Goal: Information Seeking & Learning: Learn about a topic

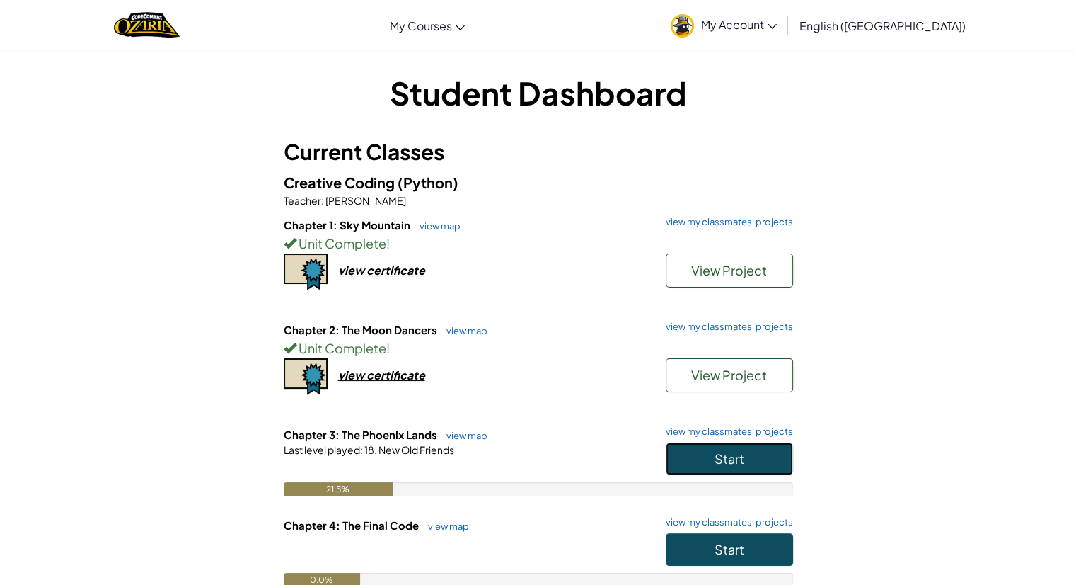
click at [741, 450] on span "Start" at bounding box center [730, 458] width 30 height 16
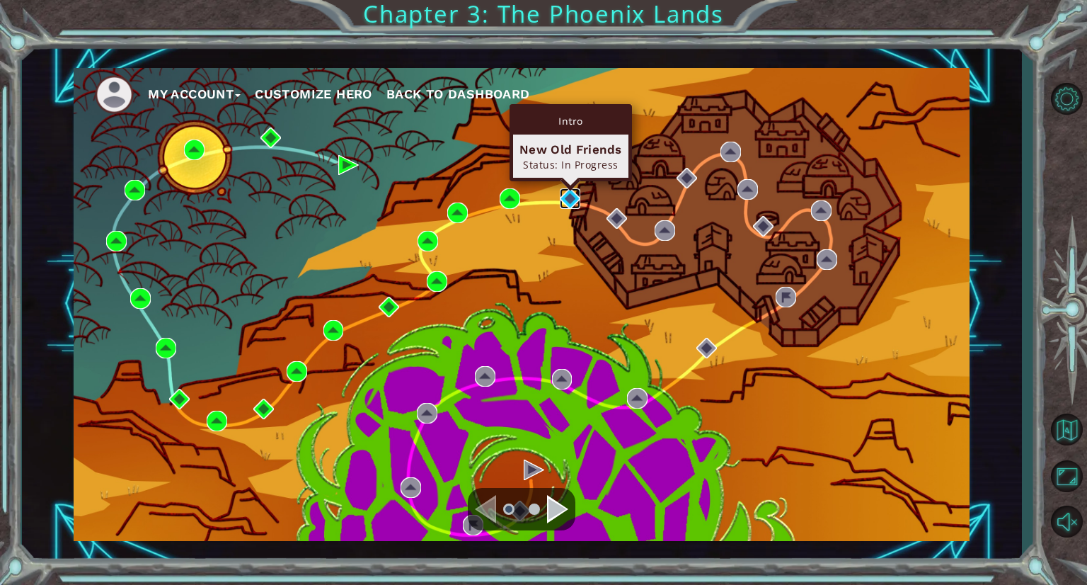
click at [575, 200] on img at bounding box center [570, 198] width 21 height 21
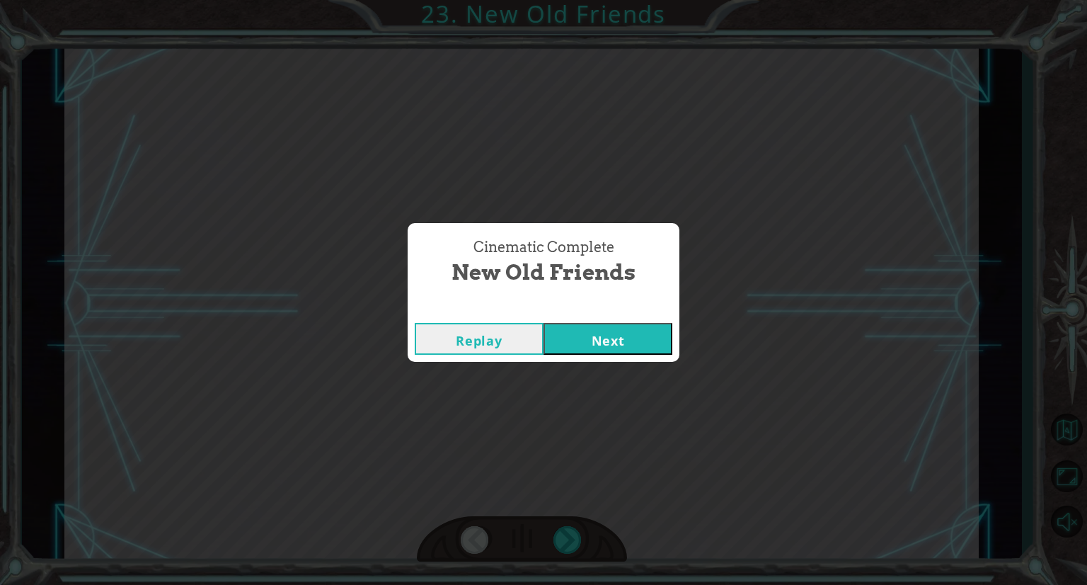
click at [611, 342] on button "Next" at bounding box center [608, 339] width 129 height 32
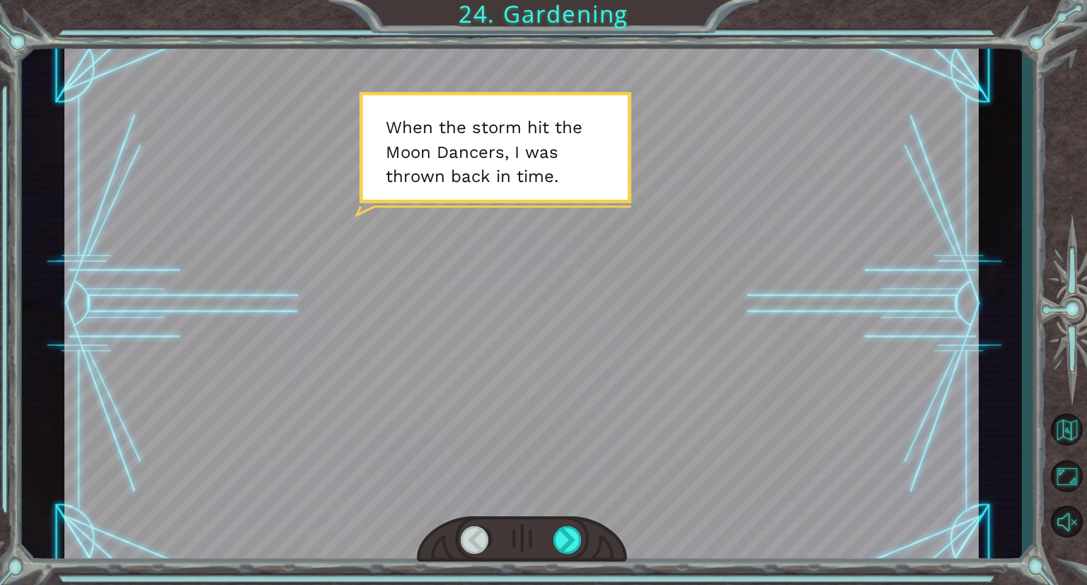
click at [578, 561] on div at bounding box center [522, 539] width 210 height 46
click at [575, 546] on div at bounding box center [568, 540] width 30 height 28
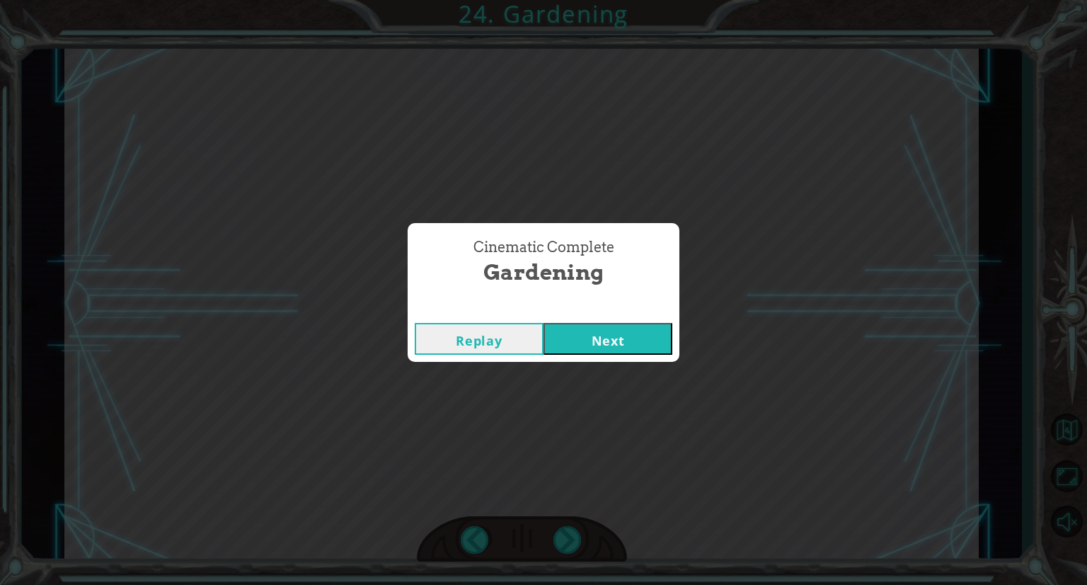
click at [617, 340] on button "Next" at bounding box center [608, 339] width 129 height 32
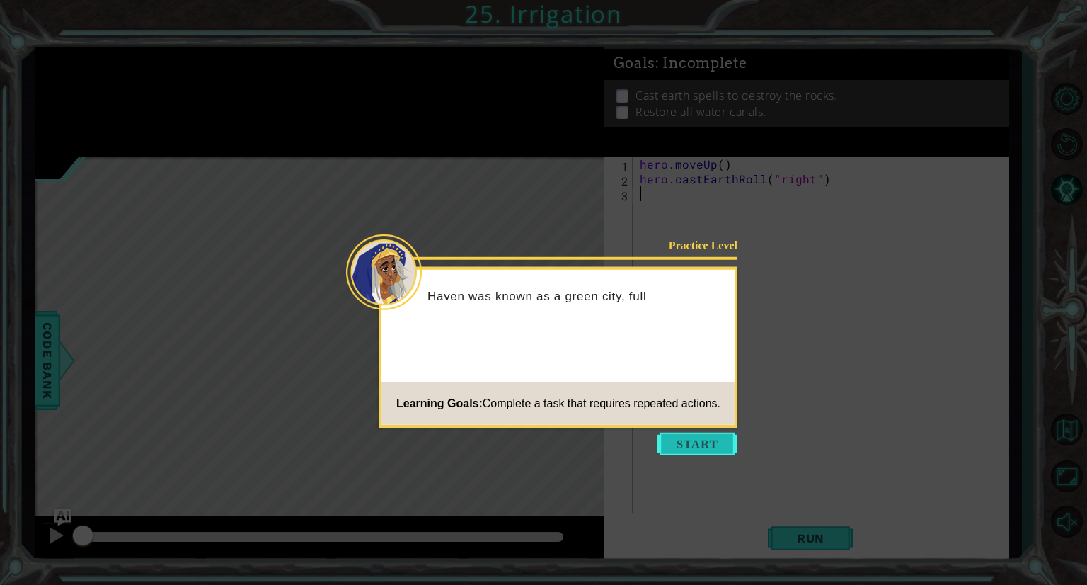
click at [708, 443] on button "Start" at bounding box center [697, 443] width 81 height 23
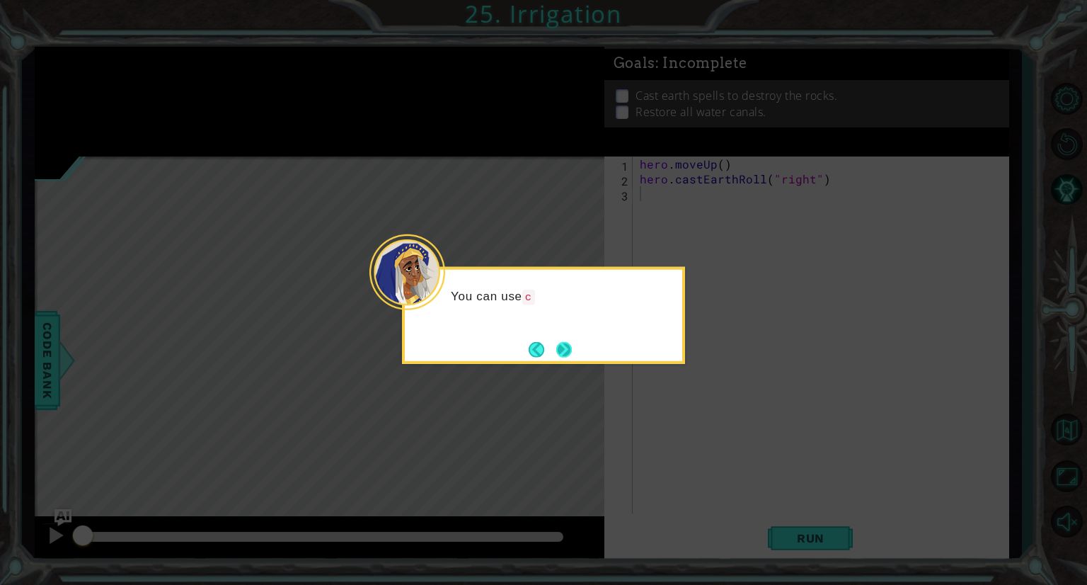
click at [565, 346] on button "Next" at bounding box center [564, 349] width 16 height 16
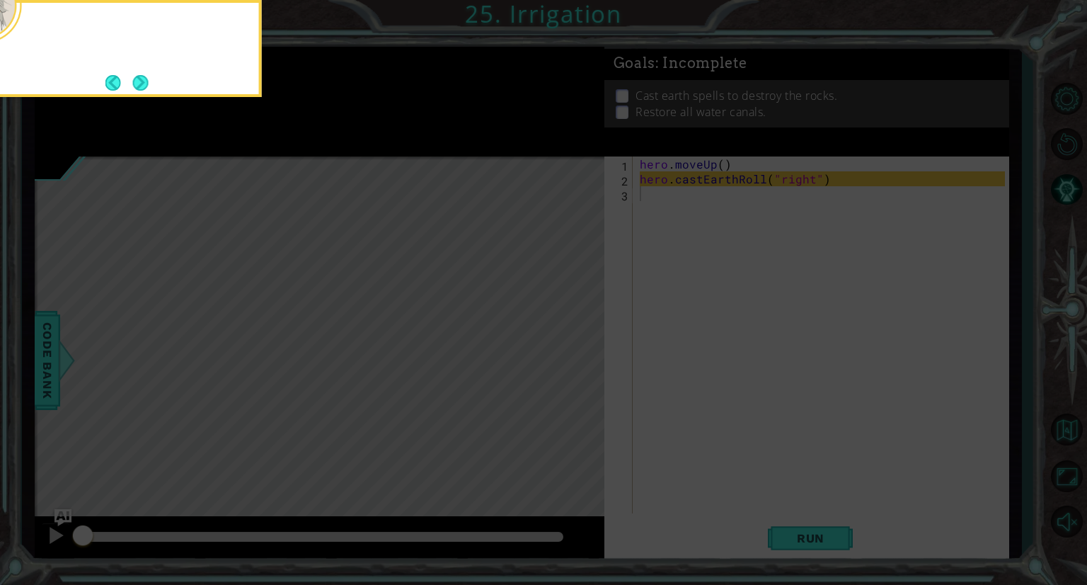
click at [565, 346] on icon at bounding box center [543, 88] width 1087 height 994
click at [139, 91] on button "Next" at bounding box center [140, 83] width 16 height 16
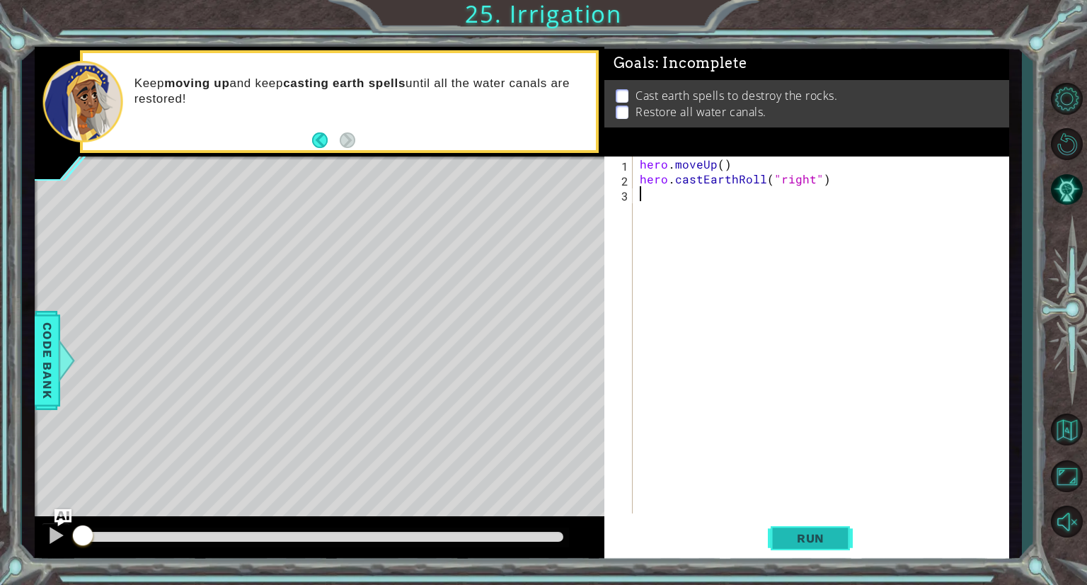
click at [803, 543] on span "Run" at bounding box center [811, 538] width 56 height 14
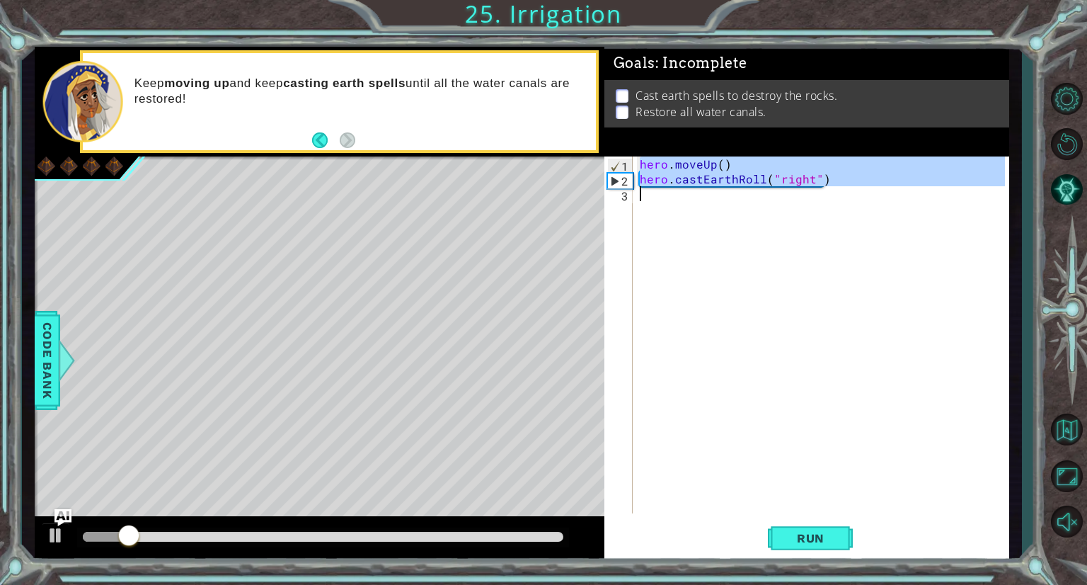
drag, startPoint x: 640, startPoint y: 162, endPoint x: 805, endPoint y: 193, distance: 167.8
click at [805, 193] on div "hero . moveUp ( ) hero . castEarthRoll ( "right" )" at bounding box center [824, 349] width 375 height 386
type textarea "hero.castEarthRoll("right")"
click at [750, 204] on div "hero . moveUp ( ) hero . castEarthRoll ( "right" )" at bounding box center [821, 334] width 368 height 357
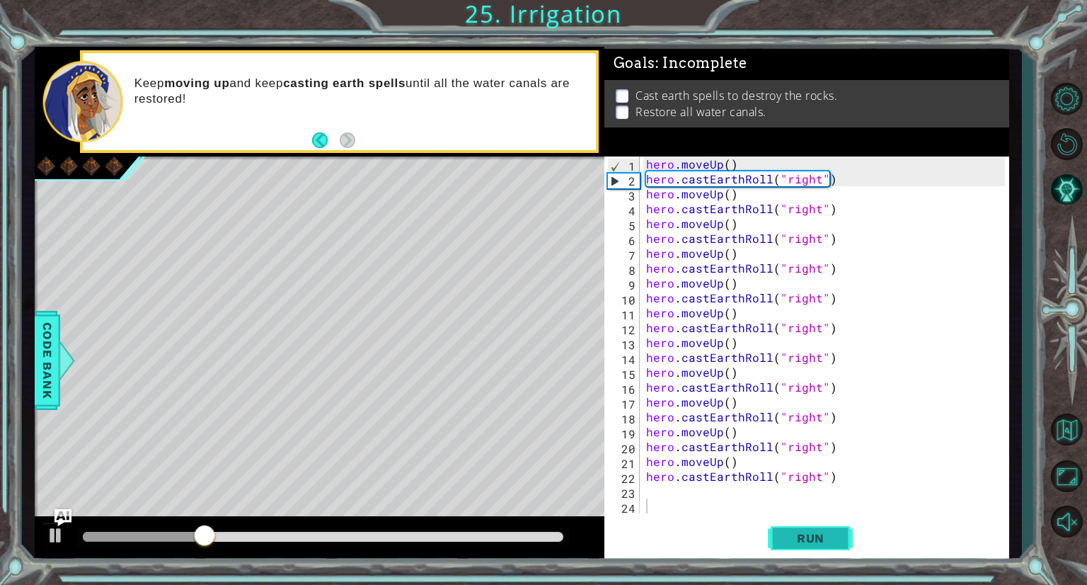
click at [811, 532] on span "Run" at bounding box center [811, 538] width 56 height 14
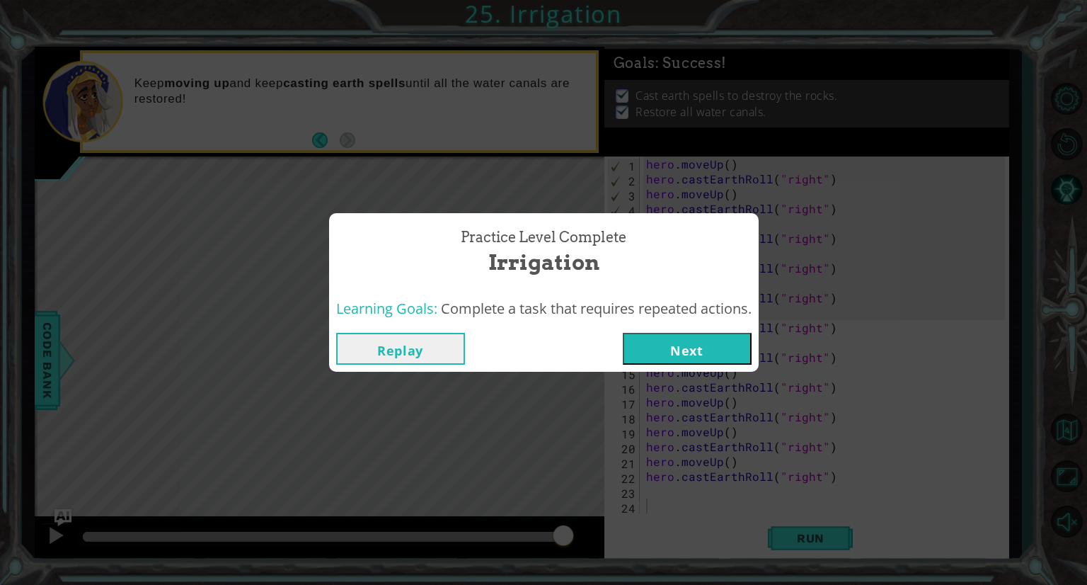
click at [685, 348] on button "Next" at bounding box center [687, 349] width 129 height 32
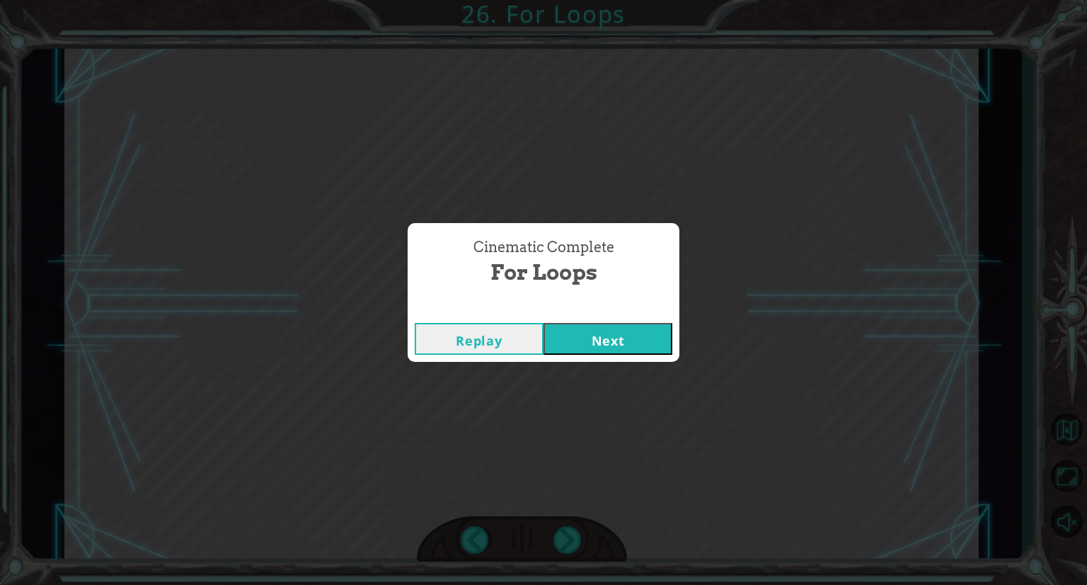
click at [636, 335] on button "Next" at bounding box center [608, 339] width 129 height 32
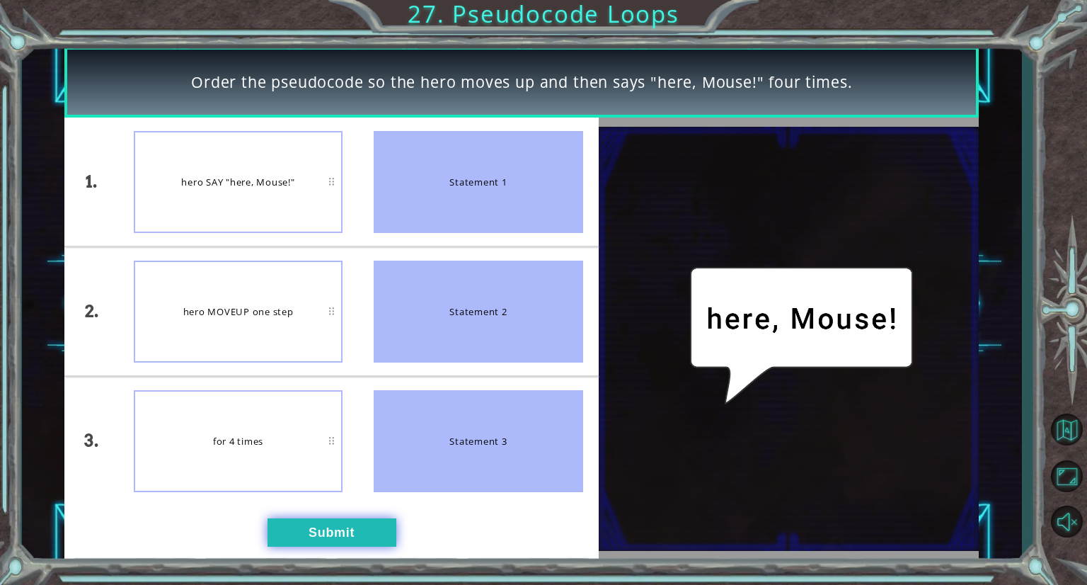
click at [328, 531] on button "Submit" at bounding box center [332, 532] width 129 height 28
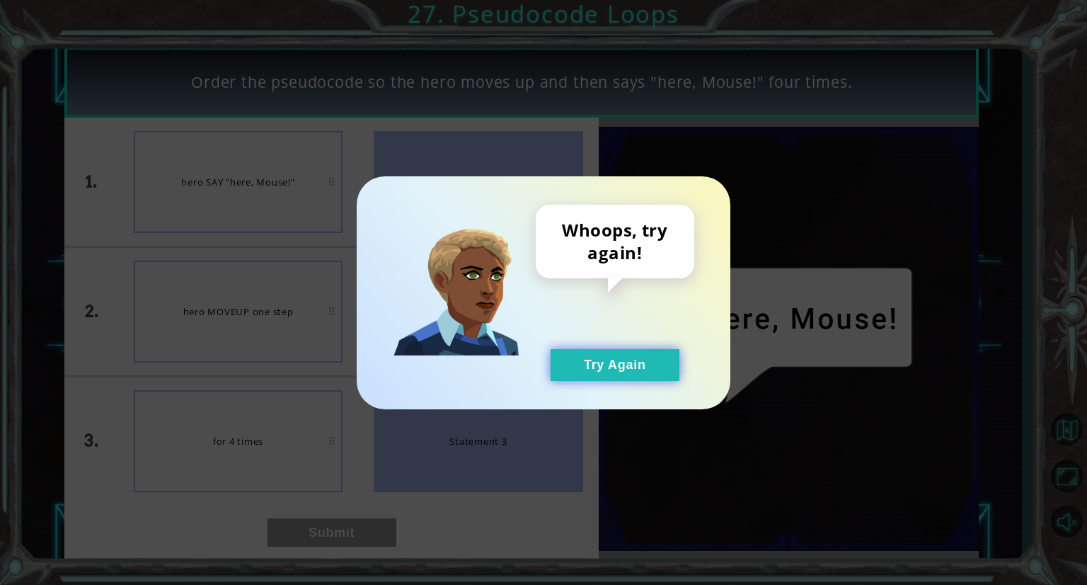
click at [582, 363] on button "Try Again" at bounding box center [615, 365] width 129 height 32
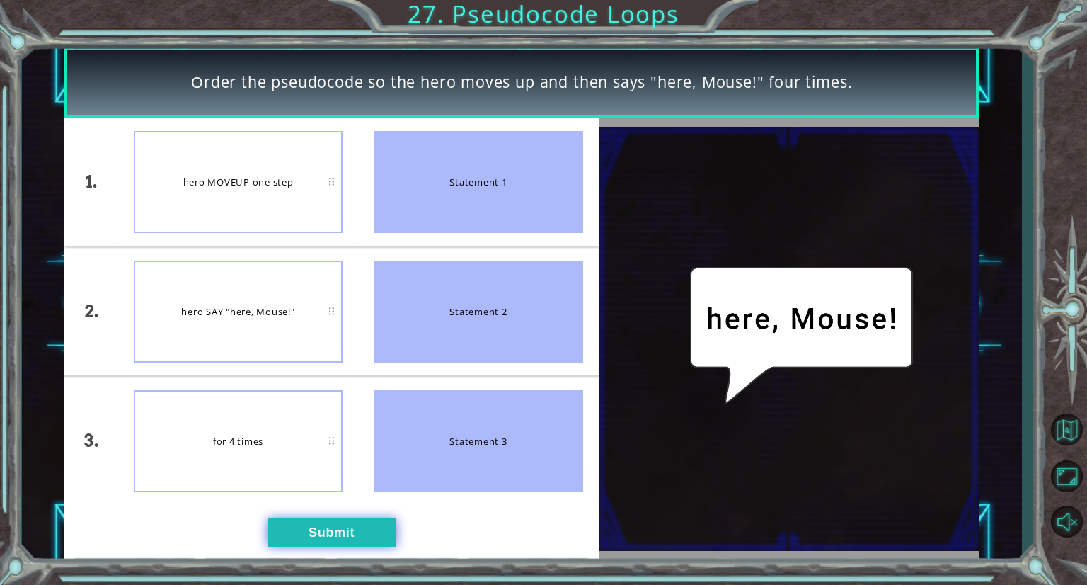
click at [323, 531] on button "Submit" at bounding box center [332, 532] width 129 height 28
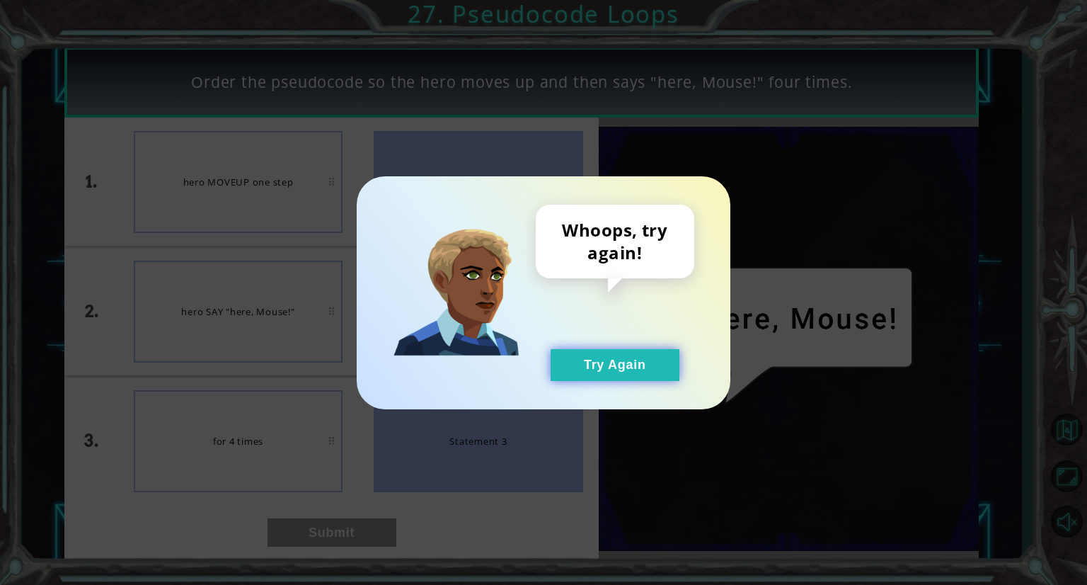
click at [616, 366] on button "Try Again" at bounding box center [615, 365] width 129 height 32
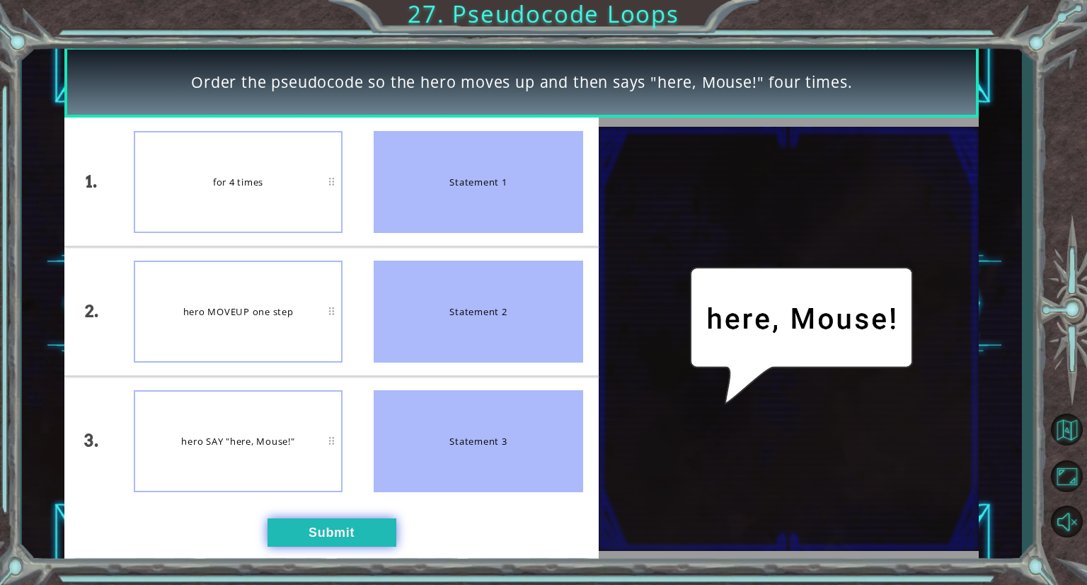
click at [363, 520] on button "Submit" at bounding box center [332, 532] width 129 height 28
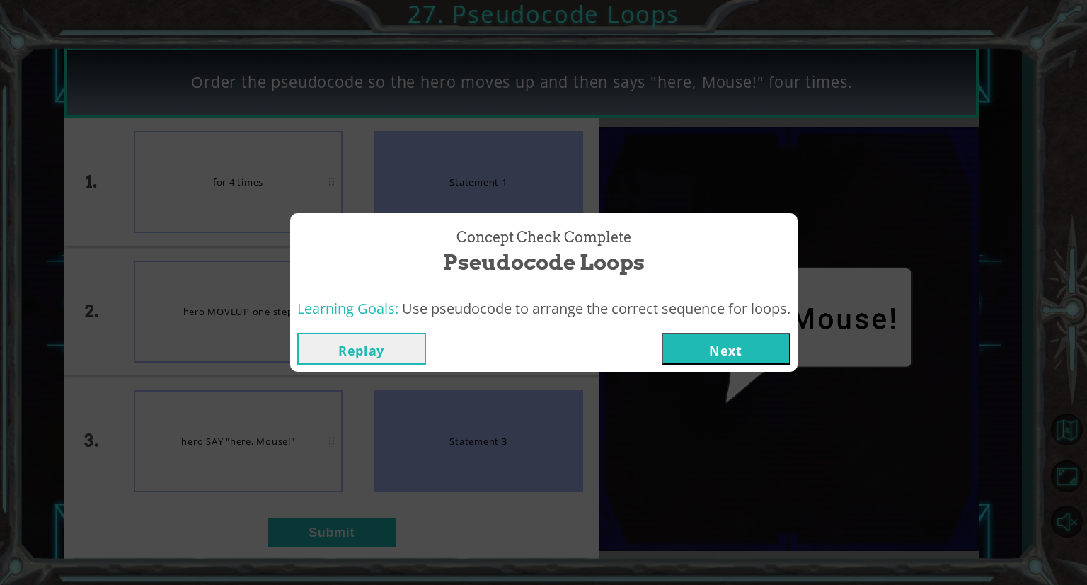
click at [728, 348] on button "Next" at bounding box center [726, 349] width 129 height 32
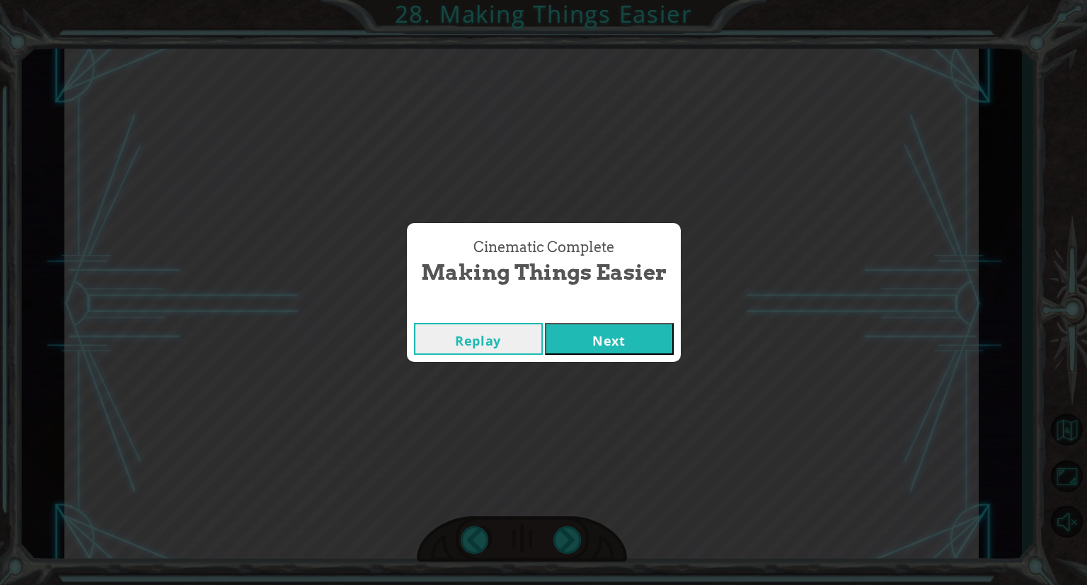
click at [609, 335] on button "Next" at bounding box center [609, 339] width 129 height 32
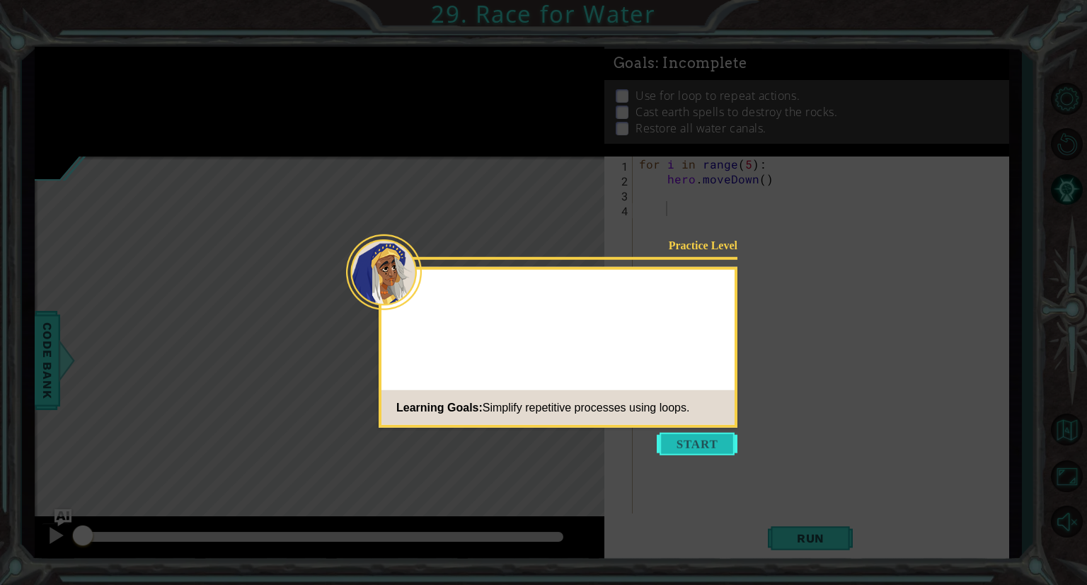
click at [694, 443] on button "Start" at bounding box center [697, 443] width 81 height 23
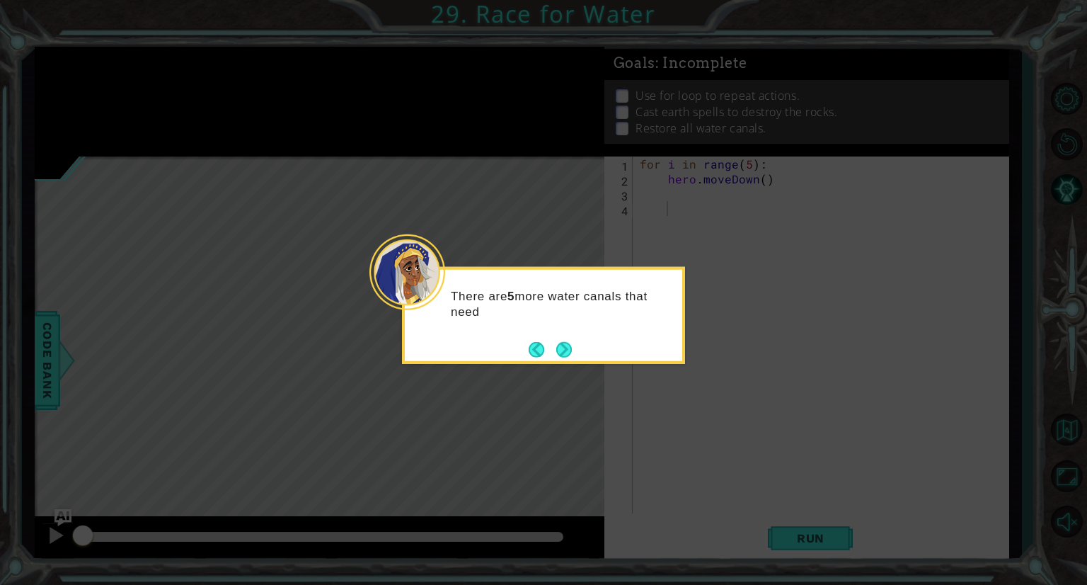
click at [572, 359] on div "There are 5 more water canals that need" at bounding box center [543, 315] width 283 height 97
click at [566, 345] on button "Next" at bounding box center [564, 349] width 16 height 16
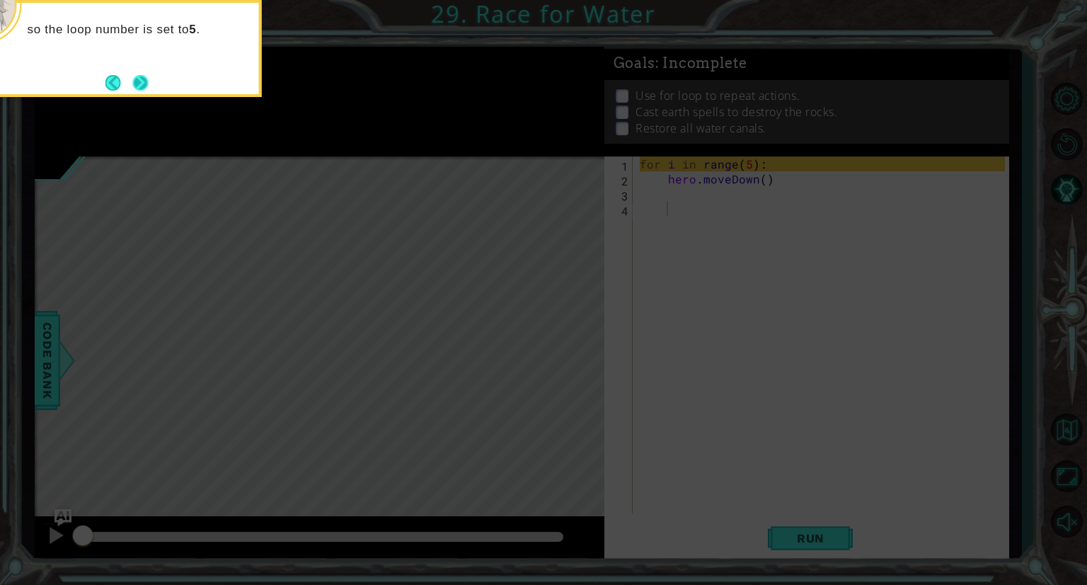
click at [144, 80] on button "Next" at bounding box center [141, 83] width 16 height 16
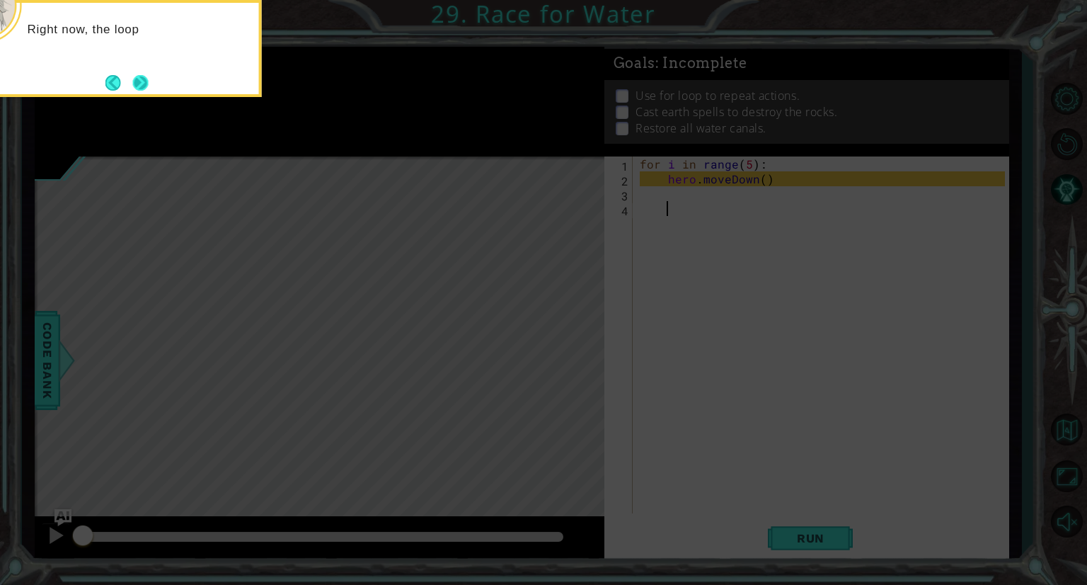
click at [147, 80] on button "Next" at bounding box center [141, 83] width 16 height 16
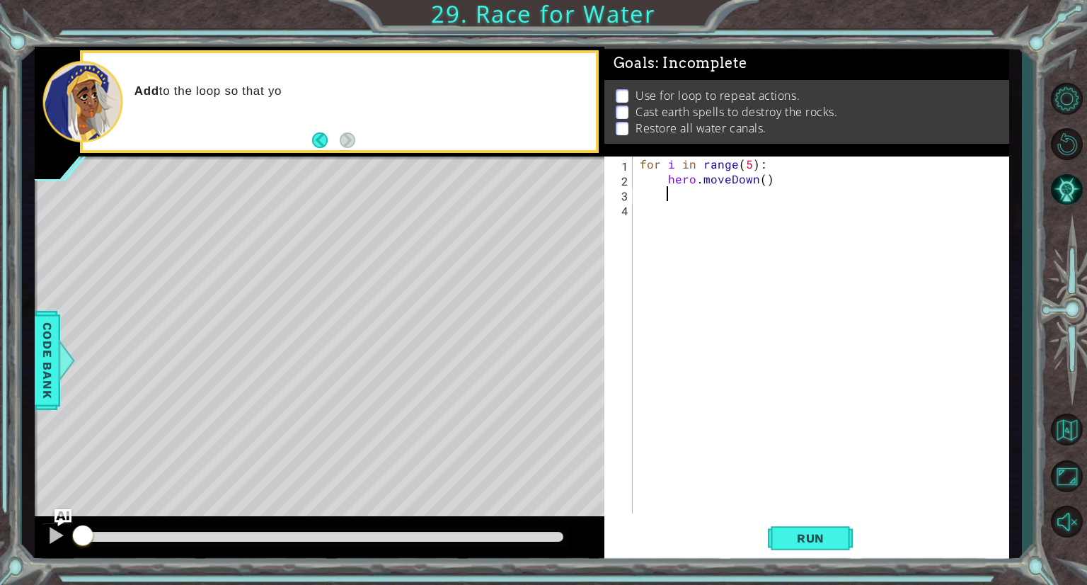
click at [670, 199] on div "for i in range ( 5 ) : hero . moveDown ( )" at bounding box center [824, 349] width 375 height 386
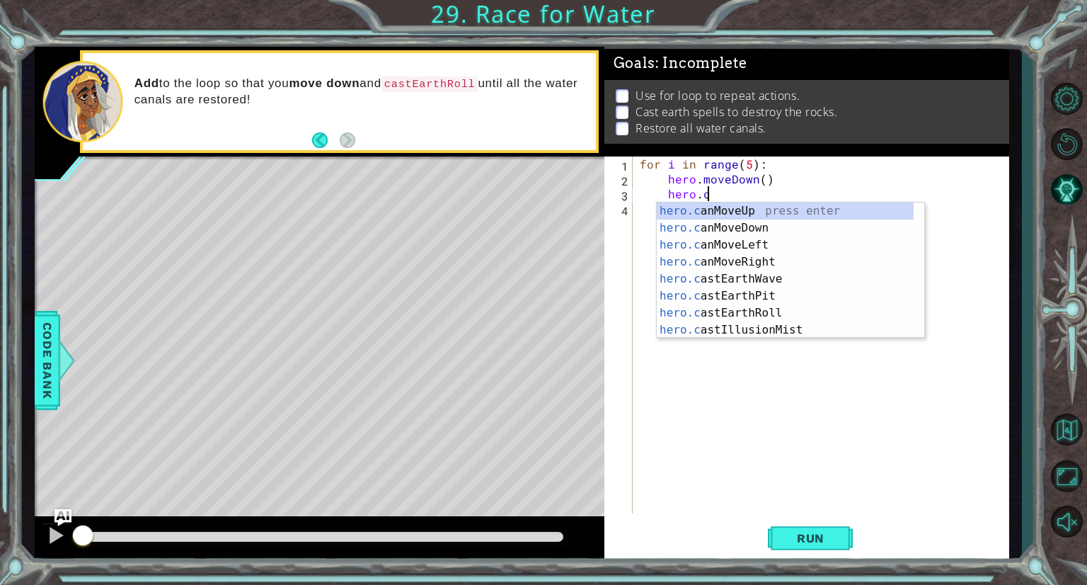
scroll to position [0, 3]
click at [736, 313] on div "hero.c anMoveUp press enter hero.c anMoveDown press enter hero.c anMoveLeft pre…" at bounding box center [785, 287] width 257 height 170
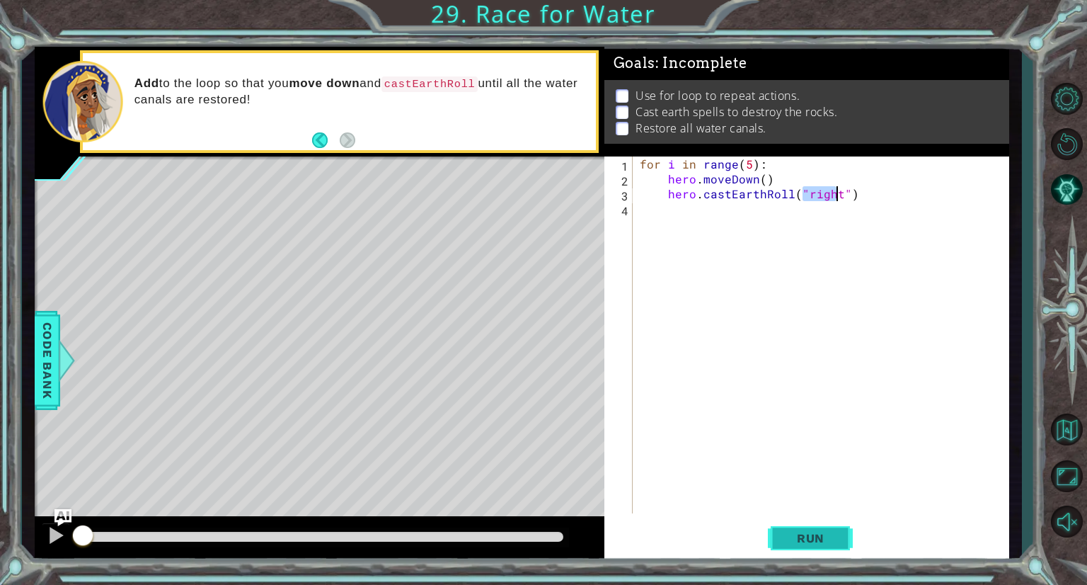
type textarea "hero.castEarthRoll("right")"
click at [827, 532] on span "Run" at bounding box center [811, 538] width 56 height 14
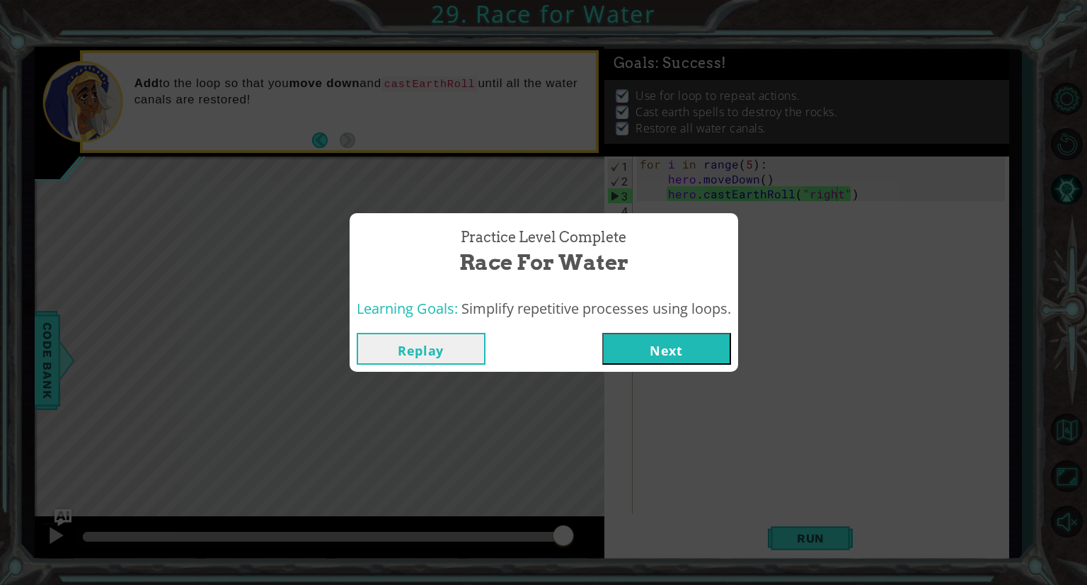
click at [679, 351] on button "Next" at bounding box center [666, 349] width 129 height 32
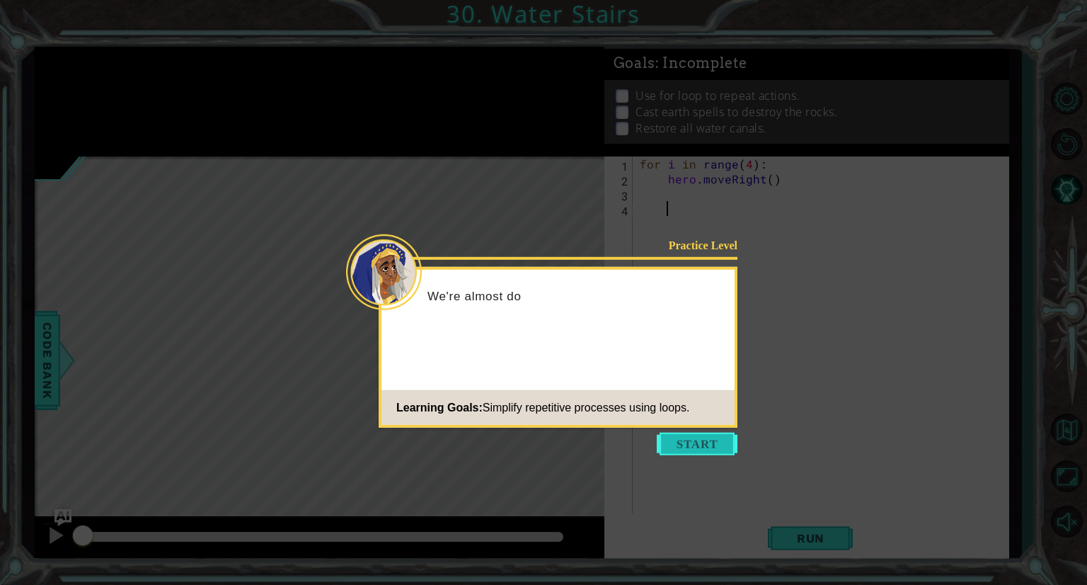
click at [711, 453] on button "Start" at bounding box center [697, 443] width 81 height 23
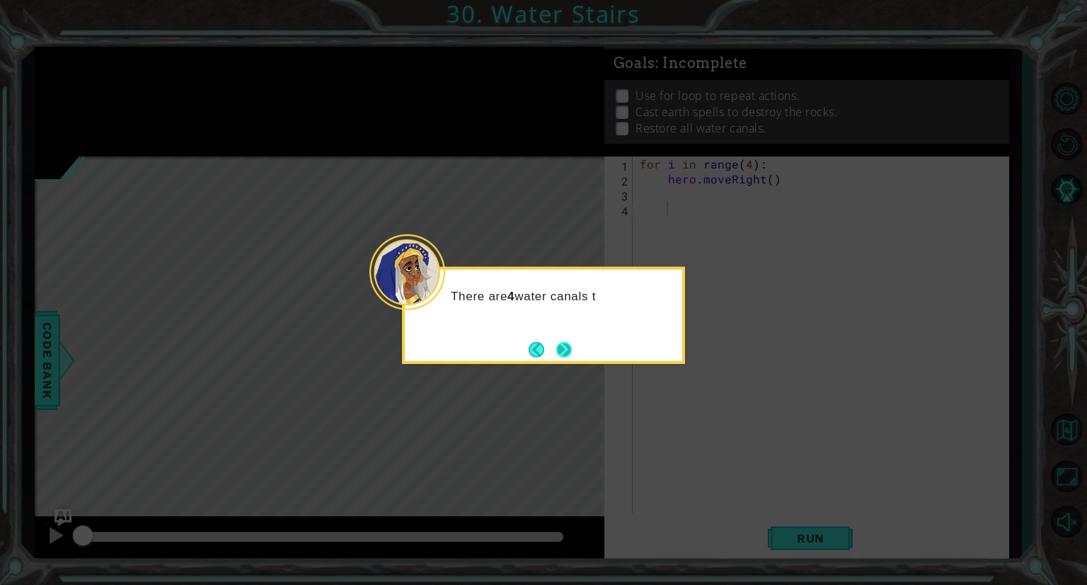
click at [566, 351] on button "Next" at bounding box center [564, 349] width 16 height 16
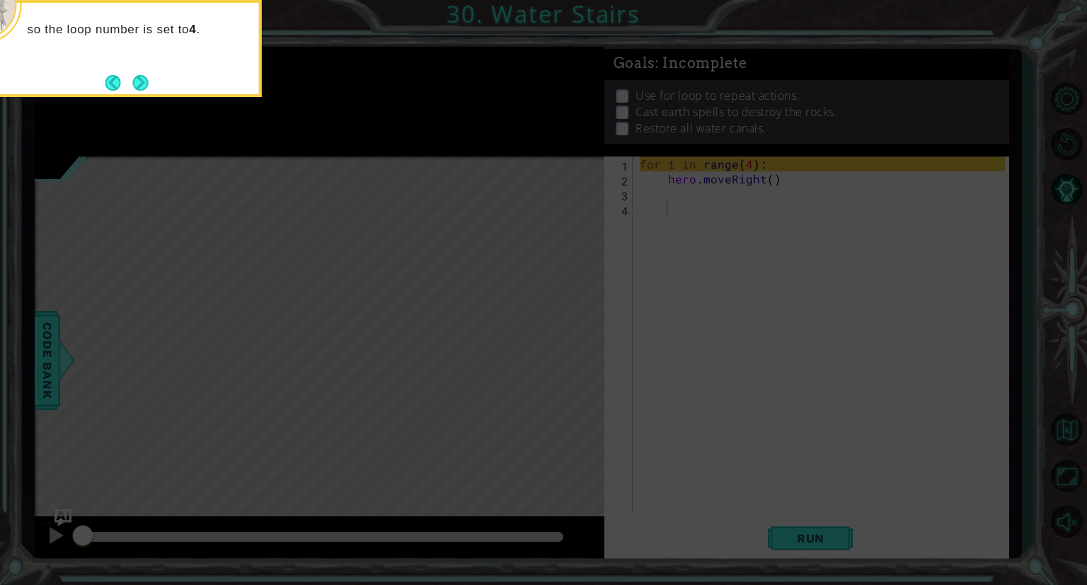
click at [132, 66] on div "so the loop number is set to 4 ." at bounding box center [120, 48] width 283 height 97
click at [145, 88] on button "Next" at bounding box center [141, 83] width 16 height 16
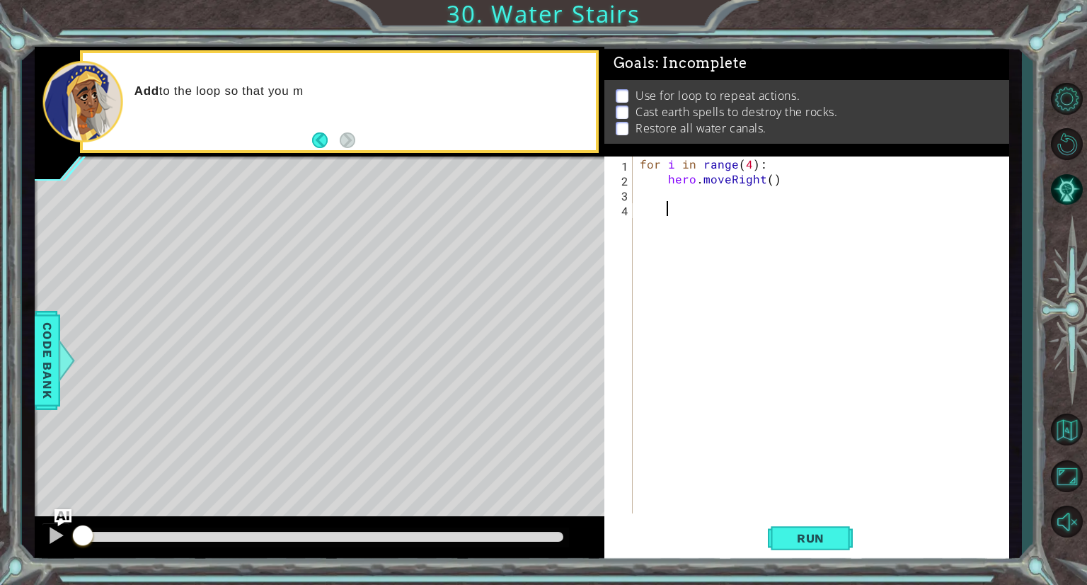
click at [681, 194] on div "for i in range ( 4 ) : hero . moveRight ( )" at bounding box center [824, 349] width 375 height 386
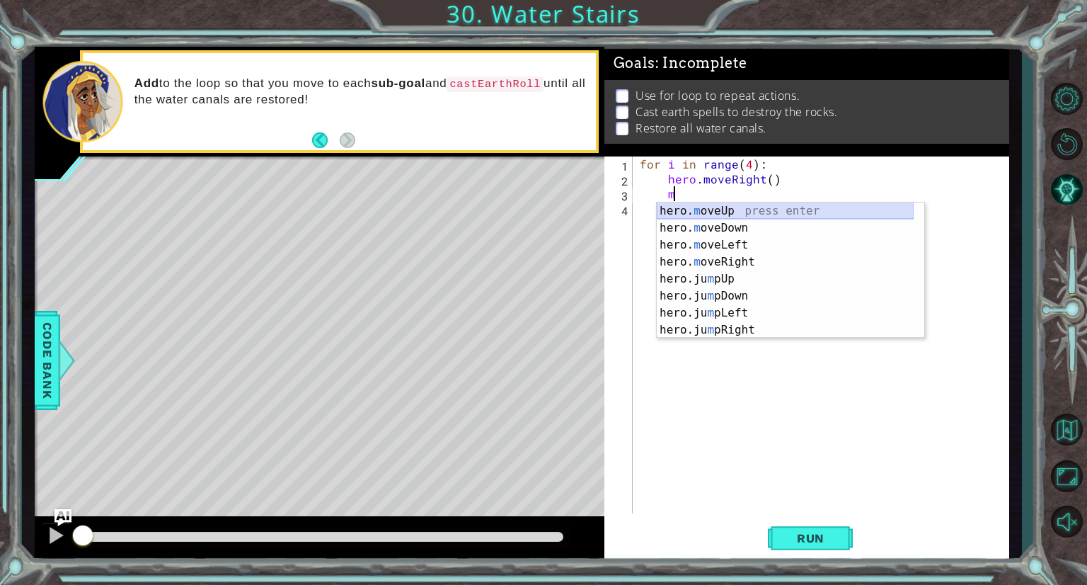
click at [705, 211] on div "hero. m oveUp press enter hero. m oveDown press enter hero. m oveLeft press ent…" at bounding box center [785, 287] width 257 height 170
type textarea "hero.moveUp(1)"
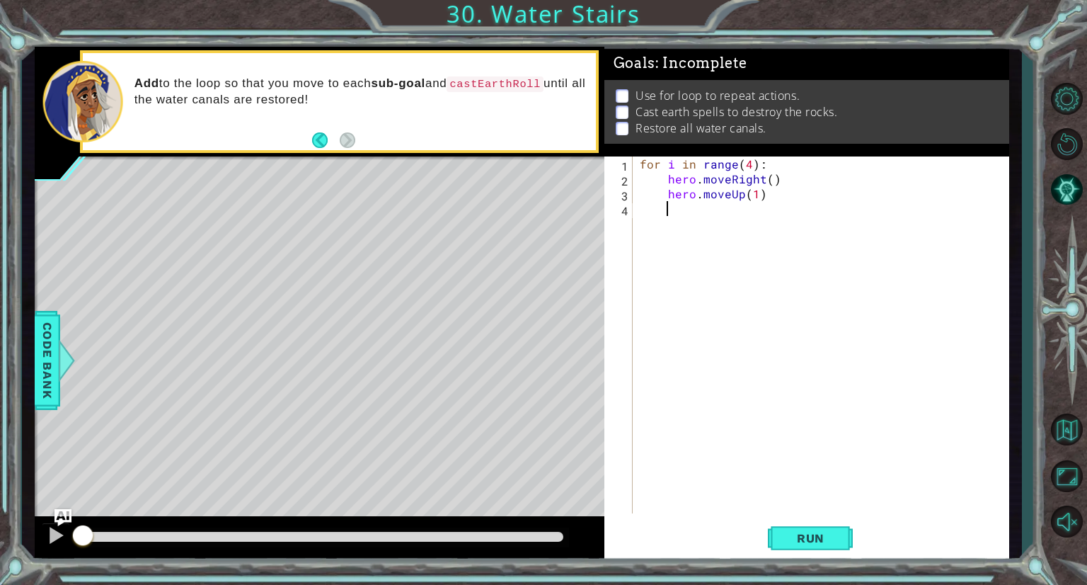
click at [682, 222] on div "for i in range ( 4 ) : hero . moveRight ( ) hero . moveUp ( 1 )" at bounding box center [824, 349] width 375 height 386
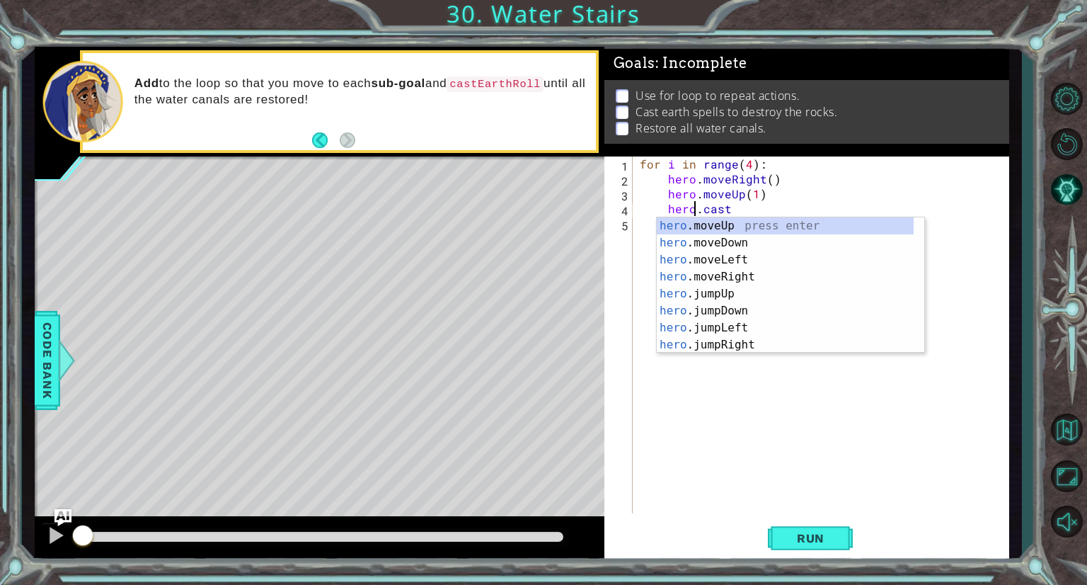
scroll to position [0, 3]
click at [765, 202] on div "for i in range ( 4 ) : hero . moveRight ( ) hero . moveUp ( 1 ) hero . cast" at bounding box center [824, 349] width 375 height 386
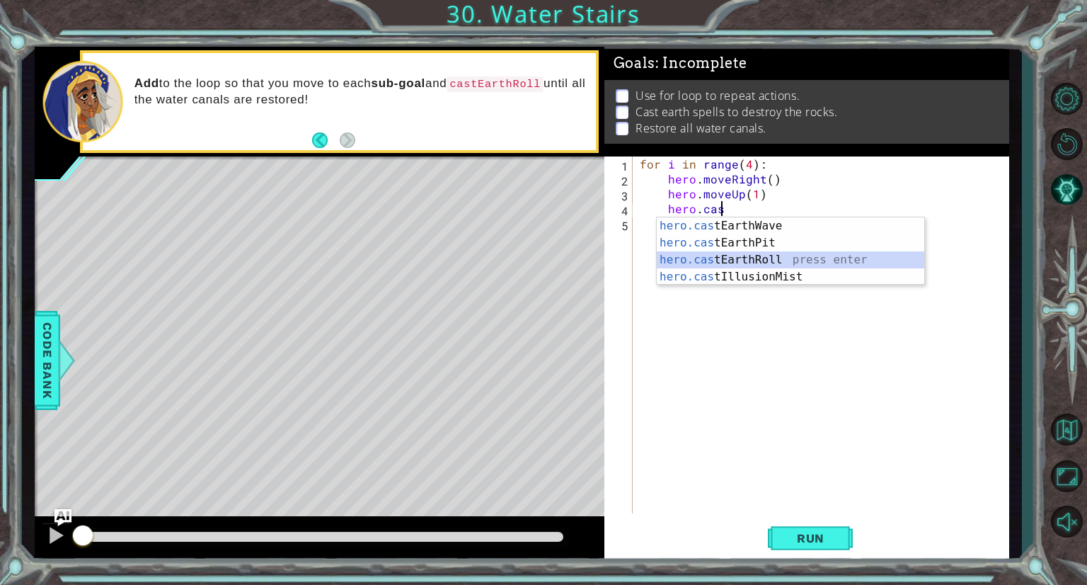
click at [768, 258] on div "hero.cas tEarthWave press enter hero.cas tEarthPit press enter hero.cas tEarthR…" at bounding box center [791, 268] width 268 height 102
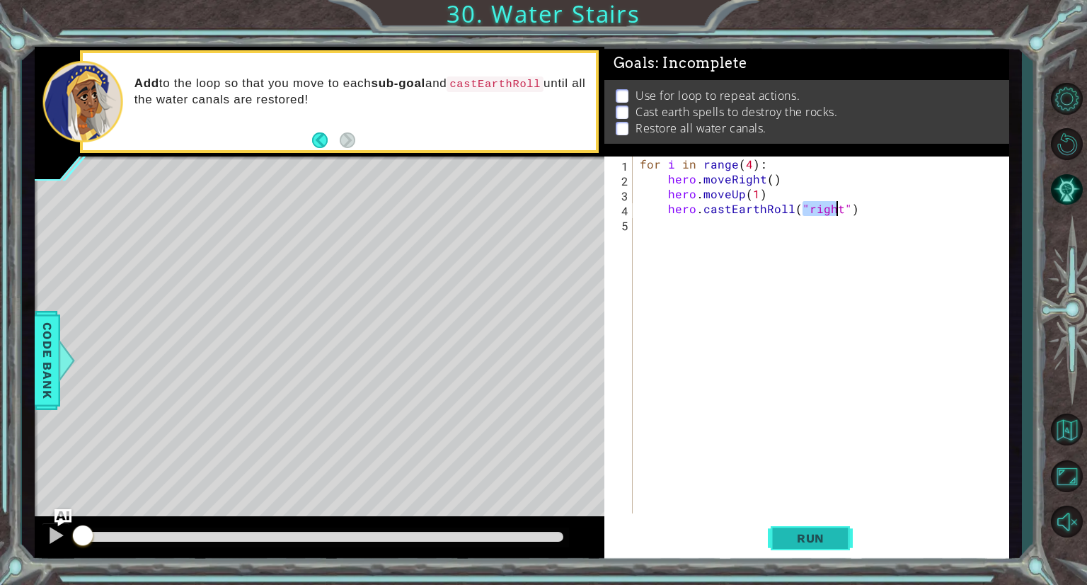
type textarea "hero.castEarthRoll("right")"
click at [813, 532] on span "Run" at bounding box center [811, 538] width 56 height 14
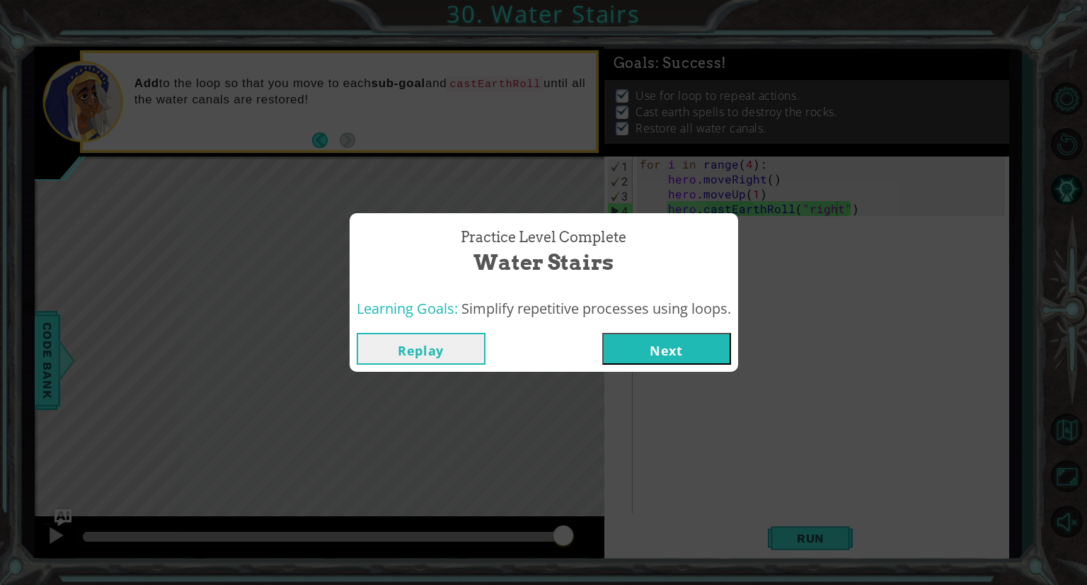
click at [694, 340] on button "Next" at bounding box center [666, 349] width 129 height 32
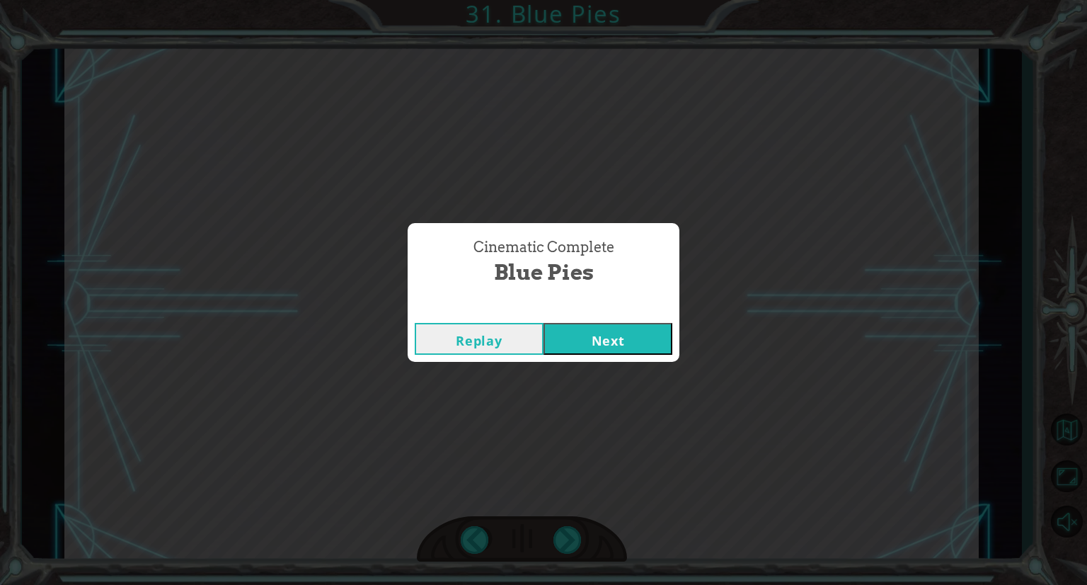
click at [614, 334] on button "Next" at bounding box center [608, 339] width 129 height 32
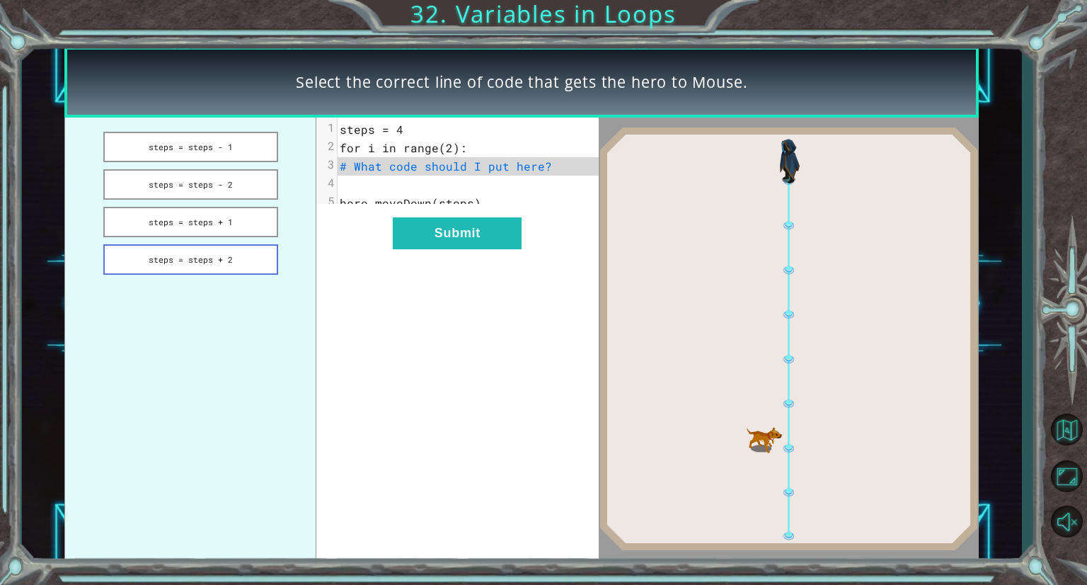
click at [241, 255] on button "steps = steps + 2" at bounding box center [191, 259] width 176 height 30
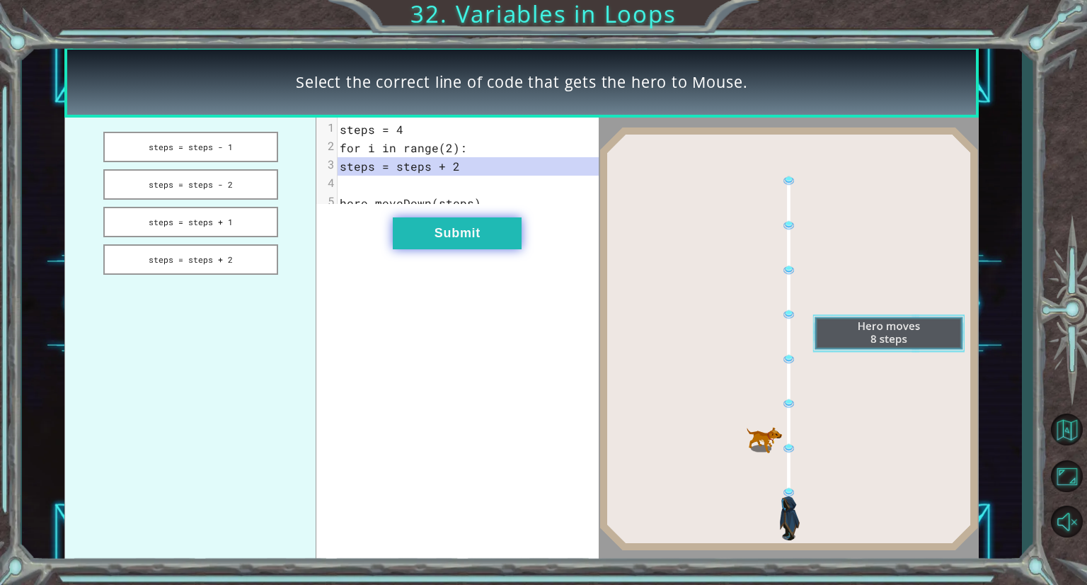
click at [428, 244] on button "Submit" at bounding box center [457, 233] width 129 height 32
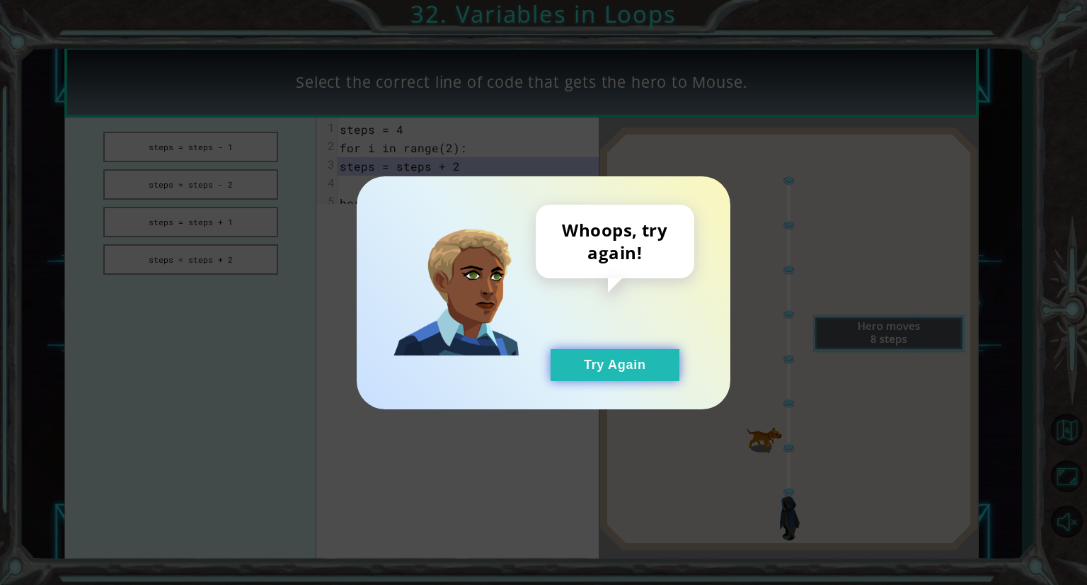
click at [648, 363] on button "Try Again" at bounding box center [615, 365] width 129 height 32
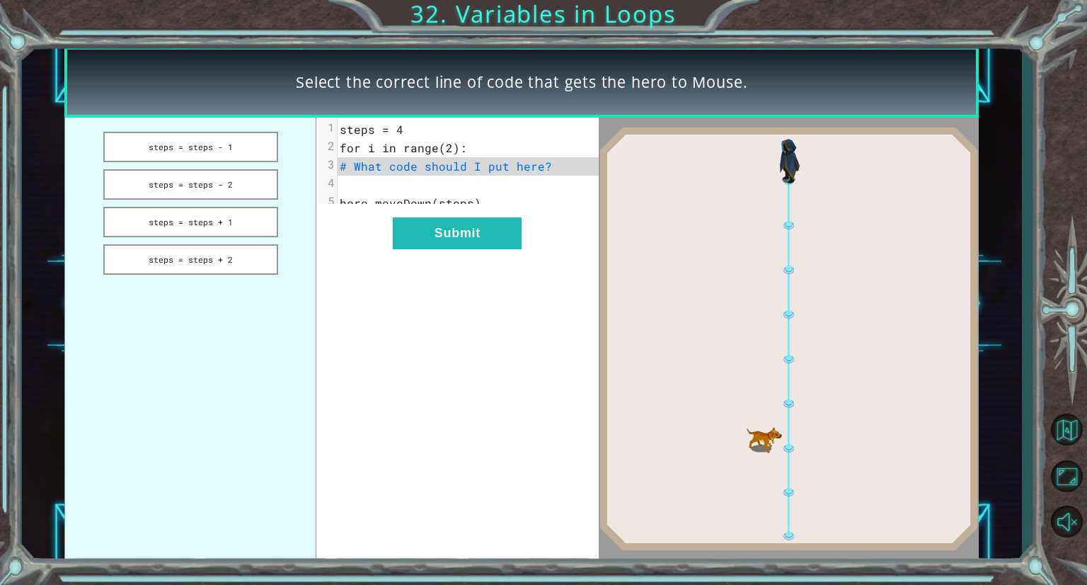
click at [218, 241] on ul "steps = steps - 1 steps = steps - 2 steps = steps + 1 steps = steps + 2" at bounding box center [190, 338] width 252 height 442
click at [217, 219] on button "steps = steps + 1" at bounding box center [191, 222] width 176 height 30
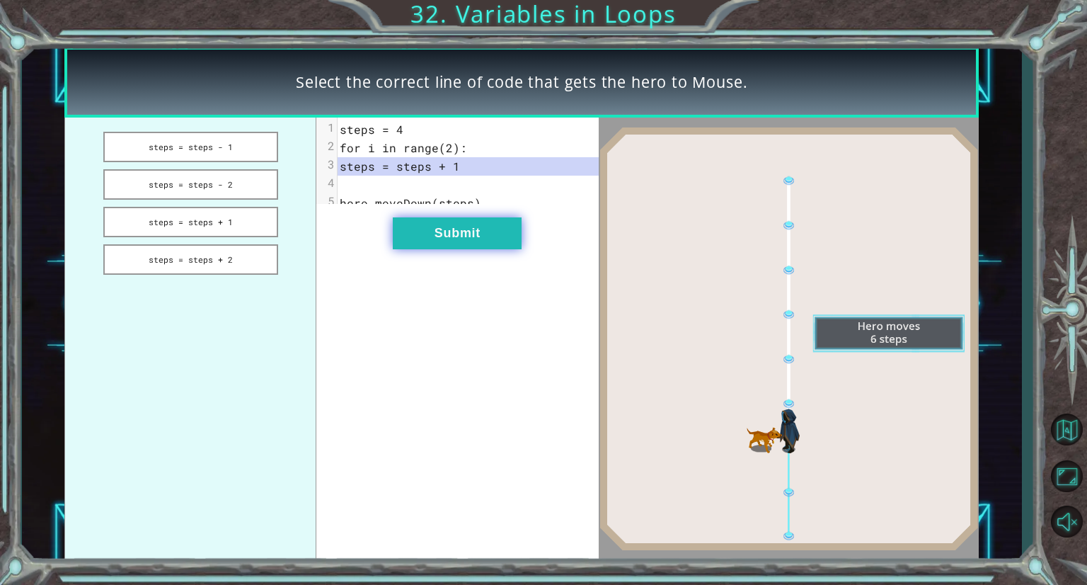
click at [417, 240] on button "Submit" at bounding box center [457, 233] width 129 height 32
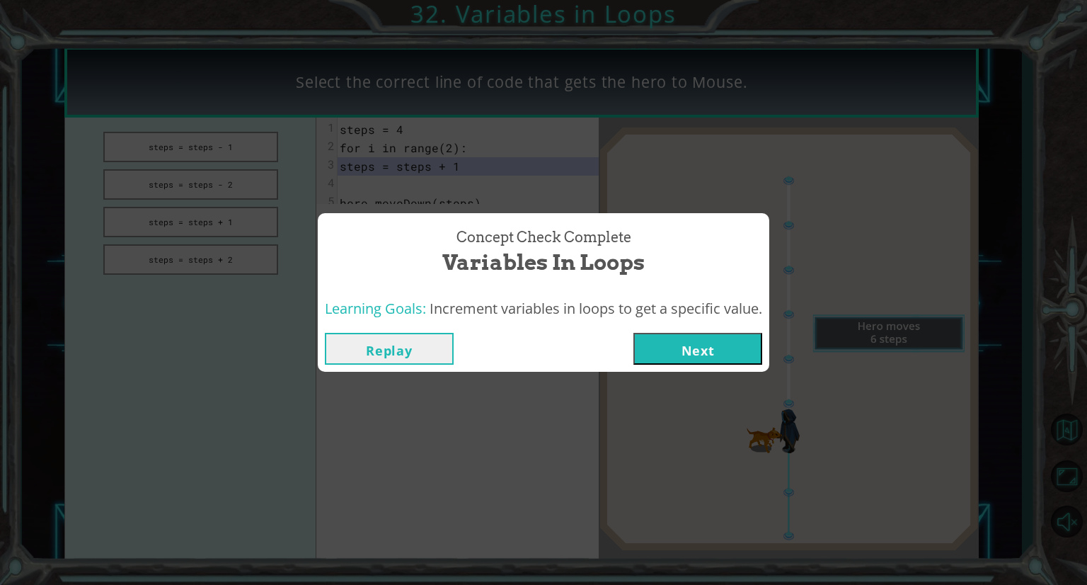
click at [759, 355] on button "Next" at bounding box center [697, 349] width 129 height 32
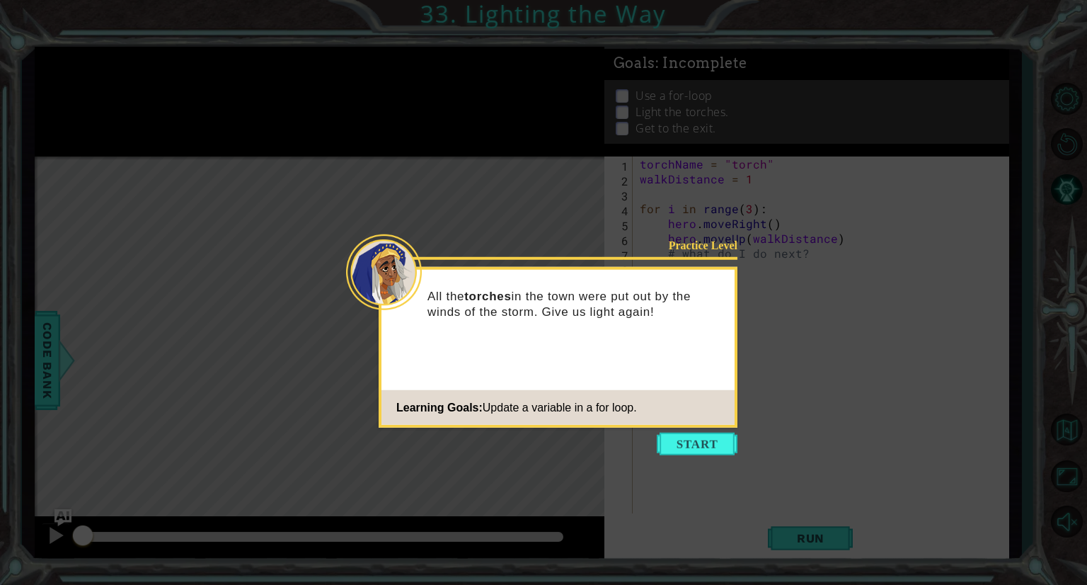
click at [672, 431] on icon at bounding box center [543, 292] width 1087 height 585
click at [680, 438] on button "Start" at bounding box center [697, 443] width 81 height 23
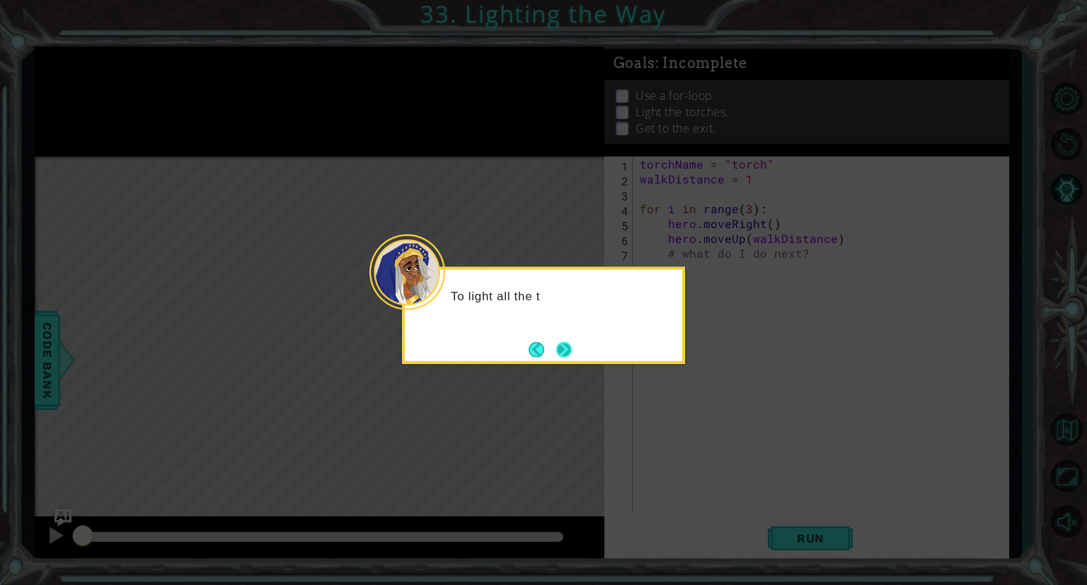
click at [572, 352] on button "Next" at bounding box center [564, 349] width 16 height 16
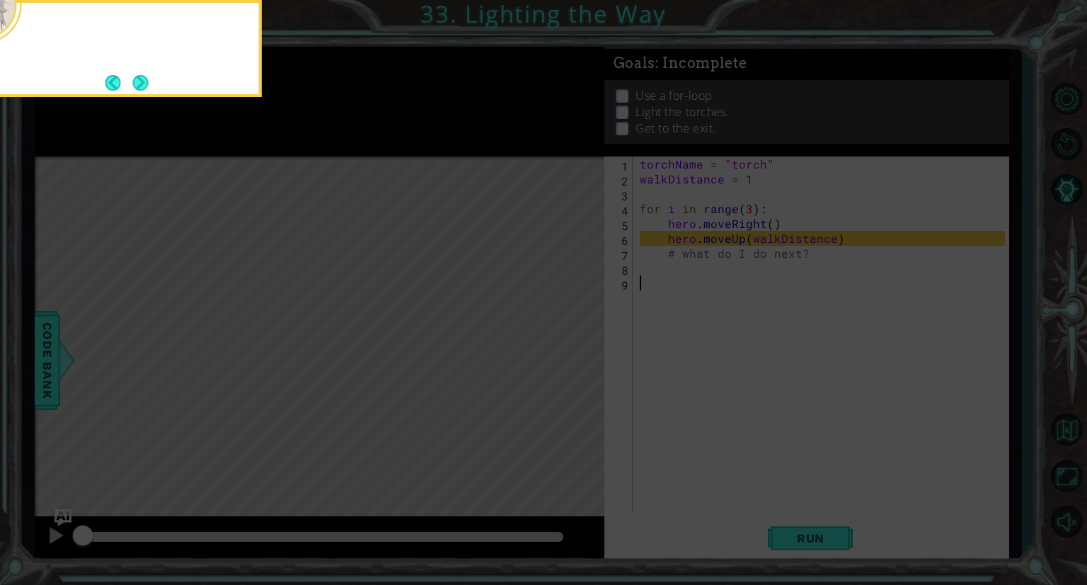
click at [573, 352] on icon at bounding box center [543, 88] width 1087 height 994
click at [146, 84] on button "Next" at bounding box center [141, 83] width 16 height 16
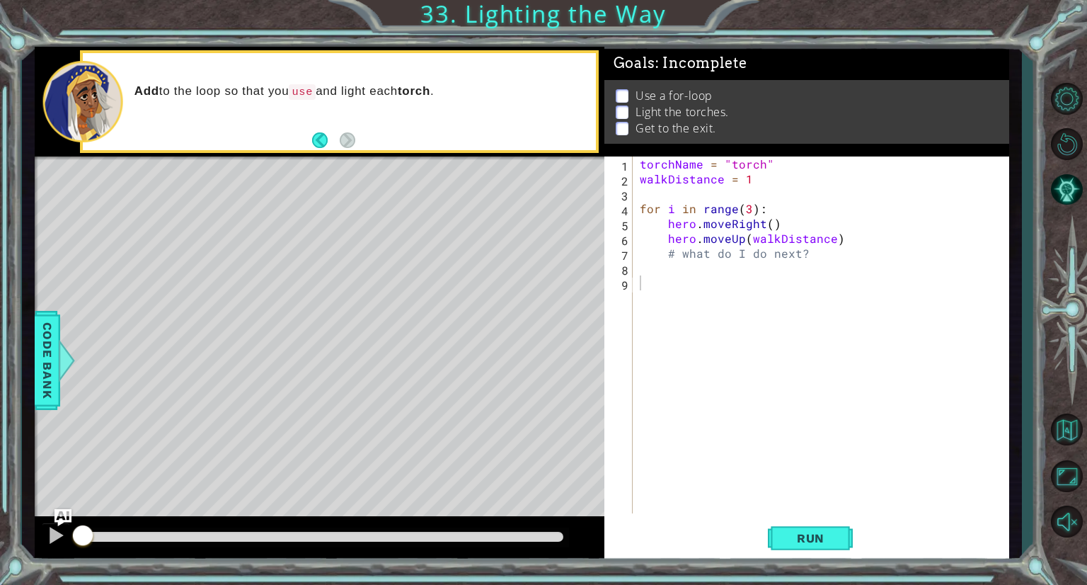
click at [796, 558] on div "1 2 3 4 5 6 7 8 9 torchName = "torch" walkDistance = 1 for i in range ( 3 ) : h…" at bounding box center [806, 358] width 405 height 405
click at [798, 544] on span "Run" at bounding box center [811, 538] width 56 height 14
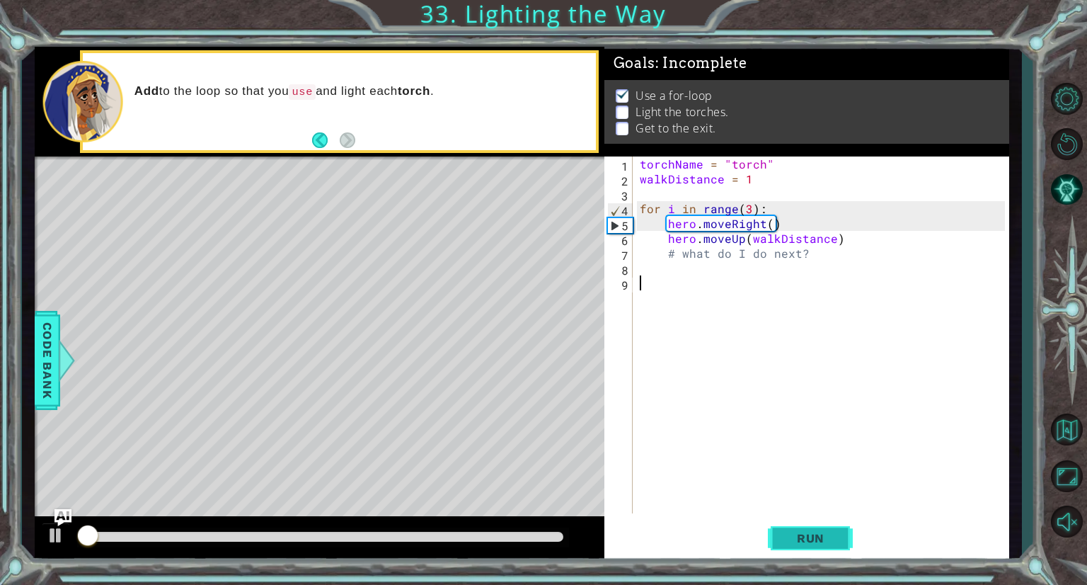
scroll to position [2, 0]
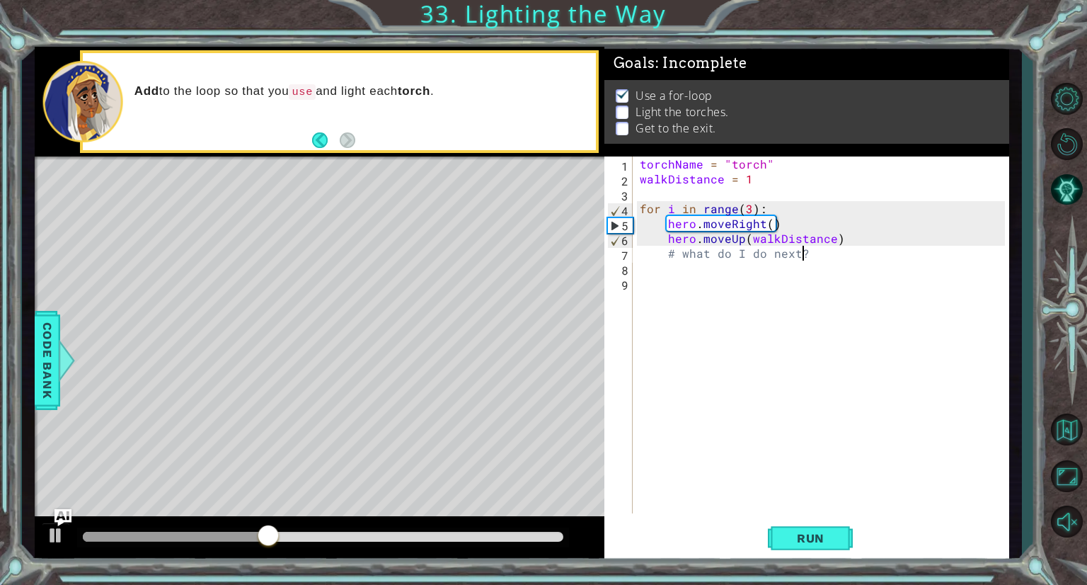
click at [851, 255] on div "torchName = "torch" walkDistance = 1 for i in range ( 3 ) : hero . moveRight ( …" at bounding box center [824, 349] width 375 height 386
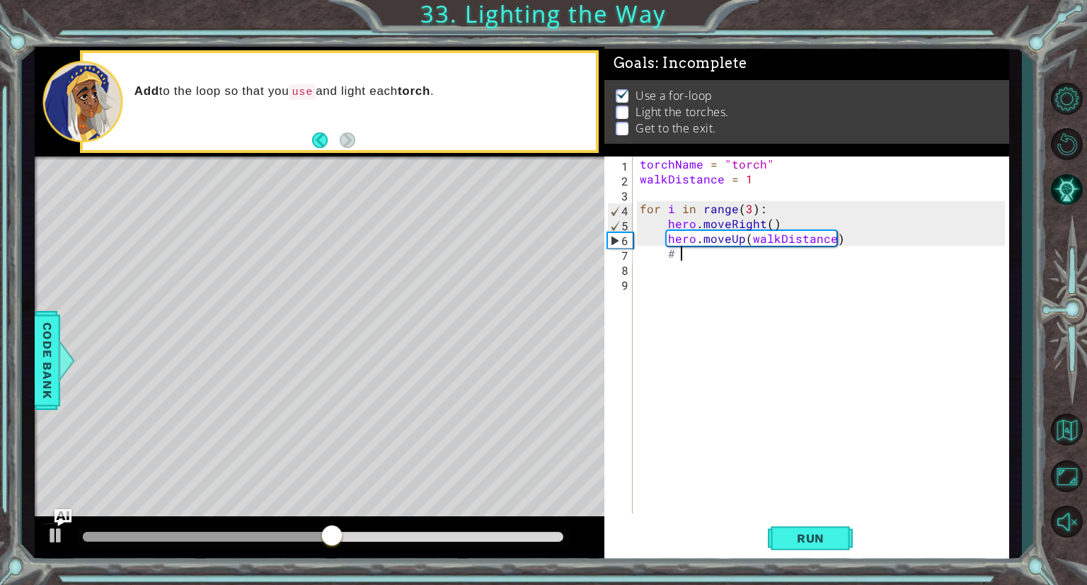
type textarea "#"
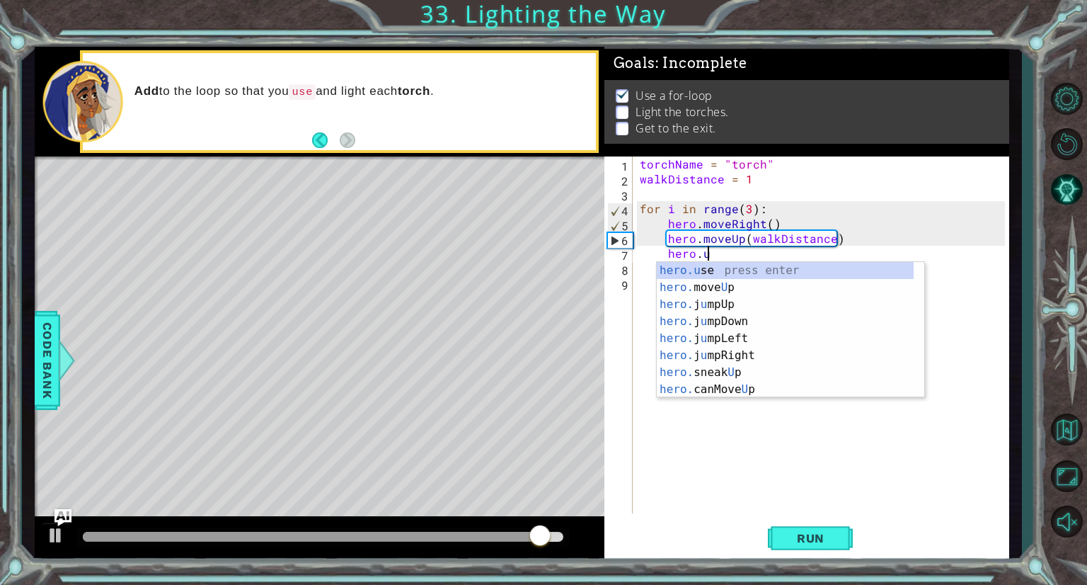
scroll to position [0, 3]
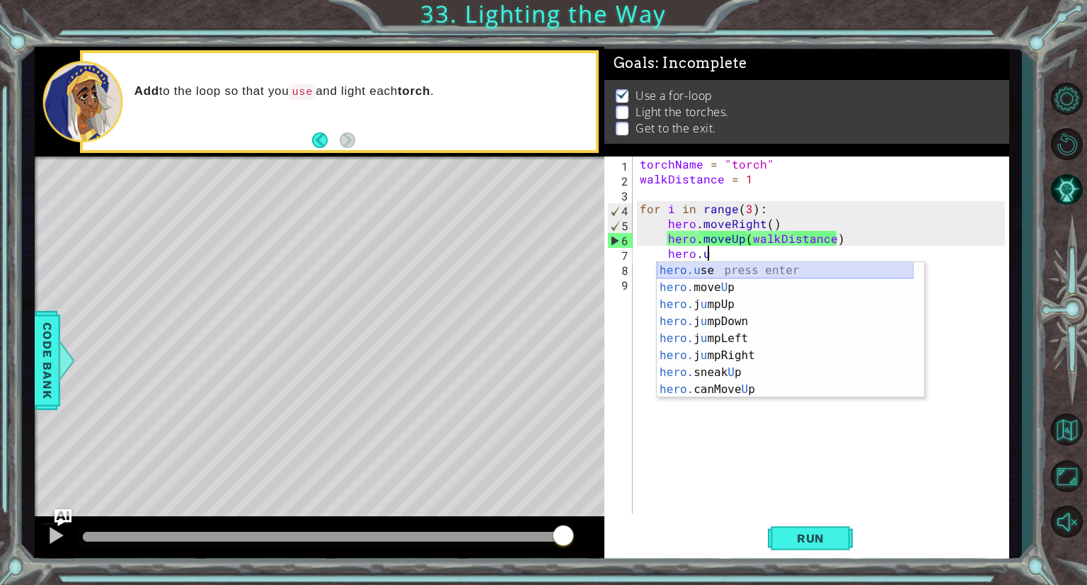
click at [826, 274] on div "hero.u se press enter hero. move U p press enter hero. j u mpUp press enter her…" at bounding box center [785, 347] width 257 height 170
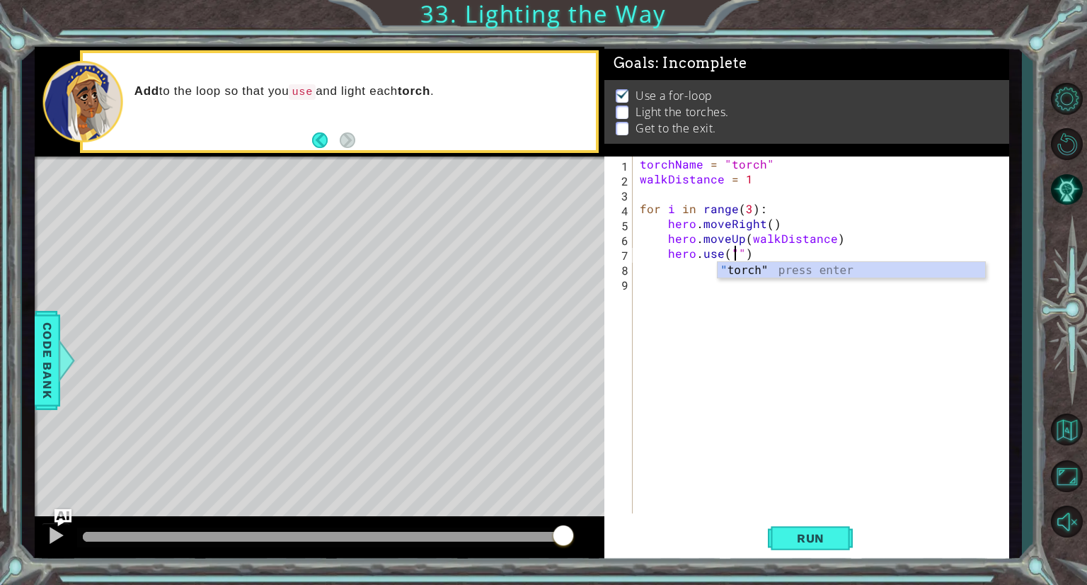
click at [826, 275] on div "" torch" press enter" at bounding box center [852, 287] width 268 height 51
type textarea "hero.use("torch")"
click at [692, 282] on div "torchName = "torch" walkDistance = 1 for i in range ( 3 ) : hero . moveRight ( …" at bounding box center [824, 349] width 375 height 386
click at [705, 270] on div "torchName = "torch" walkDistance = 1 for i in range ( 3 ) : hero . moveRight ( …" at bounding box center [824, 349] width 375 height 386
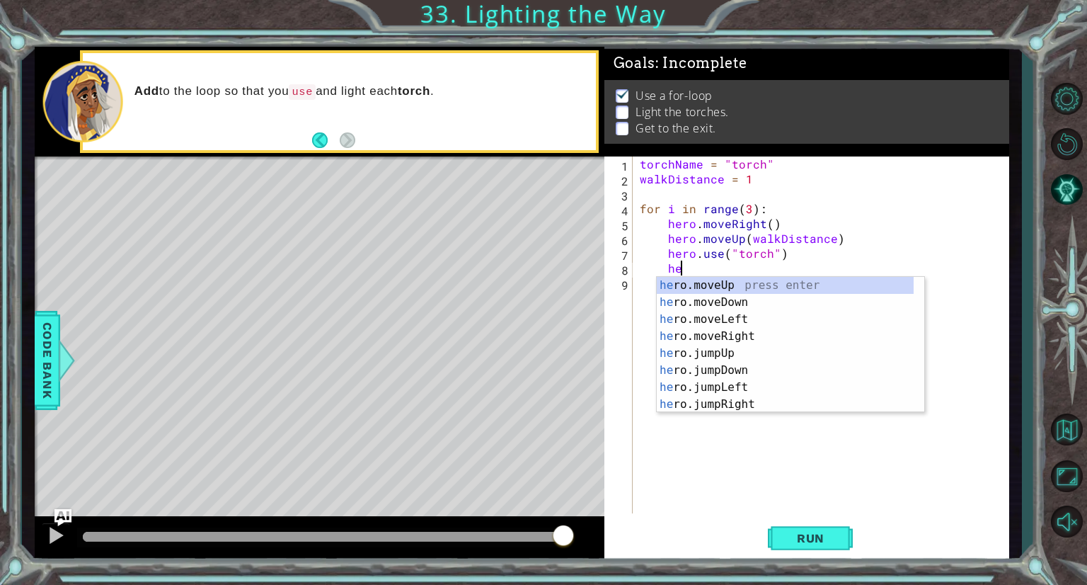
scroll to position [0, 2]
click at [728, 304] on div "hero .moveUp press enter hero .moveDown press enter hero .moveLeft press enter …" at bounding box center [785, 362] width 257 height 170
type textarea "hero.moveDown(1)"
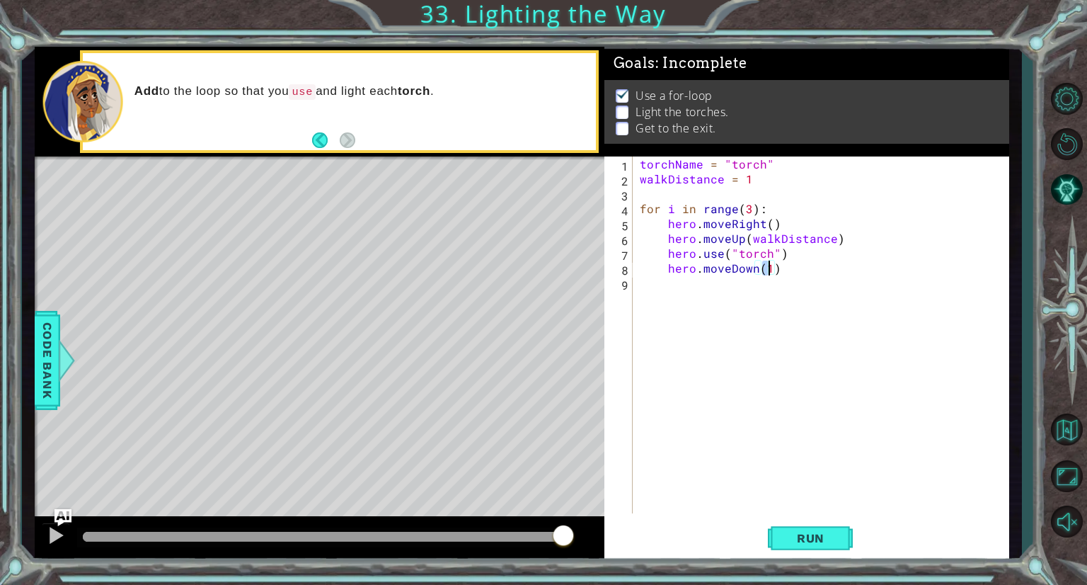
click at [716, 286] on div "torchName = "torch" walkDistance = 1 for i in range ( 3 ) : hero . moveRight ( …" at bounding box center [824, 349] width 375 height 386
click at [770, 268] on div "torchName = "torch" walkDistance = 1 for i in range ( 3 ) : hero . moveRight ( …" at bounding box center [824, 349] width 375 height 386
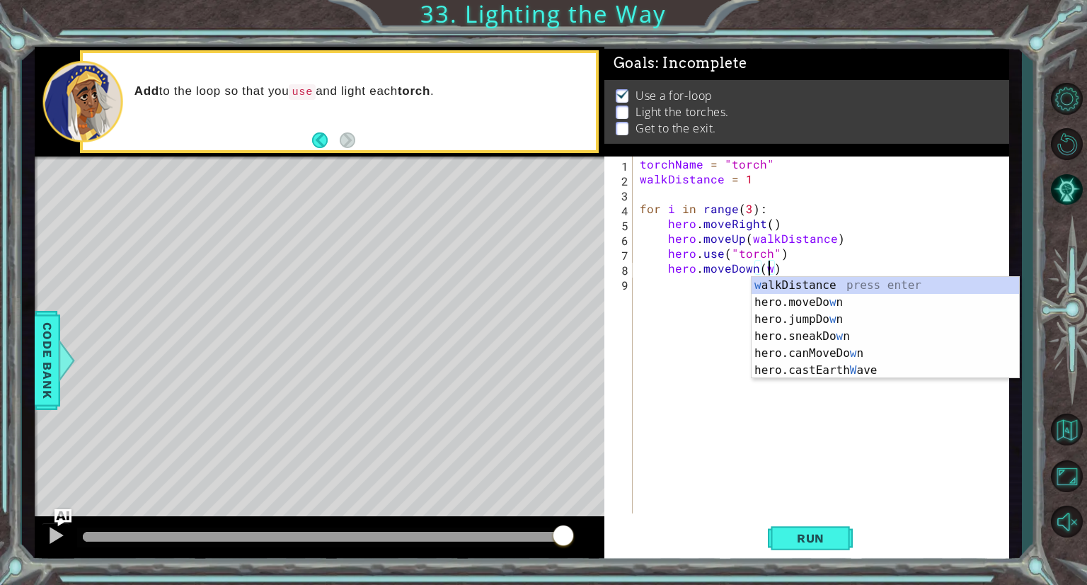
scroll to position [0, 8]
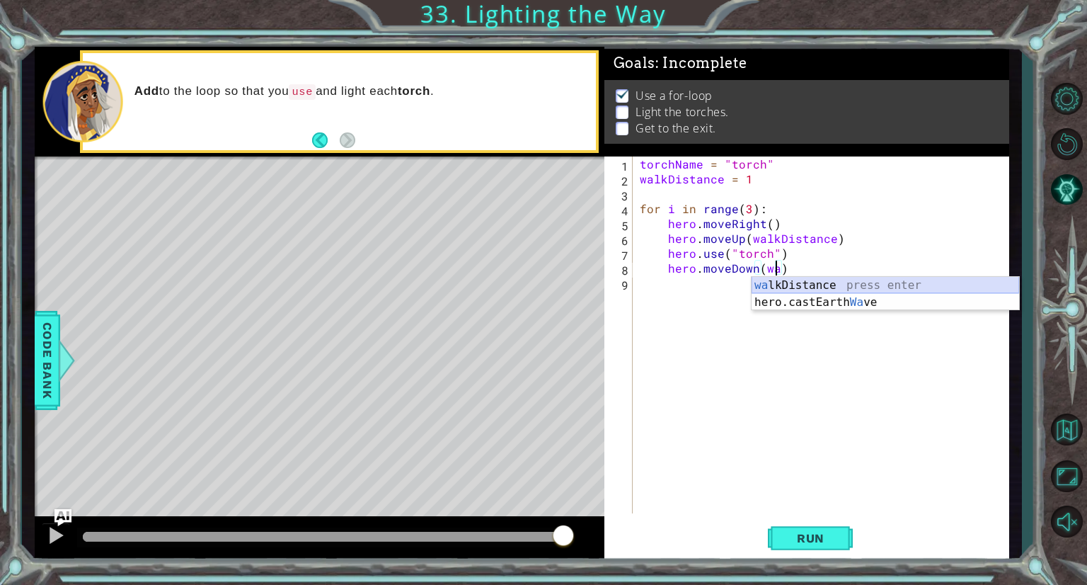
click at [863, 287] on div "wa lkDistance press enter hero.castEarth Wa ve press enter" at bounding box center [886, 311] width 268 height 68
type textarea "hero.moveDown(walkDistance)"
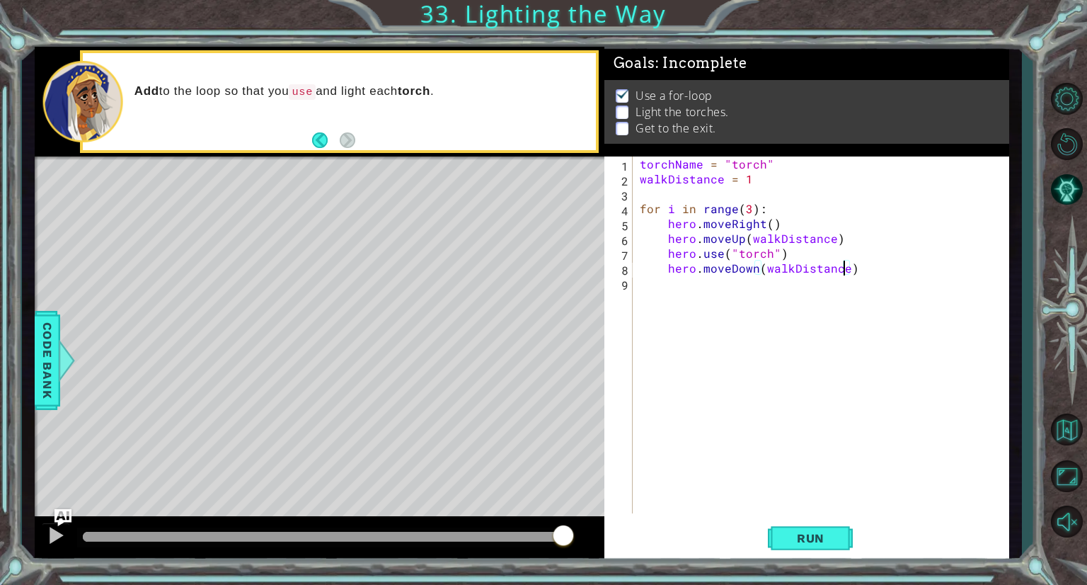
click at [691, 282] on div "torchName = "torch" walkDistance = 1 for i in range ( 3 ) : hero . moveRight ( …" at bounding box center [824, 349] width 375 height 386
click at [693, 281] on div "torchName = "torch" walkDistance = 1 for i in range ( 3 ) : hero . moveRight ( …" at bounding box center [824, 349] width 375 height 386
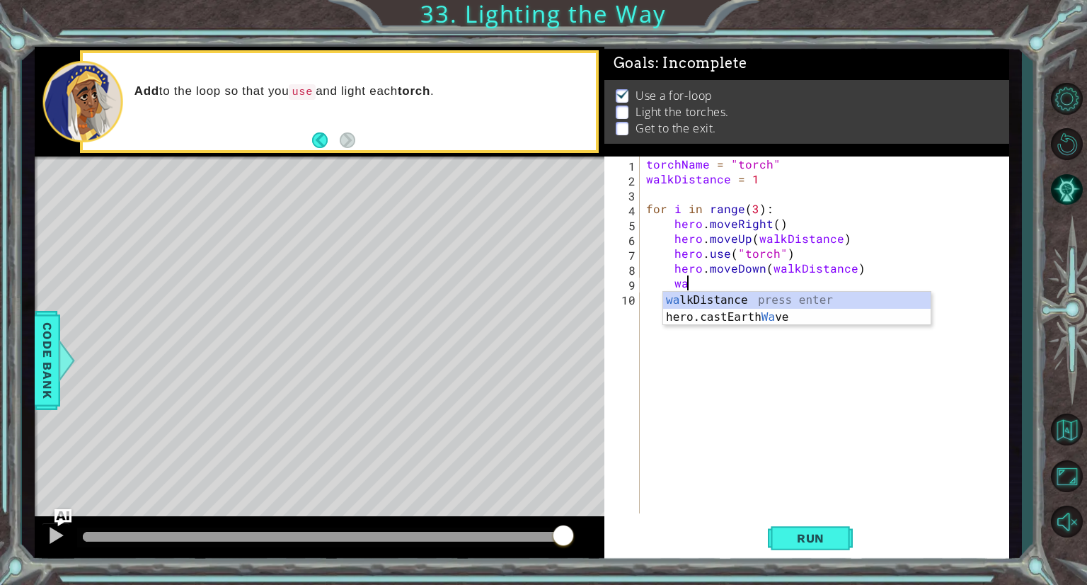
scroll to position [0, 2]
click at [700, 300] on div "wal kDistance press enter" at bounding box center [797, 317] width 268 height 51
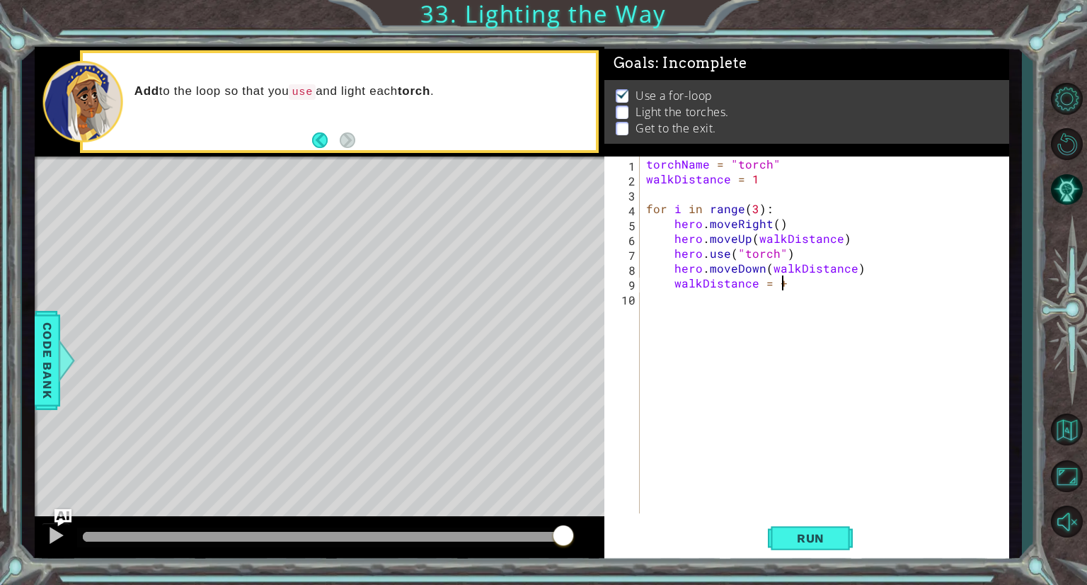
scroll to position [0, 8]
click at [57, 352] on div at bounding box center [66, 360] width 18 height 42
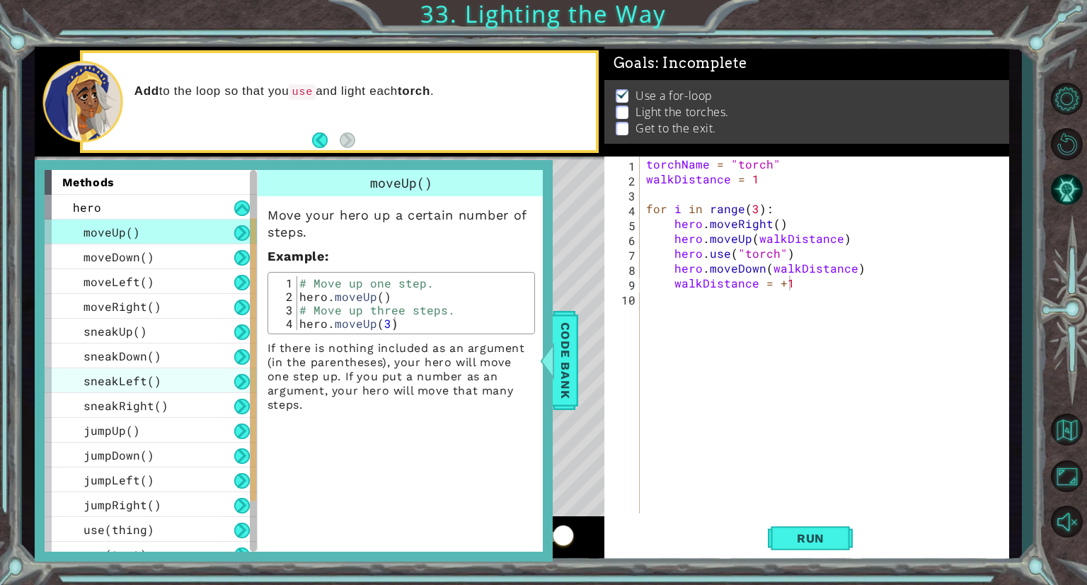
scroll to position [385, 0]
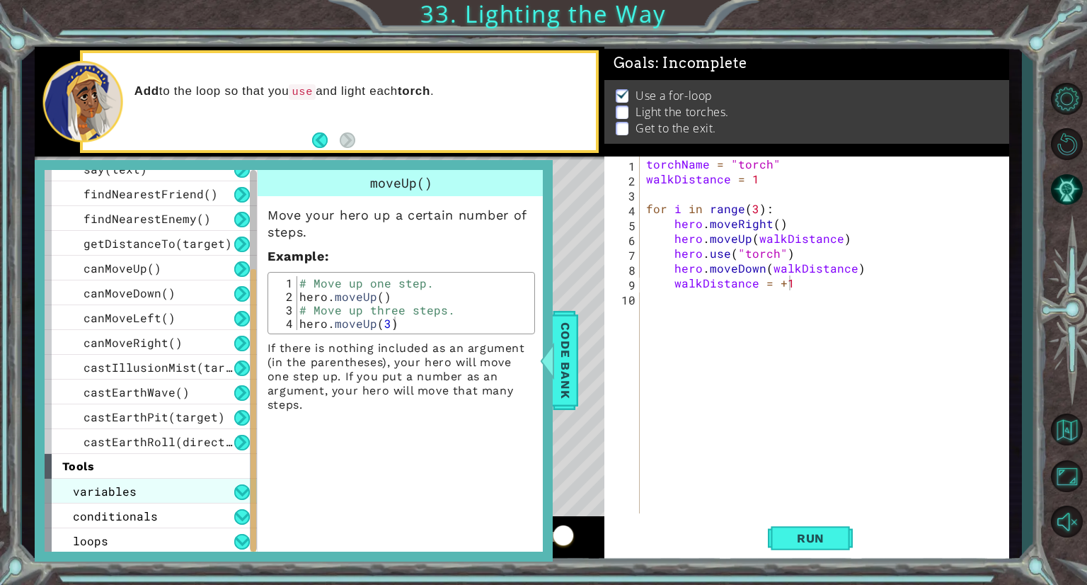
click at [187, 493] on div "variables" at bounding box center [151, 490] width 212 height 25
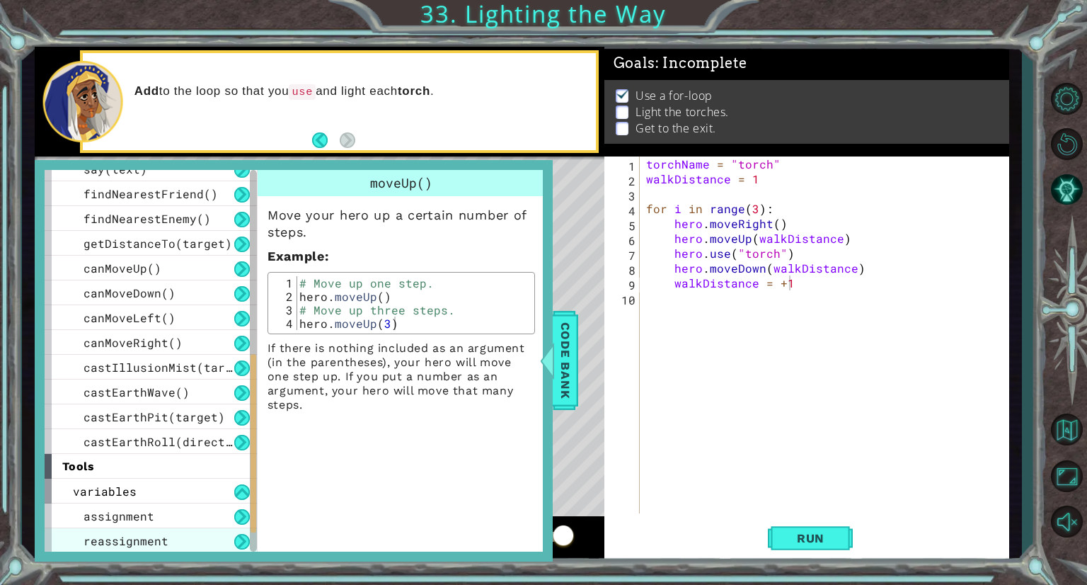
click at [193, 530] on div "reassignment" at bounding box center [151, 540] width 212 height 25
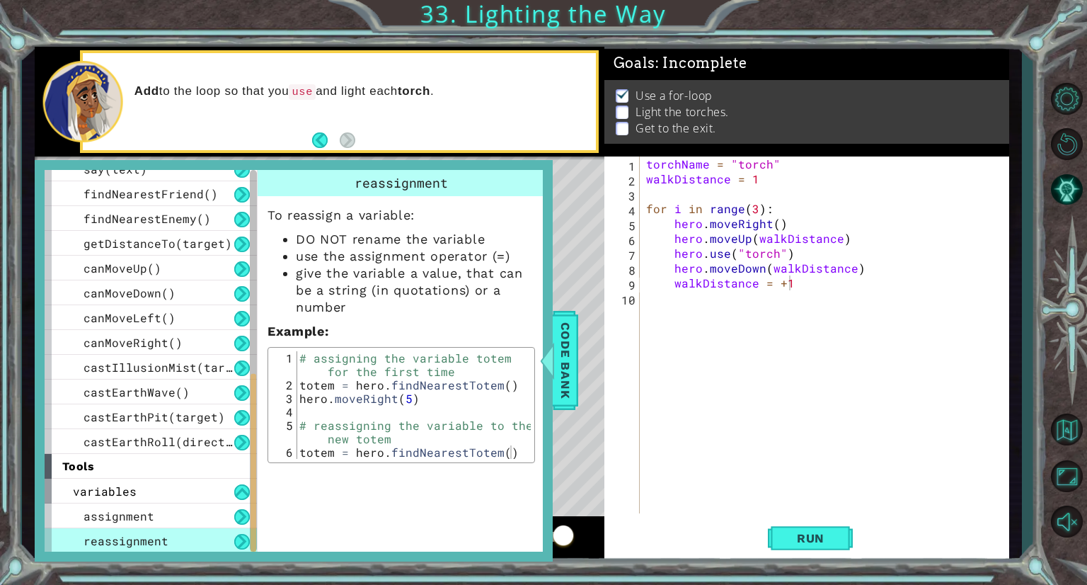
scroll to position [435, 0]
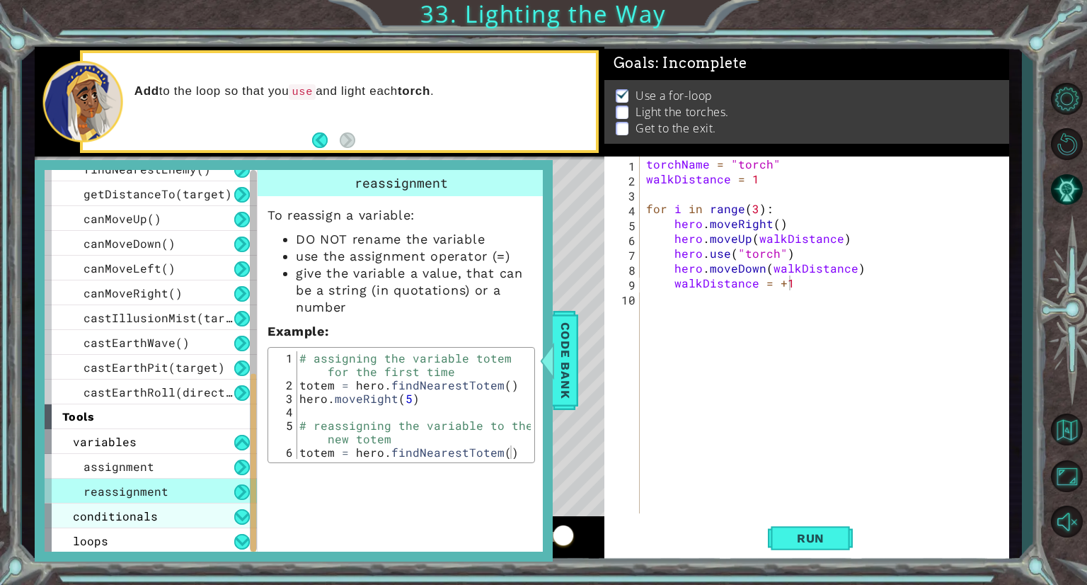
click at [161, 513] on div "conditionals" at bounding box center [151, 515] width 212 height 25
click at [180, 513] on div "conditionals" at bounding box center [151, 515] width 212 height 25
click at [214, 489] on div "reassignment" at bounding box center [151, 490] width 212 height 25
click at [215, 514] on div "conditionals" at bounding box center [151, 515] width 212 height 25
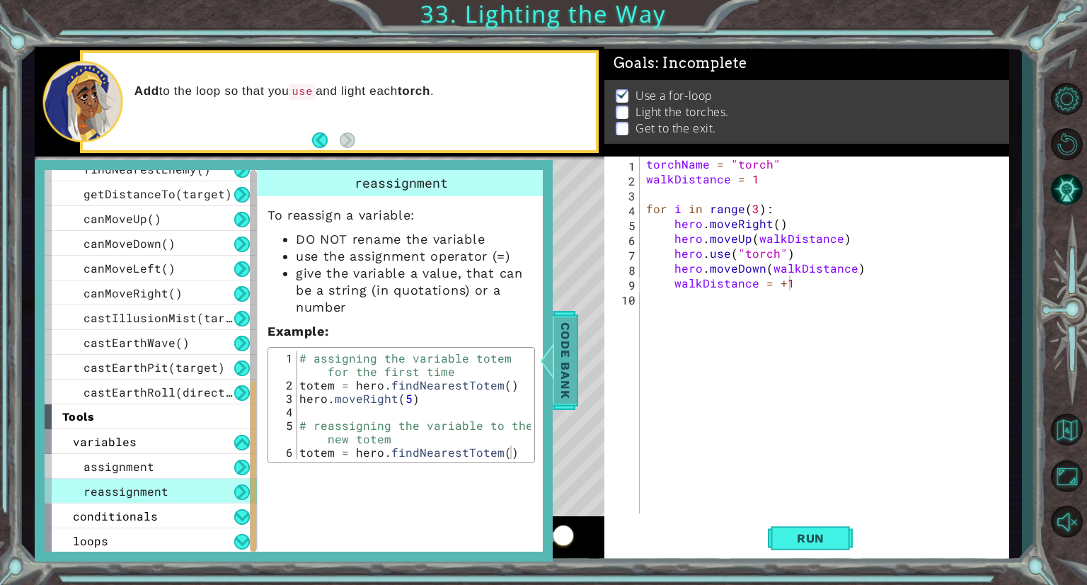
click at [555, 348] on div at bounding box center [547, 360] width 18 height 42
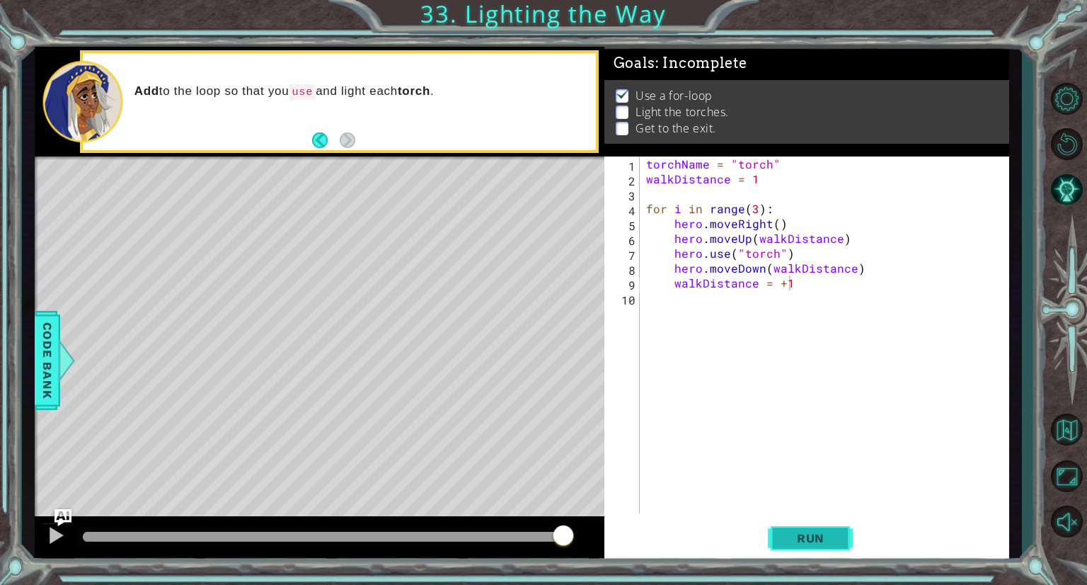
click at [812, 529] on button "Run" at bounding box center [810, 538] width 85 height 40
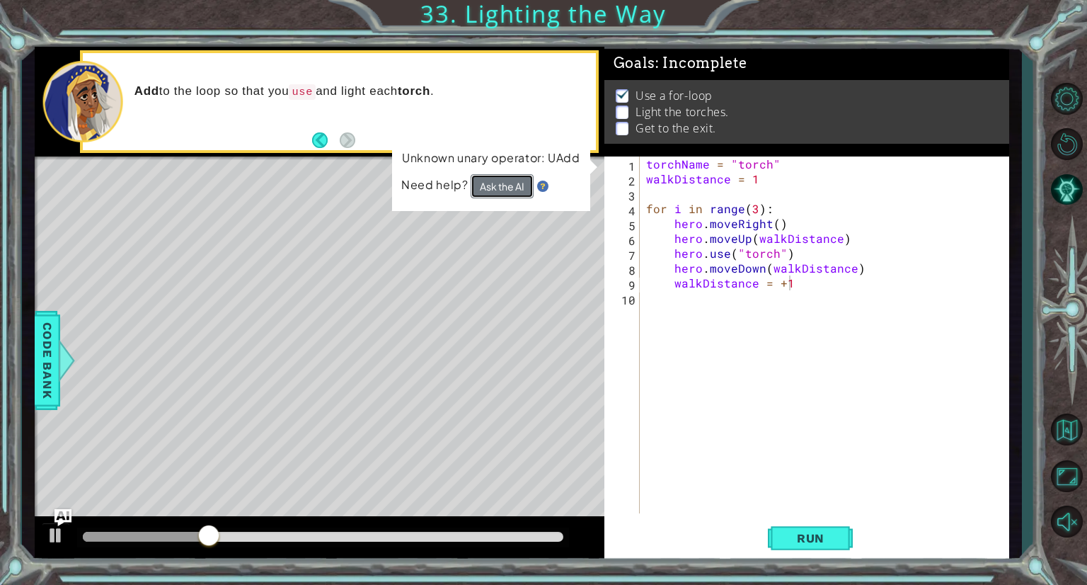
click at [515, 182] on button "Ask the AI" at bounding box center [502, 186] width 63 height 24
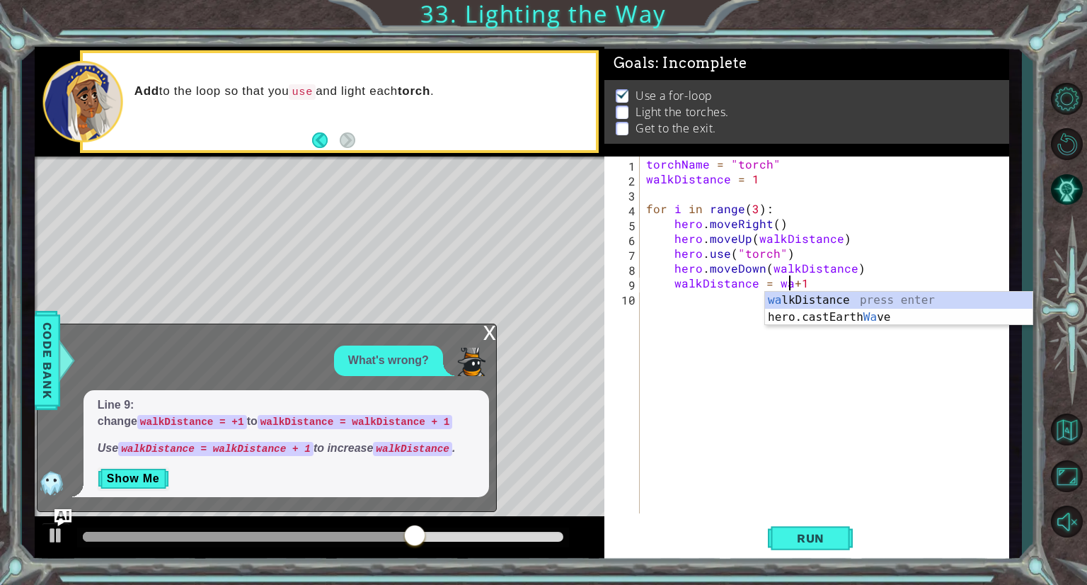
scroll to position [0, 8]
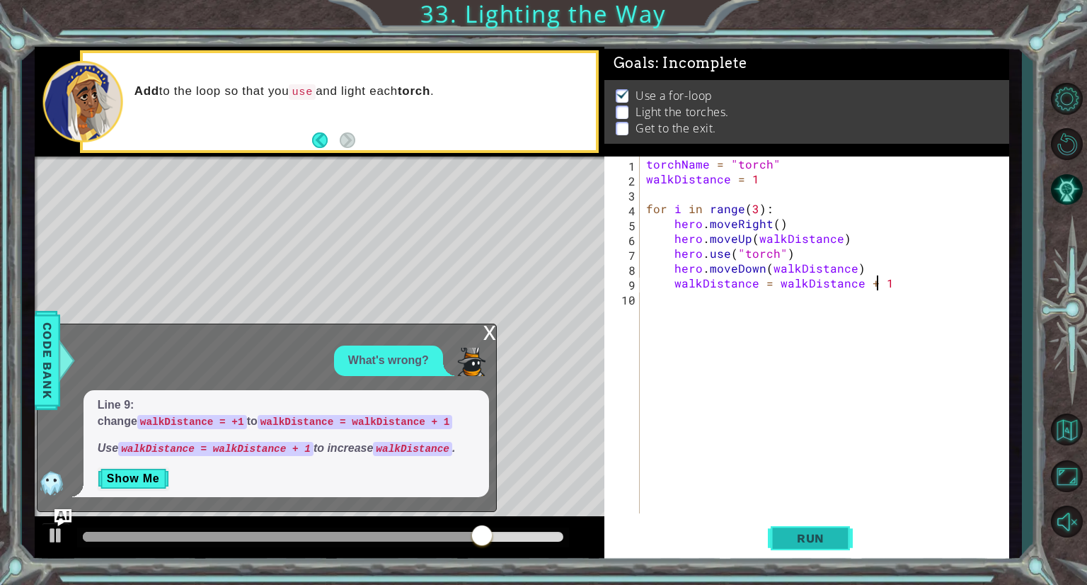
click at [796, 538] on span "Run" at bounding box center [811, 538] width 56 height 14
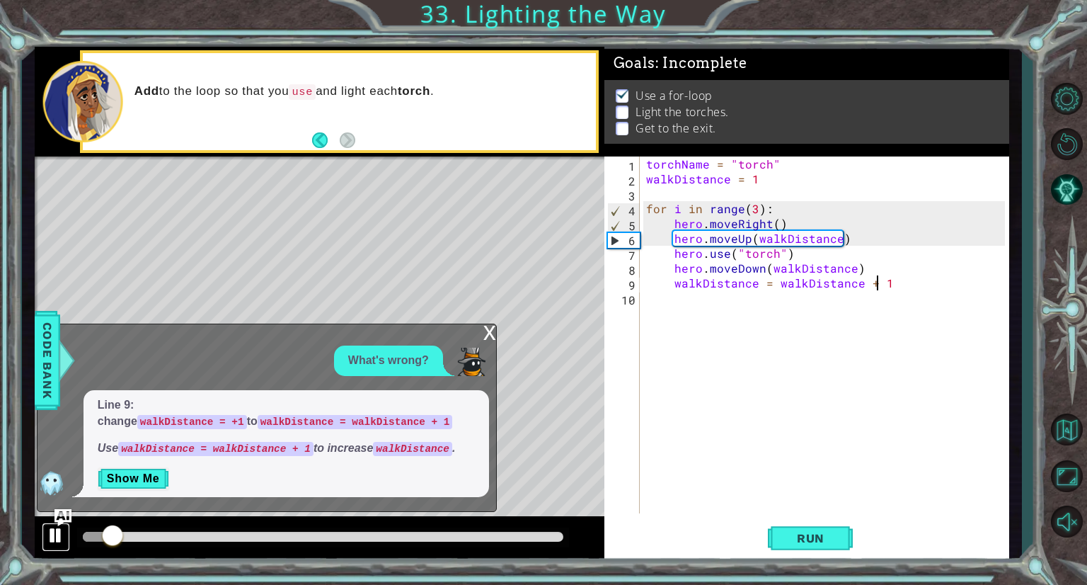
click at [59, 541] on div at bounding box center [56, 535] width 18 height 18
click at [490, 338] on div "x" at bounding box center [489, 331] width 13 height 14
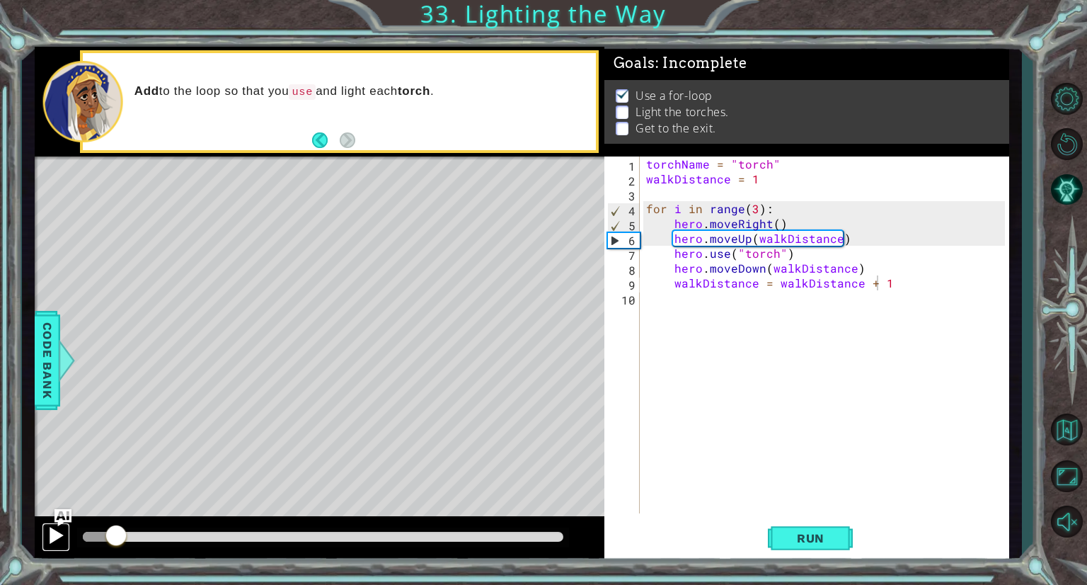
click at [51, 547] on button at bounding box center [56, 536] width 28 height 29
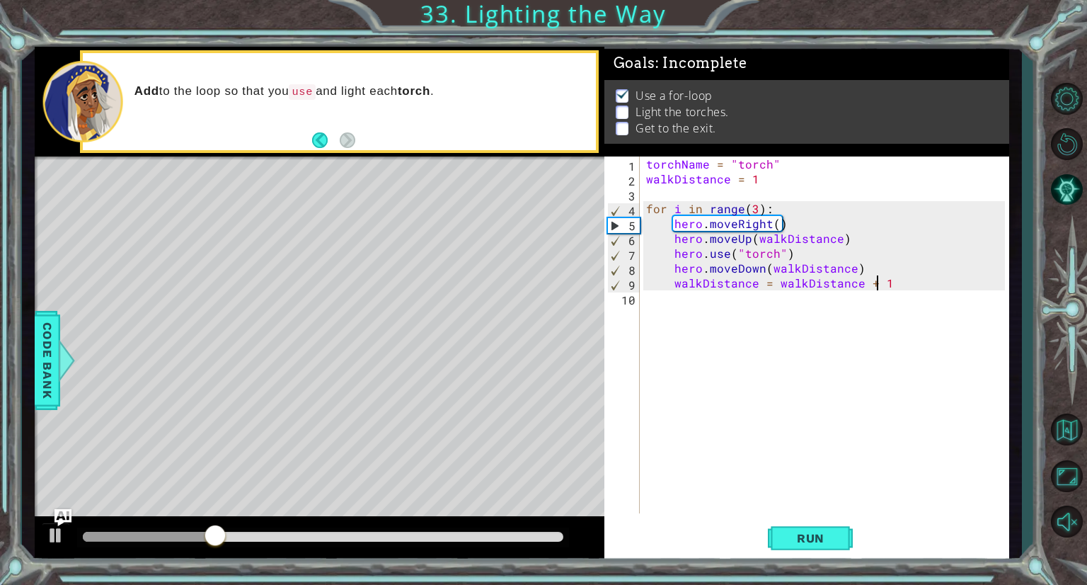
click at [832, 253] on div "torchName = "torch" walkDistance = 1 for i in range ( 3 ) : hero . moveRight ( …" at bounding box center [827, 349] width 369 height 386
type textarea "hero.use("torch")"
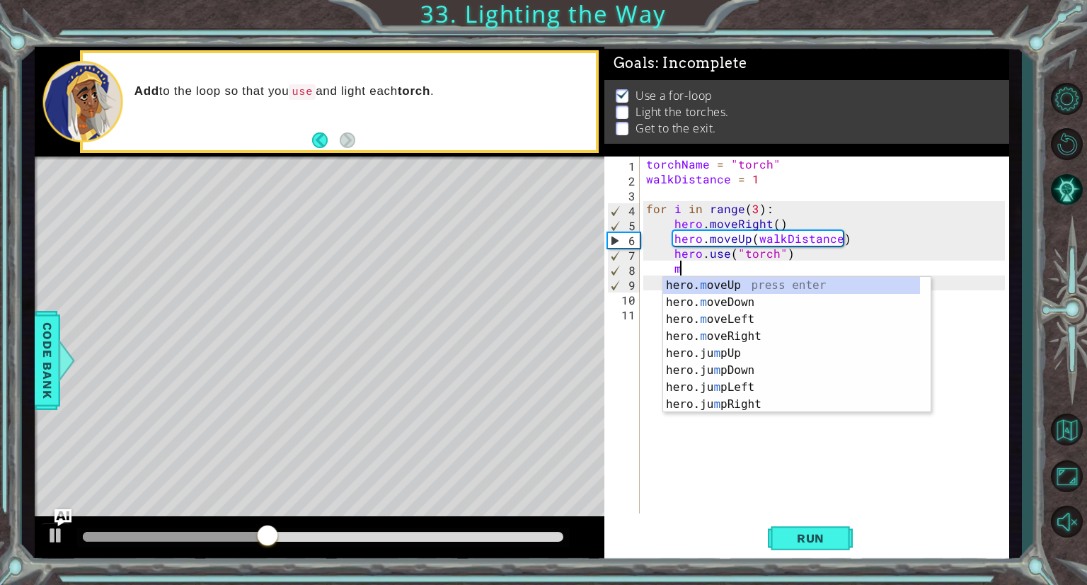
scroll to position [0, 1]
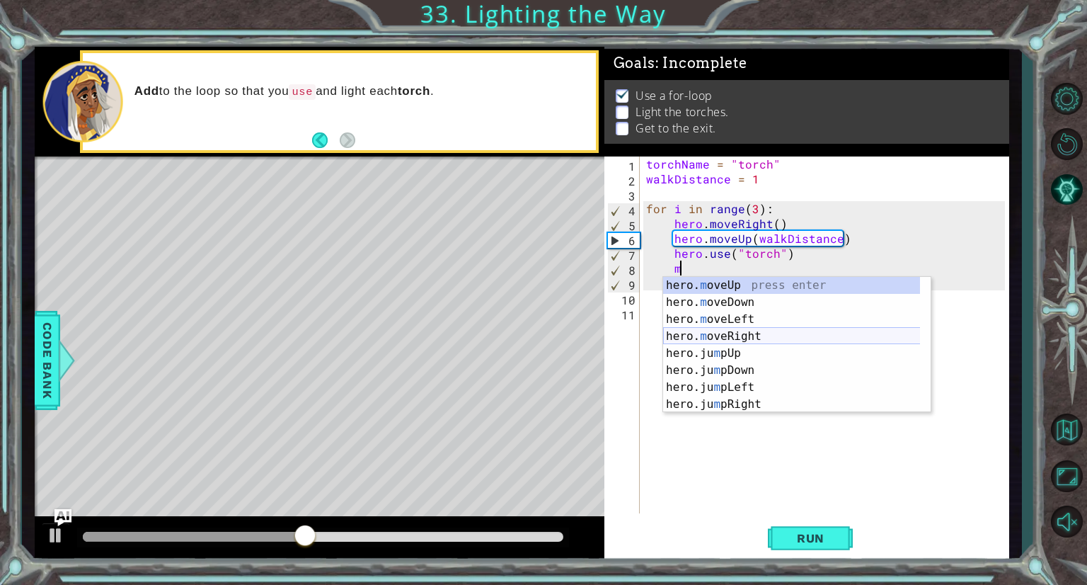
click at [763, 338] on div "hero. m oveUp press enter hero. m oveDown press enter hero. m oveLeft press ent…" at bounding box center [797, 362] width 268 height 170
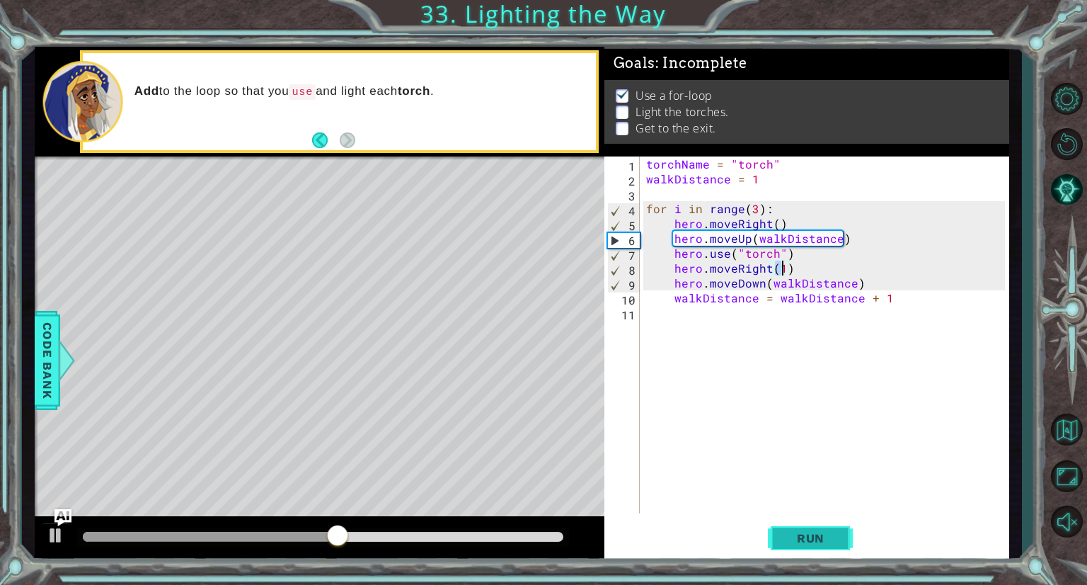
type textarea "hero.moveRight(1)"
click at [804, 534] on span "Run" at bounding box center [811, 538] width 56 height 14
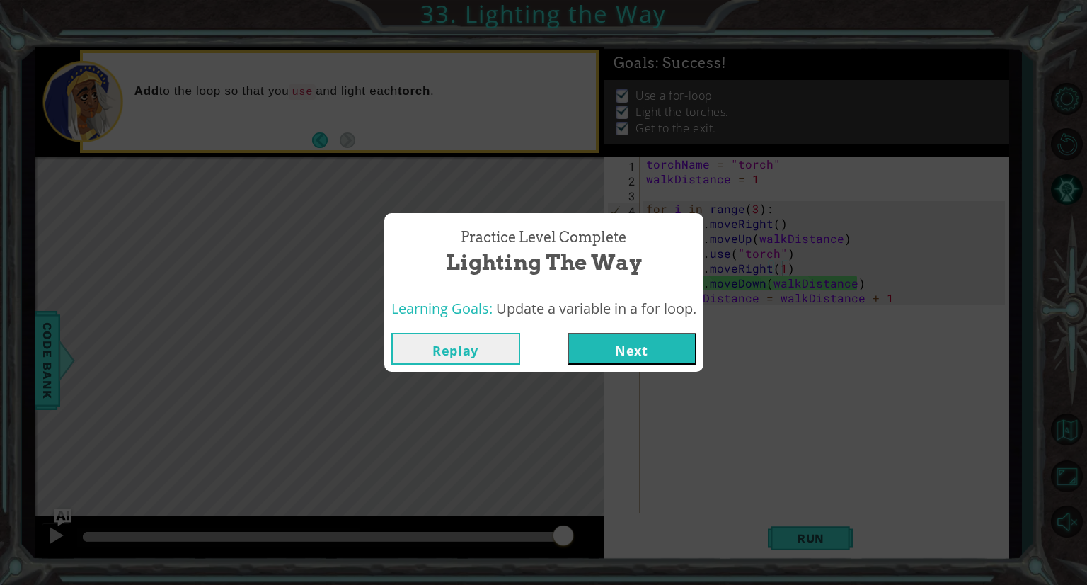
click at [660, 345] on button "Next" at bounding box center [632, 349] width 129 height 32
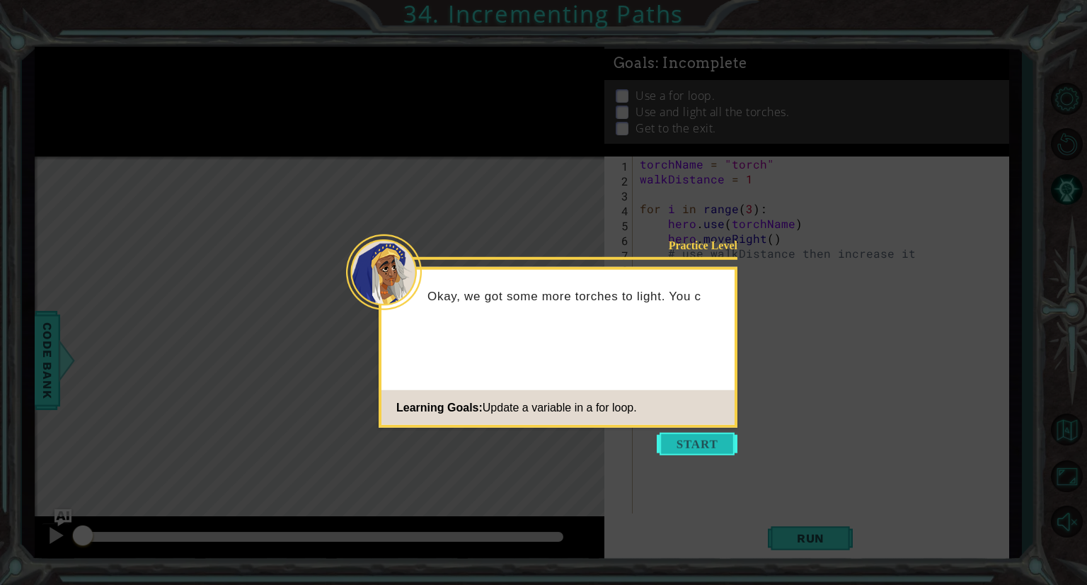
click at [694, 442] on button "Start" at bounding box center [697, 443] width 81 height 23
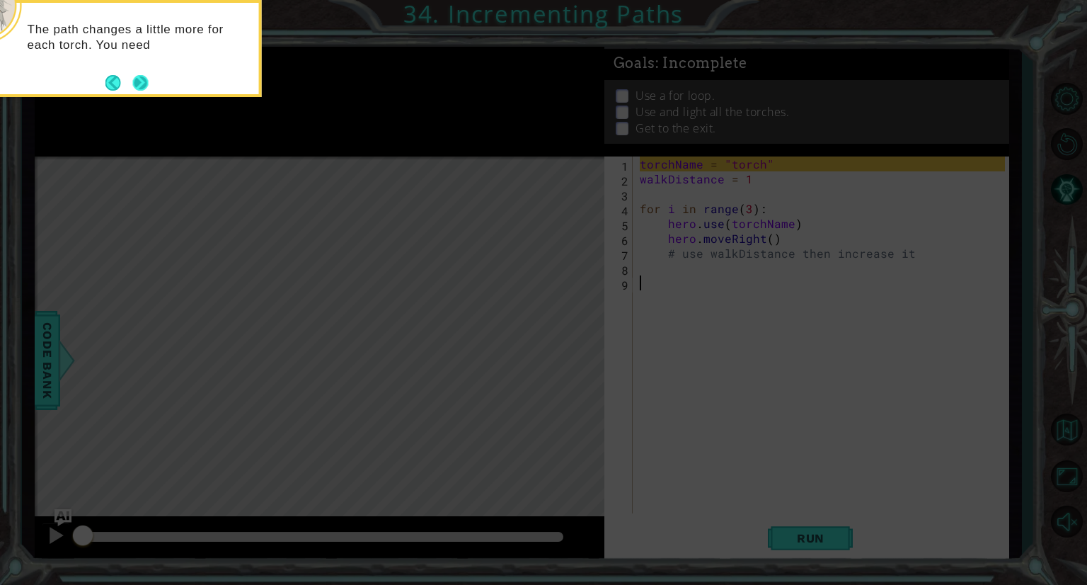
click at [142, 78] on button "Next" at bounding box center [140, 83] width 16 height 16
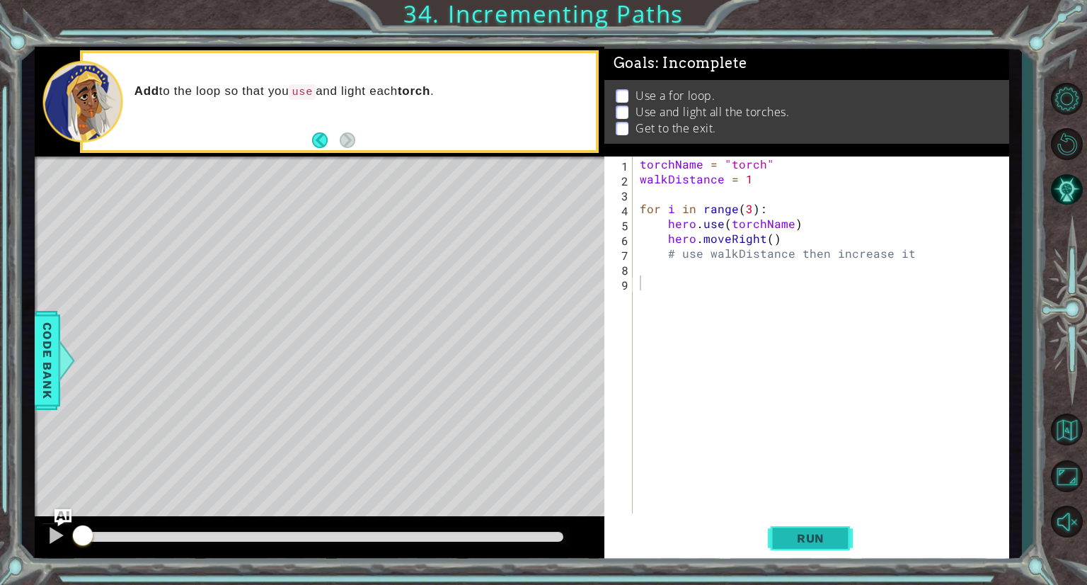
click at [785, 542] on span "Run" at bounding box center [811, 538] width 56 height 14
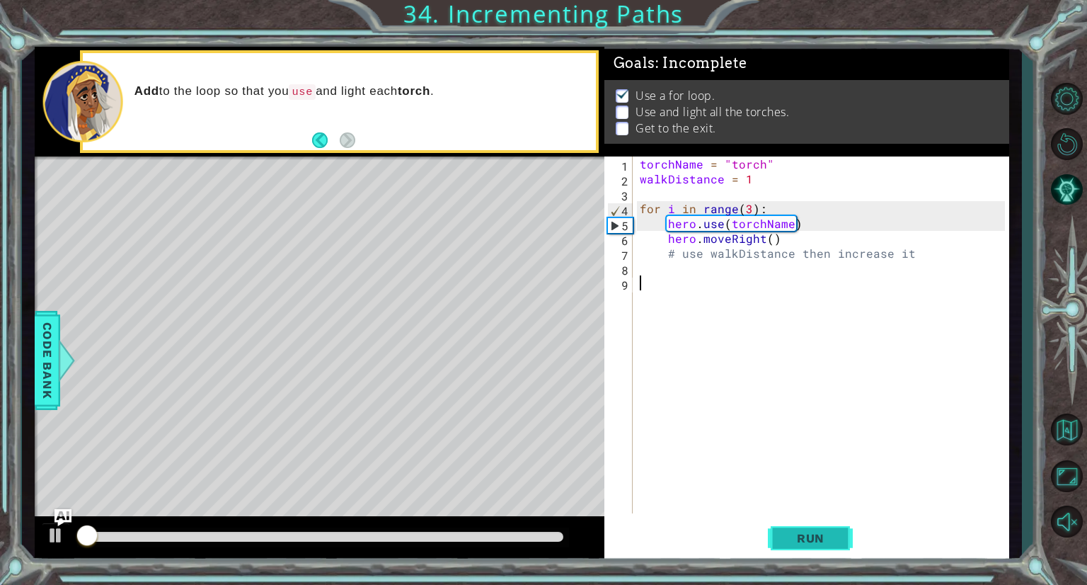
scroll to position [2, 0]
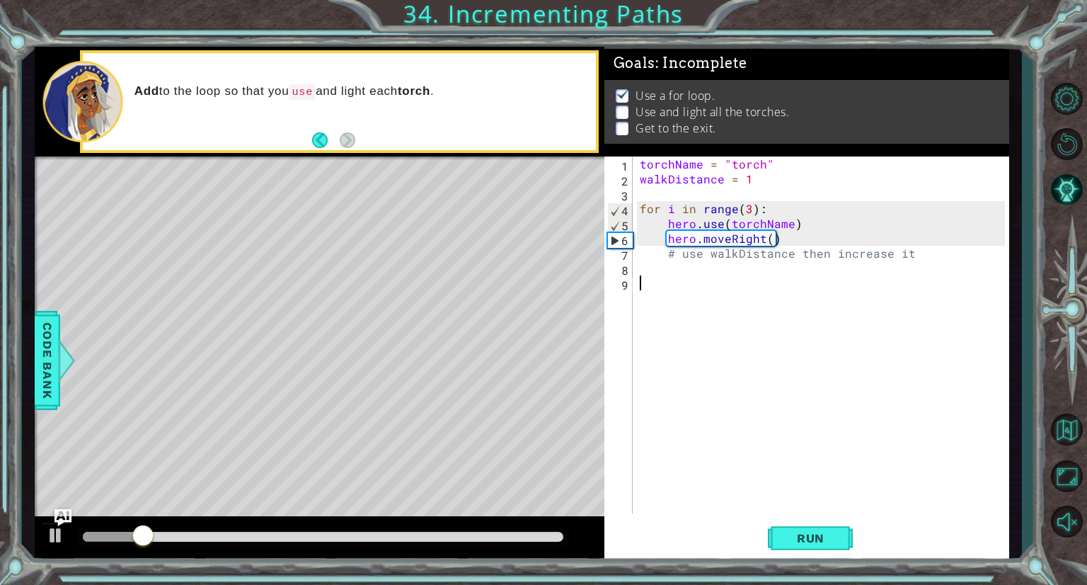
click at [805, 238] on div "torchName = "torch" walkDistance = 1 for i in range ( 3 ) : hero . use ( torchN…" at bounding box center [824, 349] width 375 height 386
type textarea "hero.moveRight()"
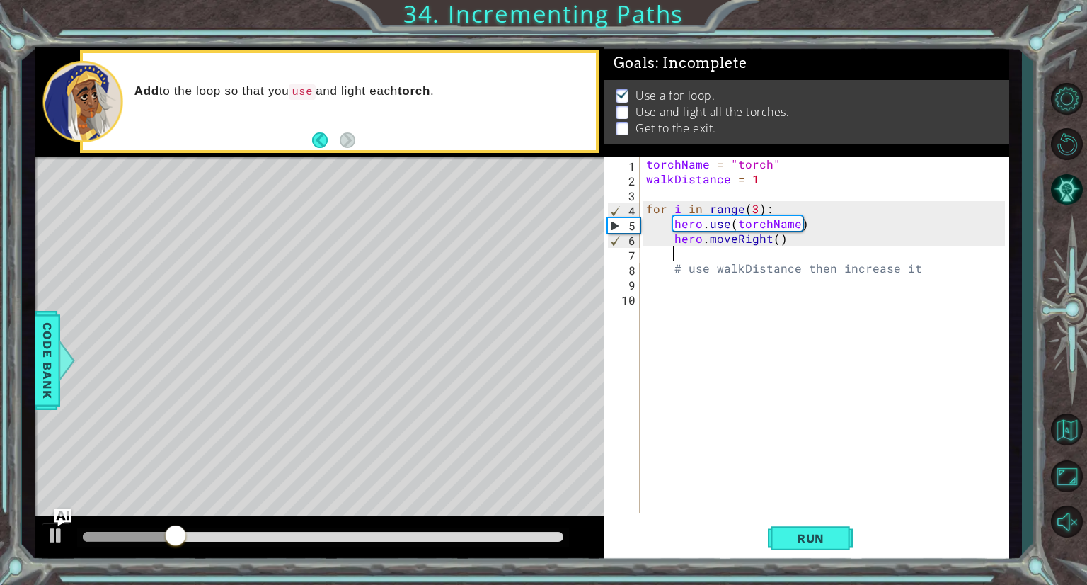
scroll to position [0, 1]
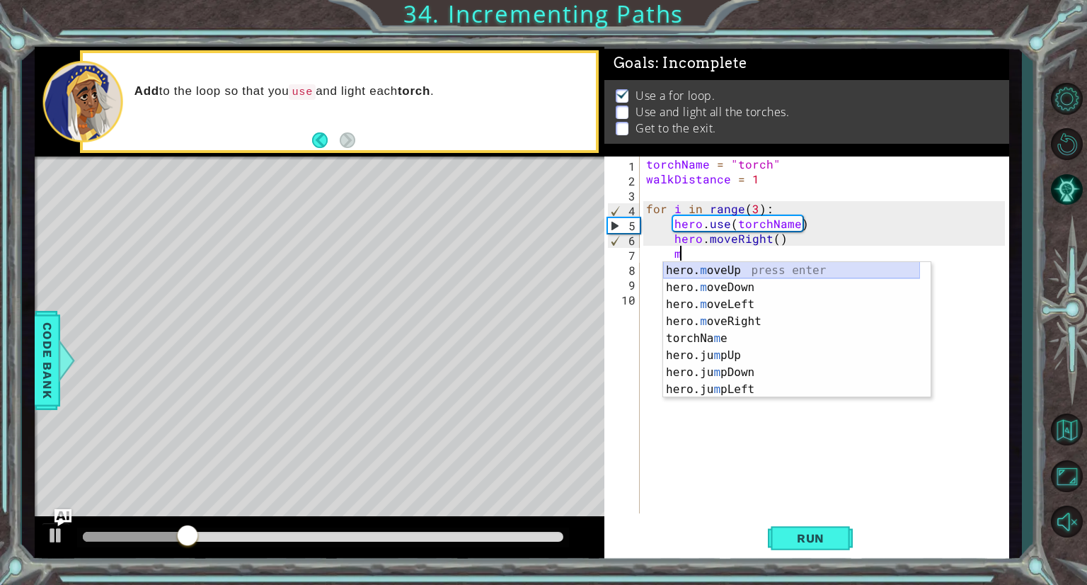
click at [770, 272] on div "hero. m oveUp press enter hero. m oveDown press enter hero. m oveLeft press ent…" at bounding box center [791, 347] width 257 height 170
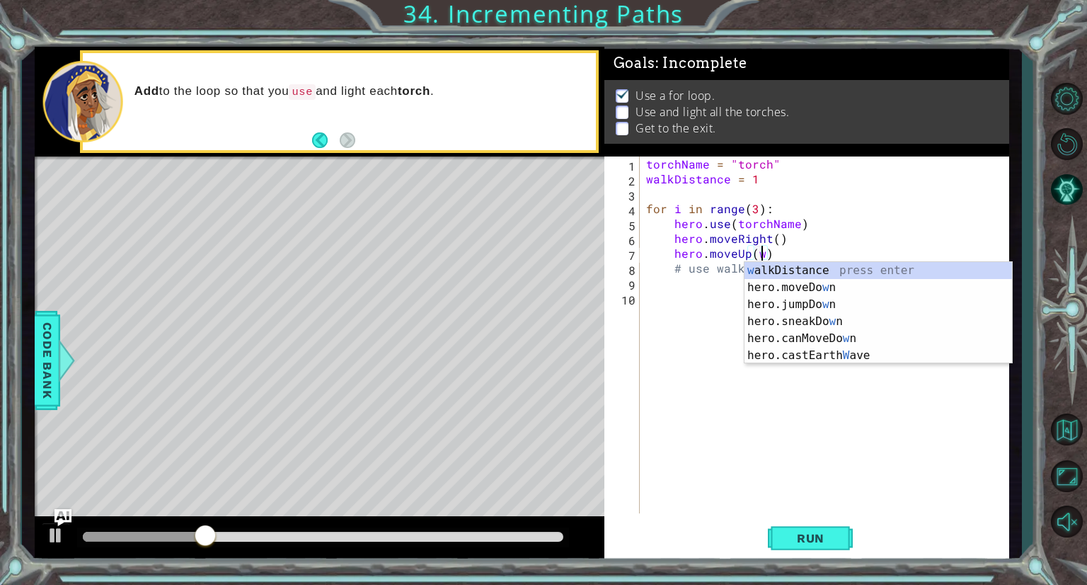
scroll to position [0, 6]
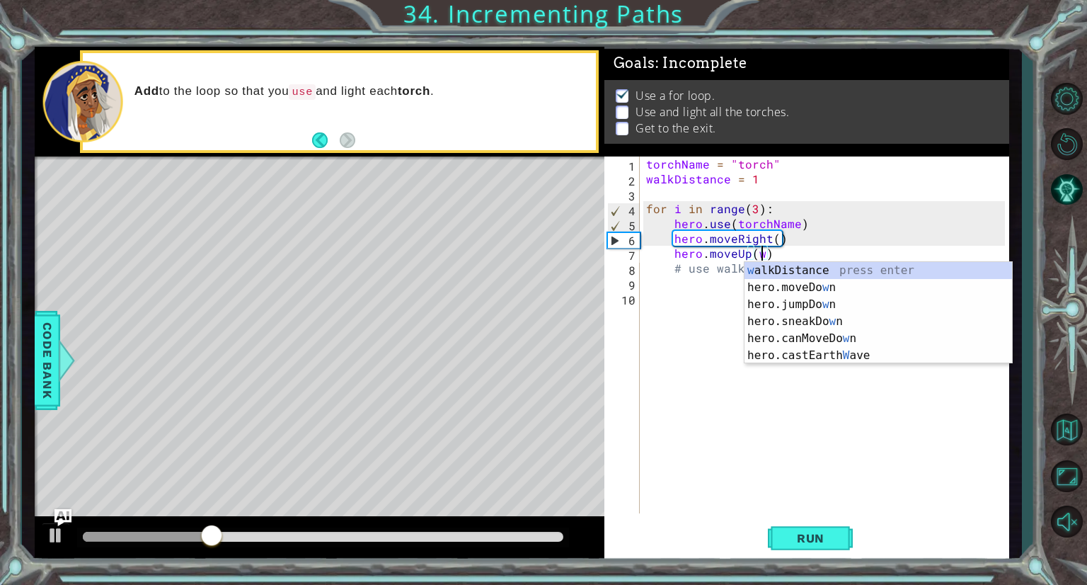
click at [787, 271] on div "w alkDistance press enter hero.moveDo w n press enter hero.jumpDo w n press ent…" at bounding box center [879, 330] width 268 height 136
type textarea "hero.moveUp(walkDistance)"
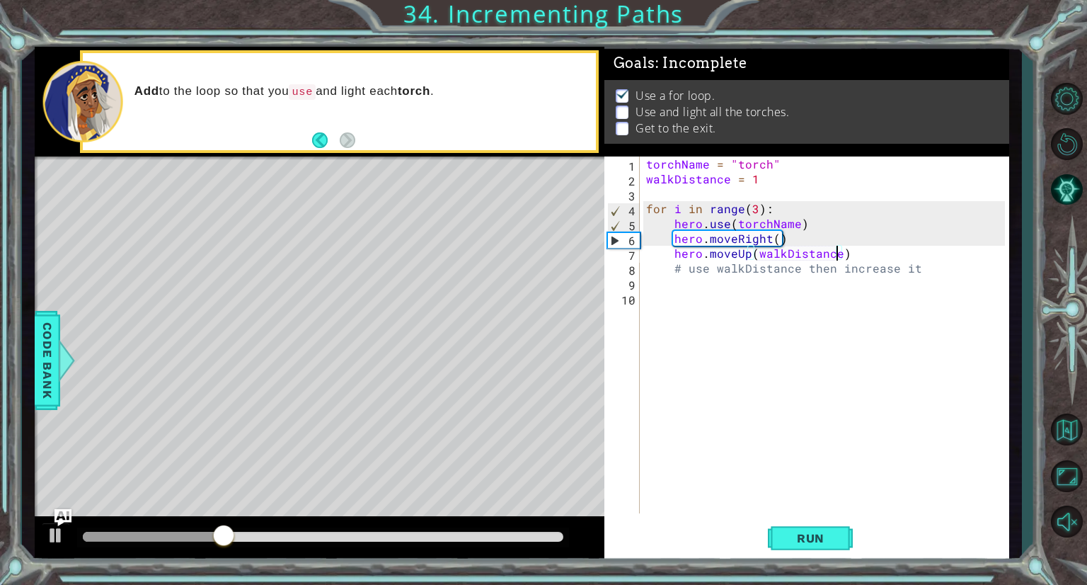
click at [874, 254] on div "torchName = "torch" walkDistance = 1 for i in range ( 3 ) : hero . use ( torchN…" at bounding box center [827, 349] width 369 height 386
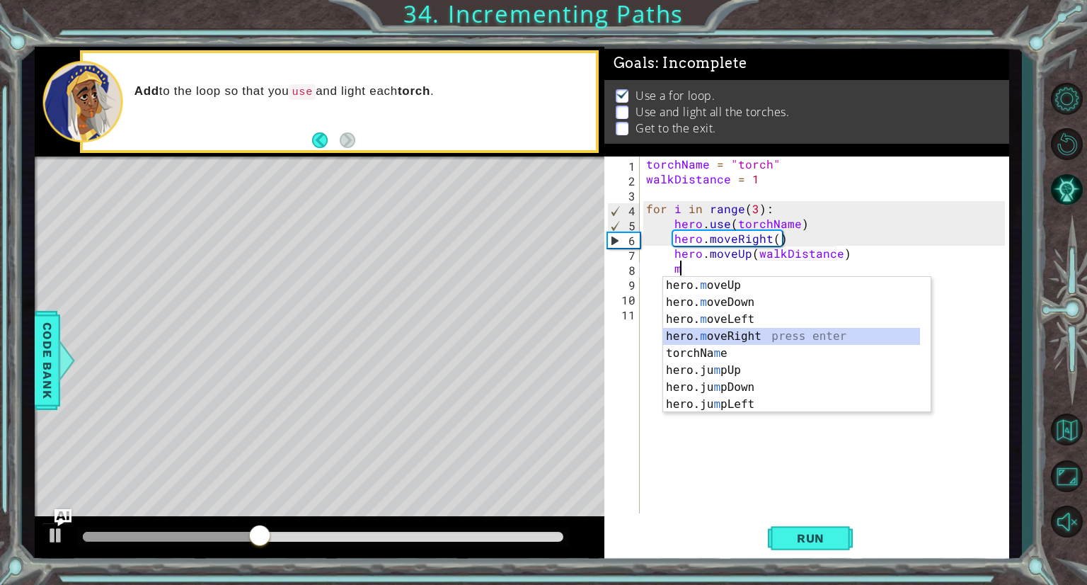
click at [787, 335] on div "hero. m oveUp press enter hero. m oveDown press enter hero. m oveLeft press ent…" at bounding box center [791, 362] width 257 height 170
type textarea "hero.moveRight(1)"
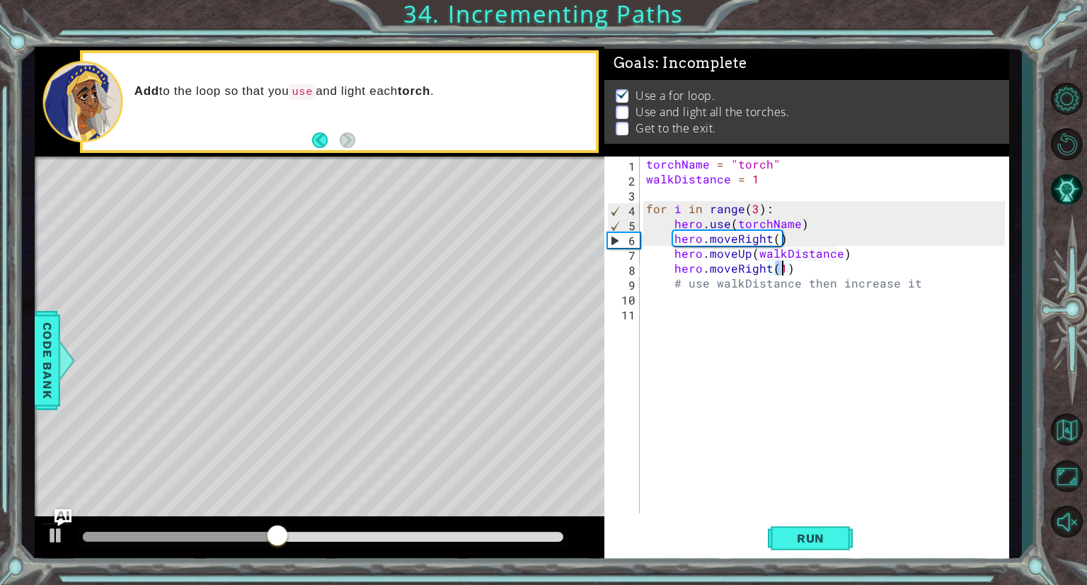
click at [829, 272] on div "torchName = "torch" walkDistance = 1 for i in range ( 3 ) : hero . use ( torchN…" at bounding box center [827, 349] width 369 height 386
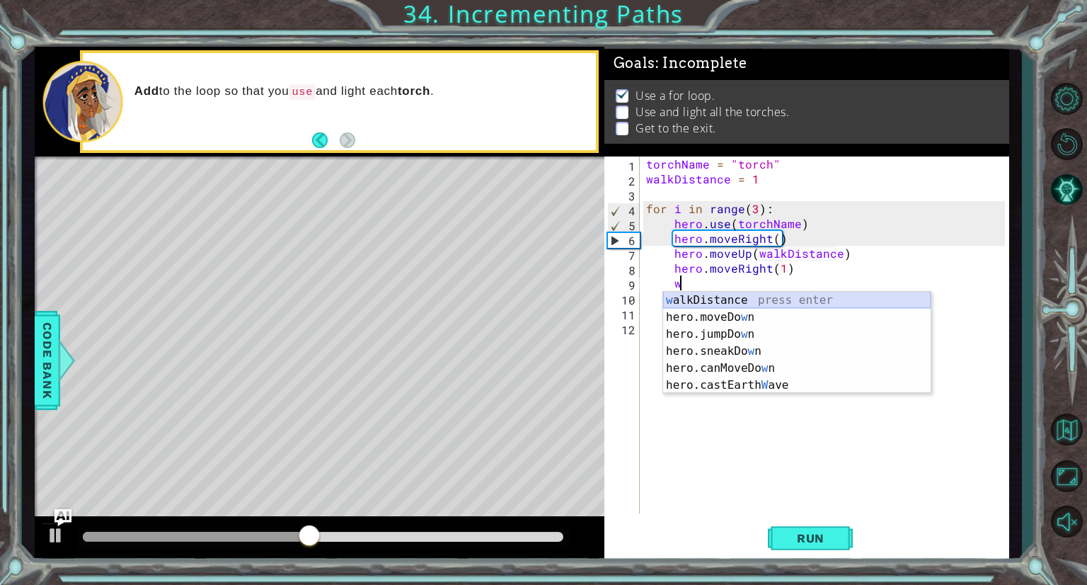
click at [820, 300] on div "w alkDistance press enter hero.moveDo w n press enter hero.jumpDo w n press ent…" at bounding box center [797, 360] width 268 height 136
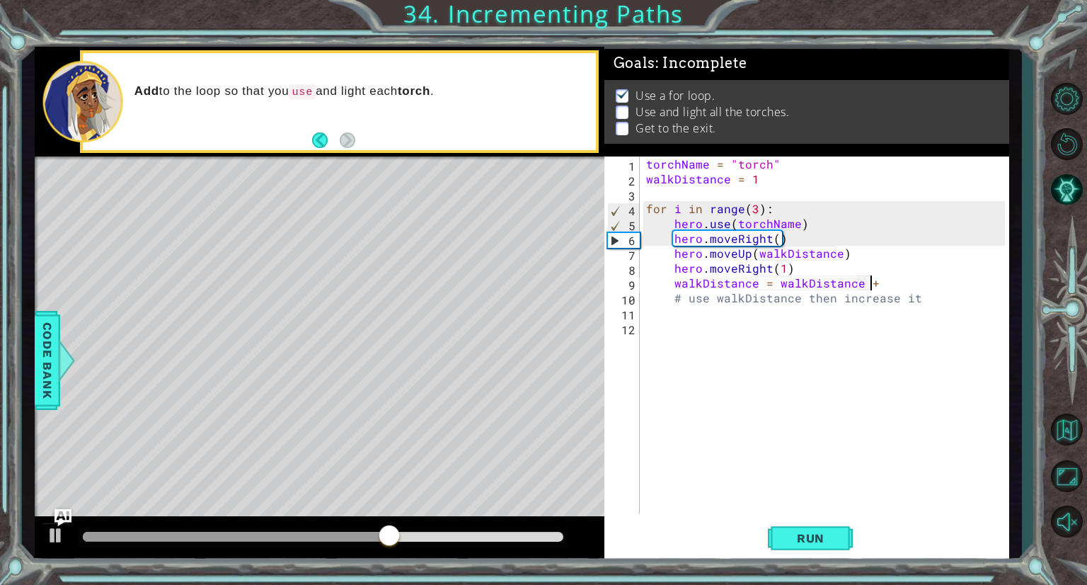
scroll to position [0, 13]
type textarea "walkDistance = walkDistance + 1"
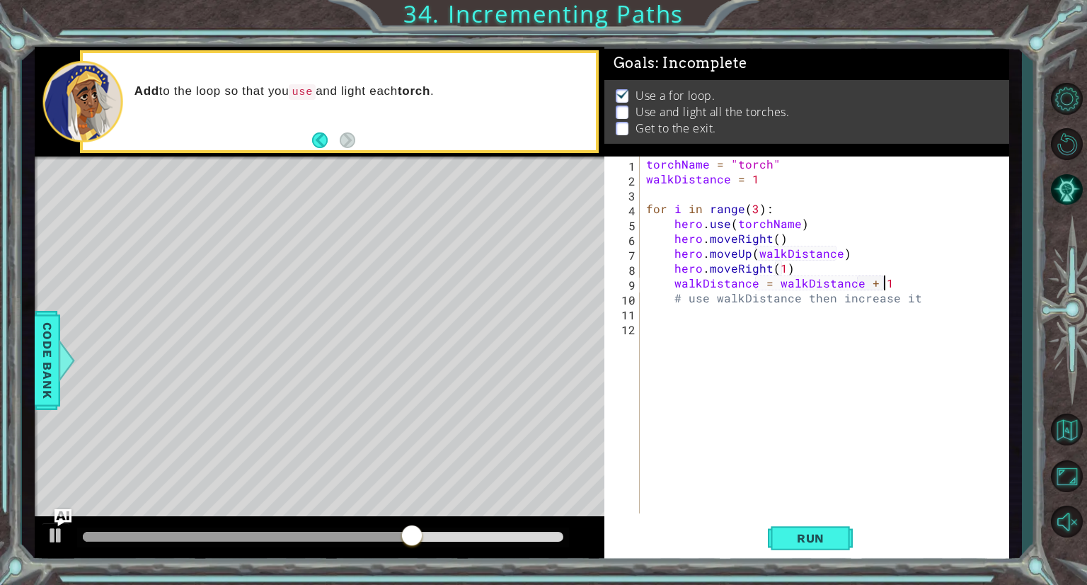
scroll to position [0, 14]
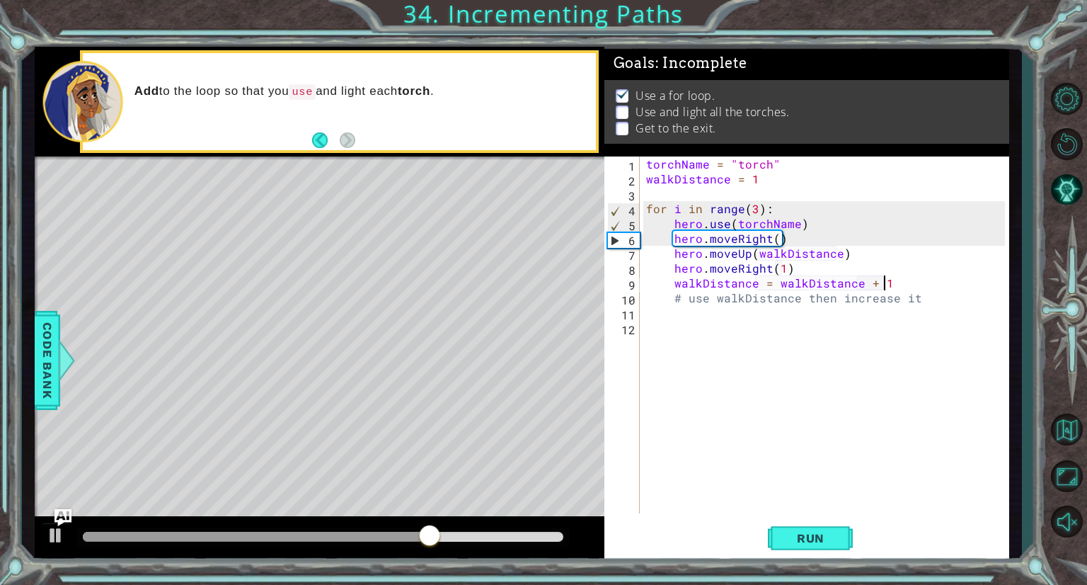
click at [906, 288] on div "torchName = "torch" walkDistance = 1 for i in range ( 3 ) : hero . use ( torchN…" at bounding box center [827, 349] width 369 height 386
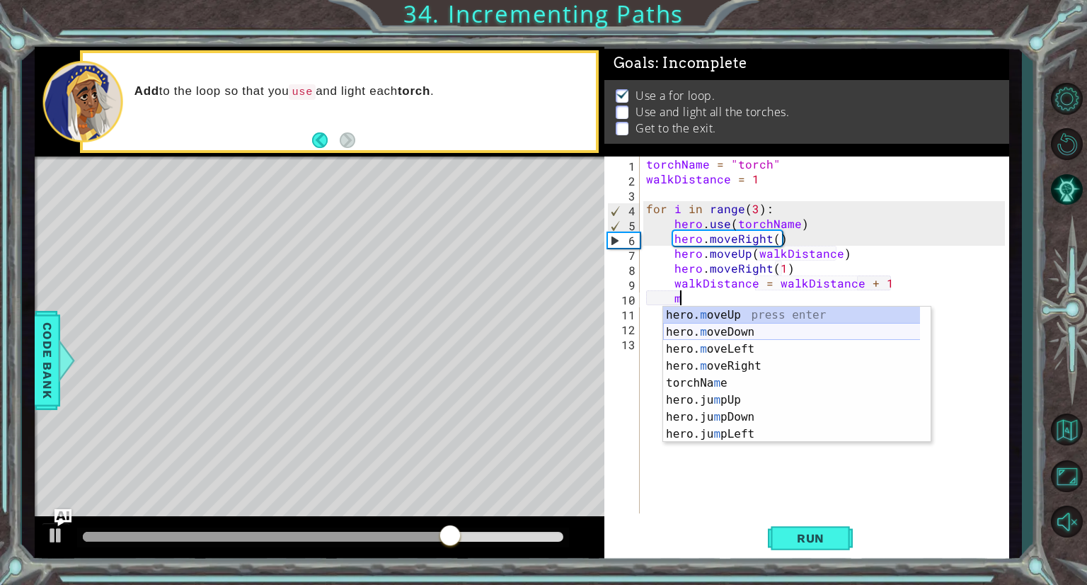
click at [764, 331] on div "hero. m oveUp press enter hero. m oveDown press enter hero. m oveLeft press ent…" at bounding box center [797, 391] width 268 height 170
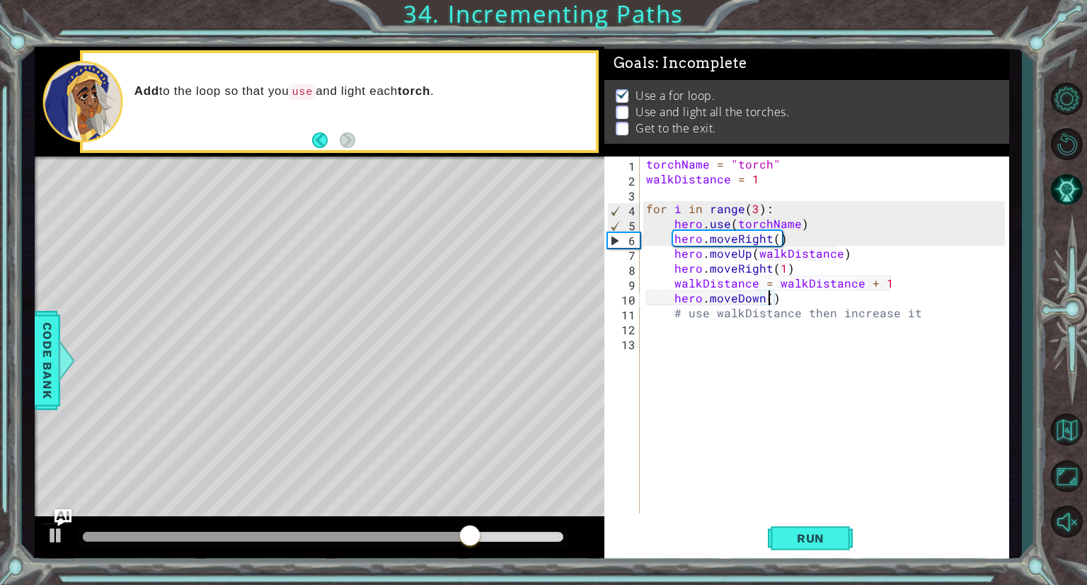
scroll to position [0, 7]
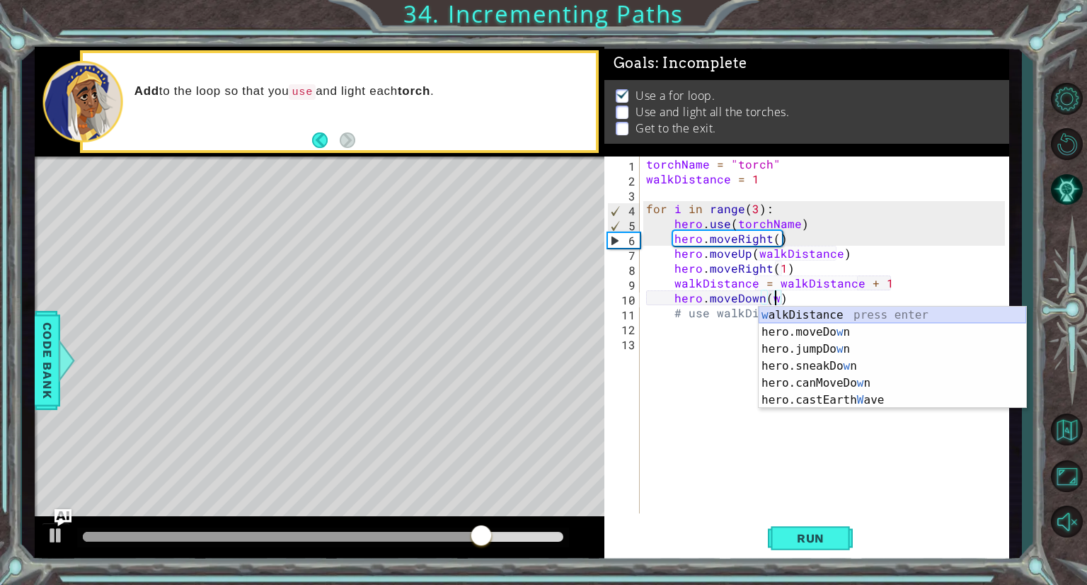
click at [863, 318] on div "w alkDistance press enter hero.moveDo w n press enter hero.jumpDo w n press ent…" at bounding box center [893, 374] width 268 height 136
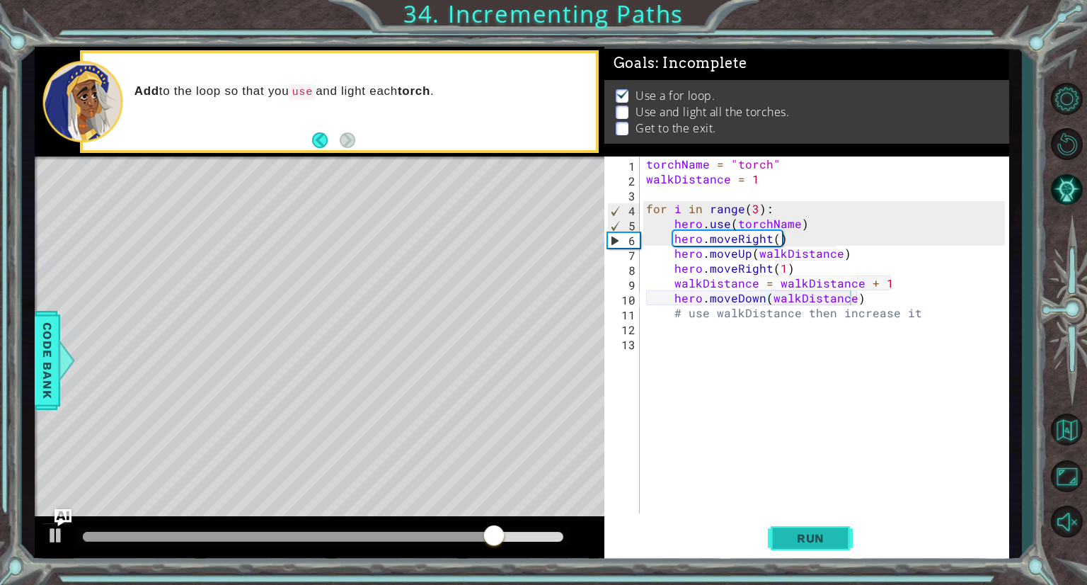
click at [817, 524] on button "Run" at bounding box center [810, 538] width 85 height 40
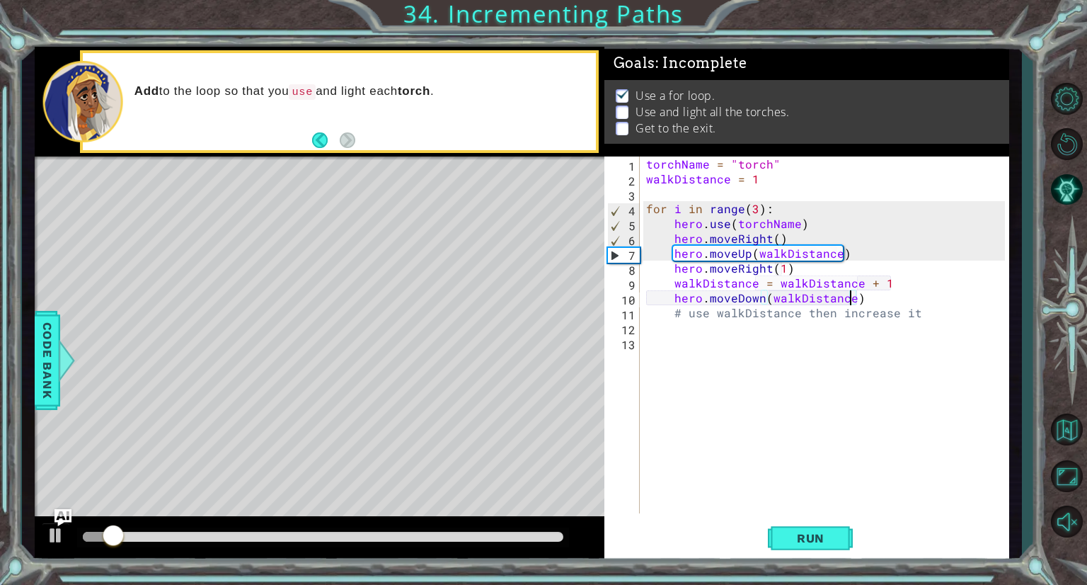
click at [754, 211] on div "torchName = "torch" walkDistance = 1 for i in range ( 3 ) : hero . use ( torchN…" at bounding box center [827, 349] width 369 height 386
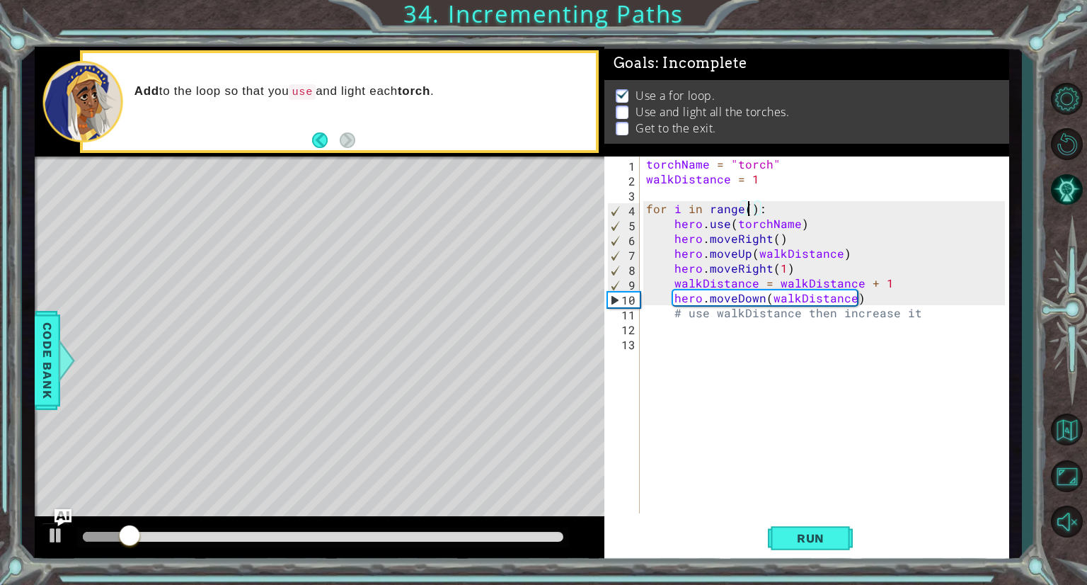
scroll to position [0, 6]
click at [45, 539] on button at bounding box center [56, 536] width 28 height 29
click at [674, 239] on div "torchName = "torch" walkDistance = 1 for i in range ( ) : hero . use ( torchNam…" at bounding box center [827, 349] width 369 height 386
type textarea "hero.moveRight()"
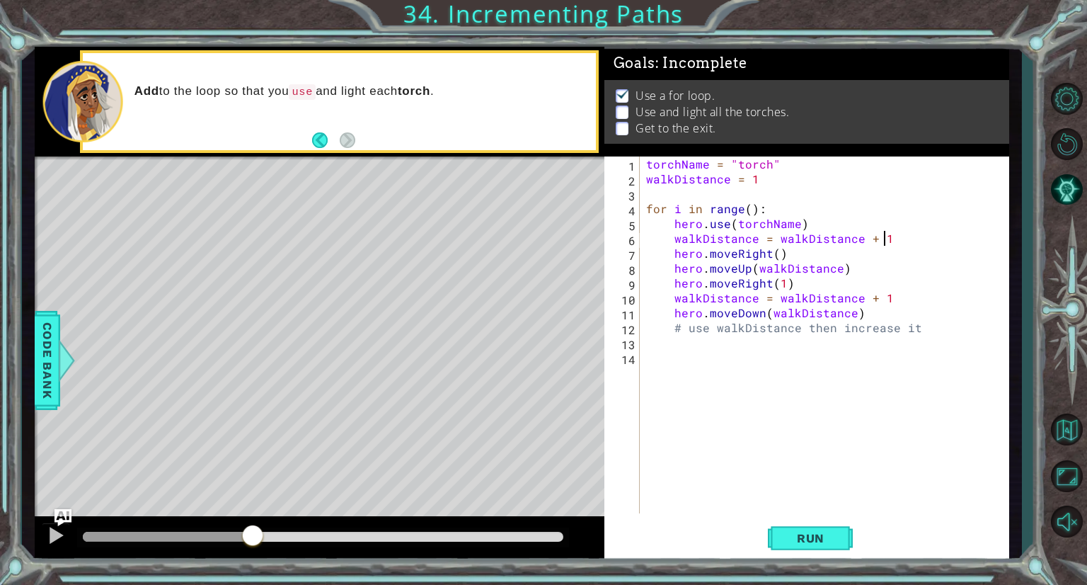
scroll to position [0, 14]
click at [821, 524] on button "Run" at bounding box center [810, 538] width 85 height 40
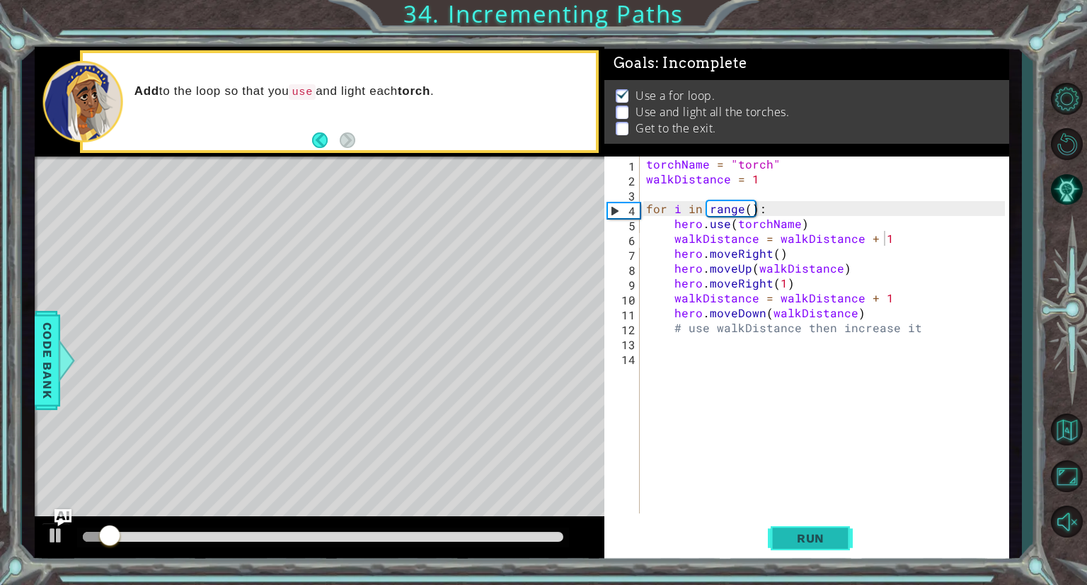
click at [798, 531] on span "Run" at bounding box center [811, 538] width 56 height 14
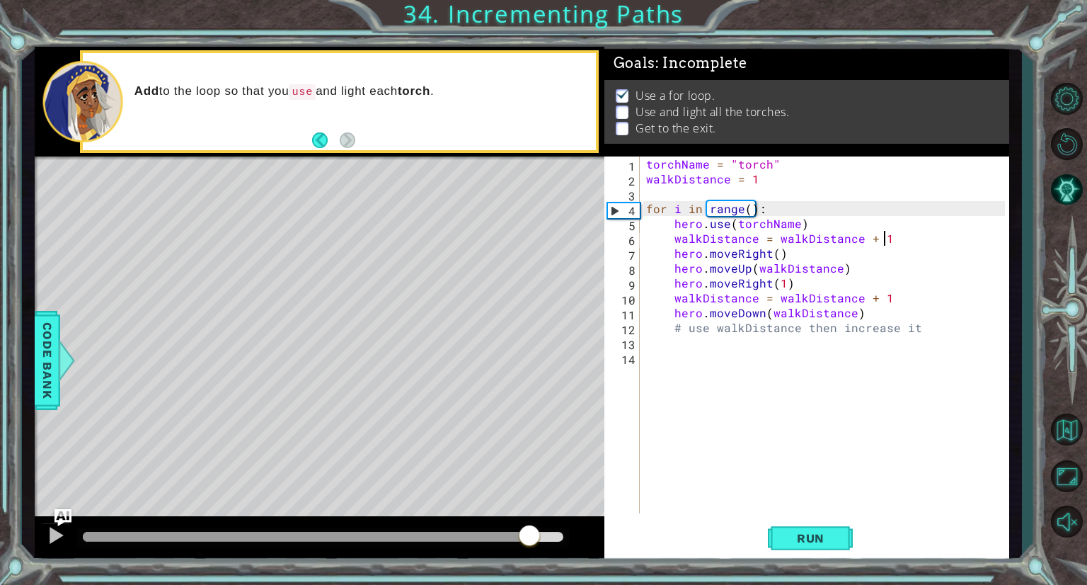
drag, startPoint x: 109, startPoint y: 539, endPoint x: 575, endPoint y: 544, distance: 466.4
click at [542, 544] on div at bounding box center [529, 536] width 25 height 25
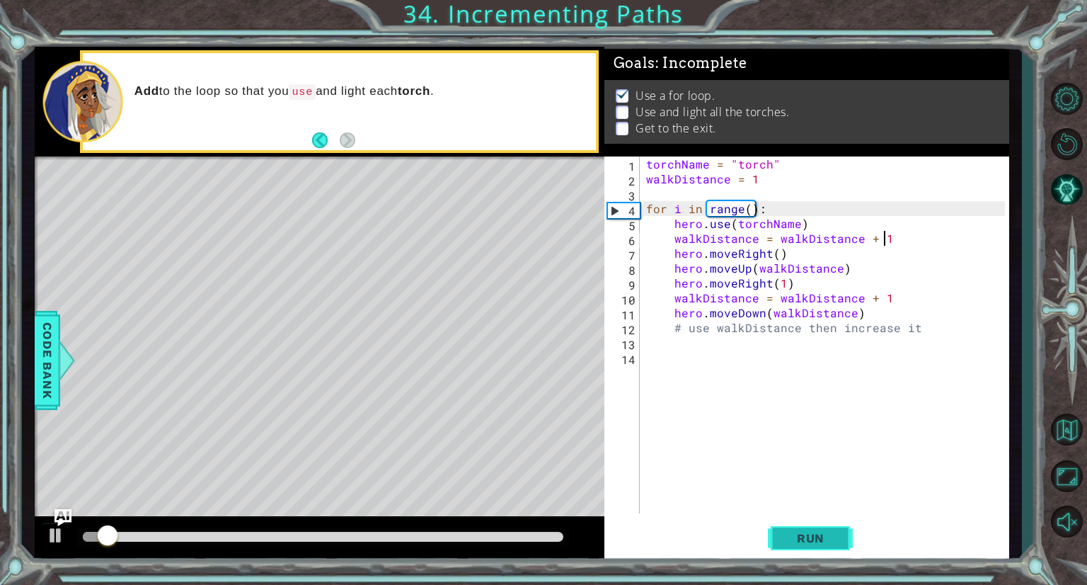
click at [820, 531] on span "Run" at bounding box center [811, 538] width 56 height 14
click at [745, 213] on div "torchName = "torch" walkDistance = 1 for i in range ( ) : hero . use ( torchNam…" at bounding box center [827, 349] width 369 height 386
click at [750, 210] on div "torchName = "torch" walkDistance = 1 for i in range ( ) : hero . use ( torchNam…" at bounding box center [827, 349] width 369 height 386
click at [829, 532] on span "Run" at bounding box center [811, 538] width 56 height 14
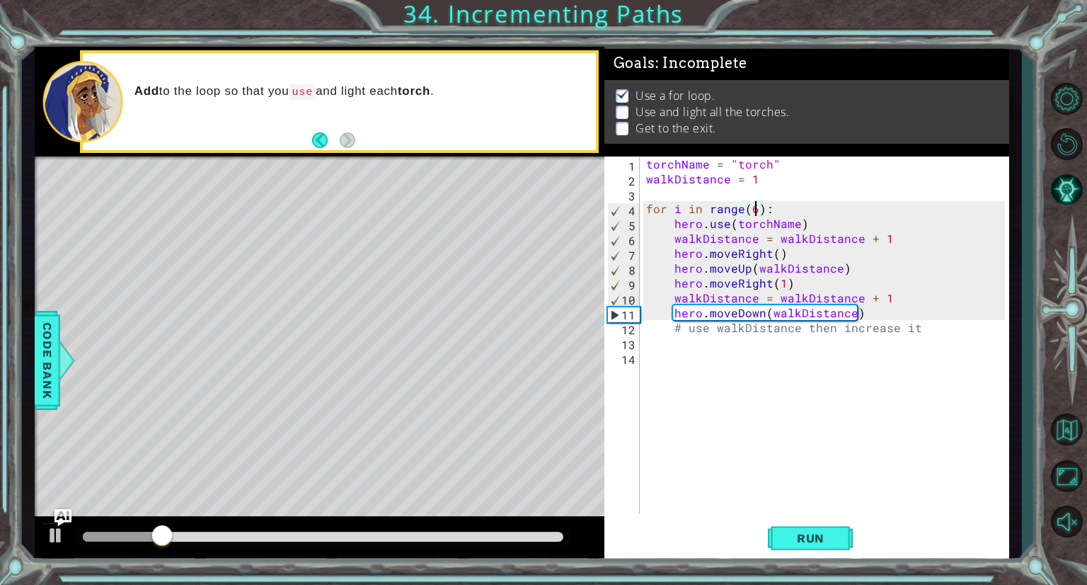
click at [886, 239] on div "torchName = "torch" walkDistance = 1 for i in range ( 6 ) : hero . use ( torchN…" at bounding box center [827, 349] width 369 height 386
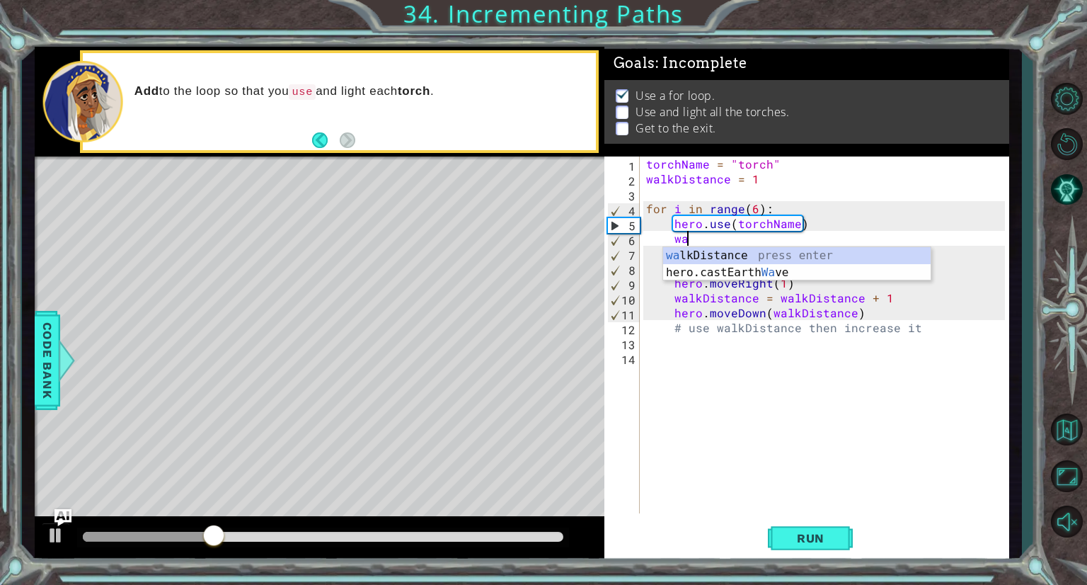
type textarea "w"
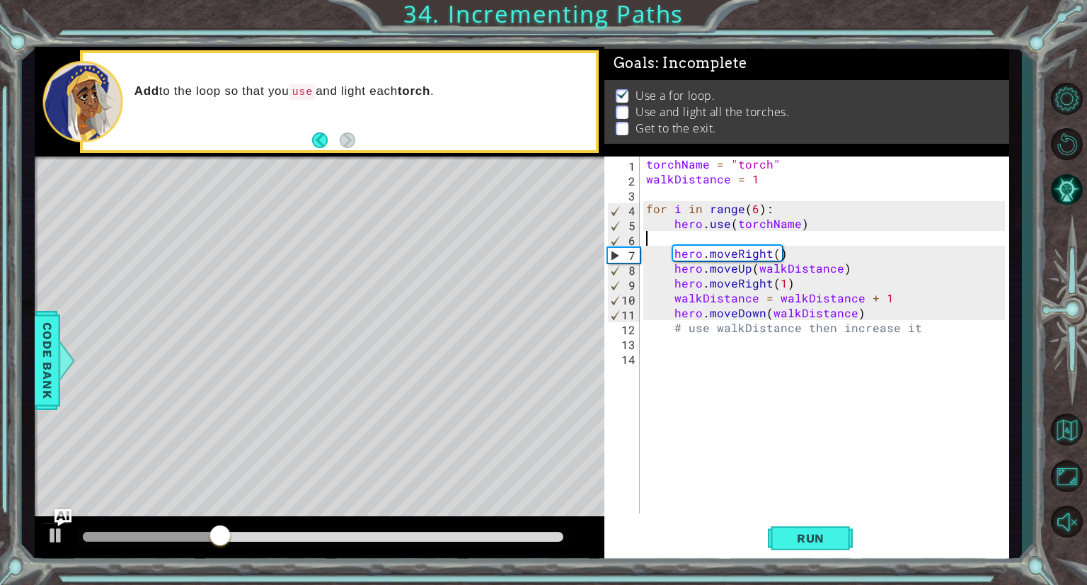
scroll to position [0, 0]
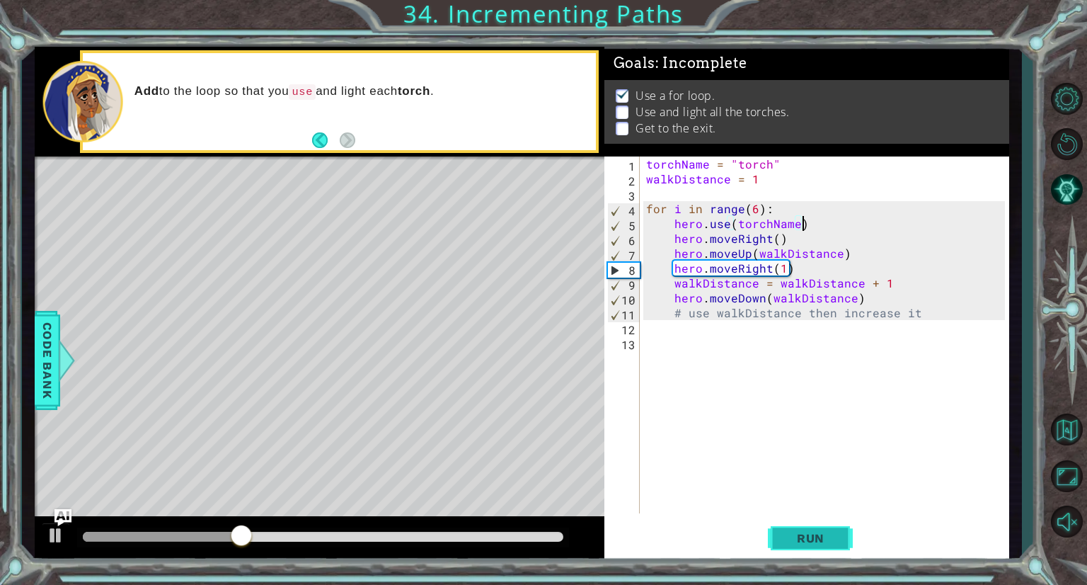
click at [810, 542] on span "Run" at bounding box center [811, 538] width 56 height 14
click at [808, 539] on span "Run" at bounding box center [811, 538] width 56 height 14
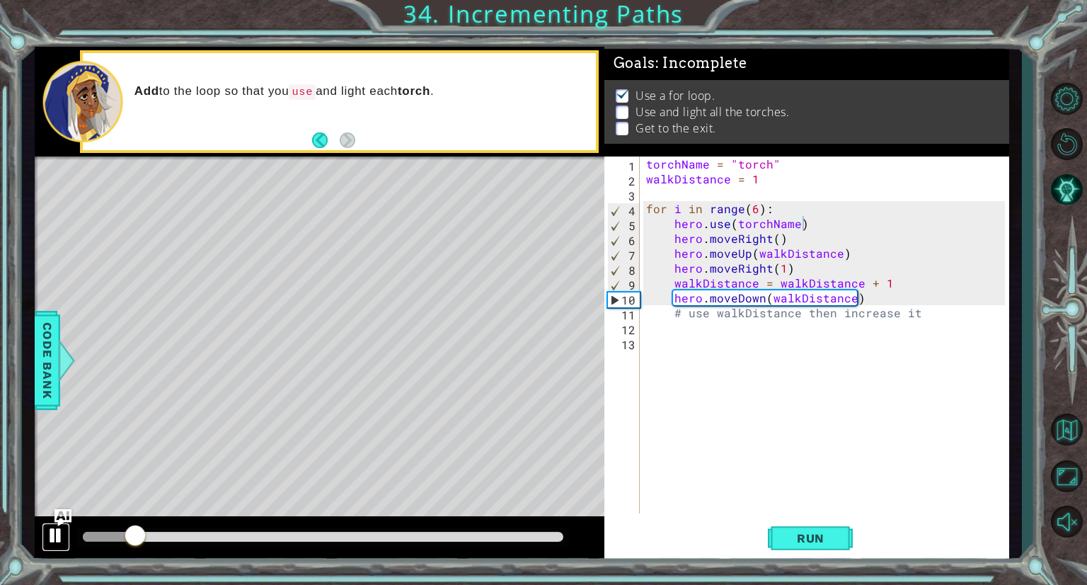
click at [63, 533] on div at bounding box center [56, 535] width 18 height 18
click at [672, 270] on div "torchName = "torch" walkDistance = 1 for i in range ( 6 ) : hero . use ( torchN…" at bounding box center [827, 349] width 369 height 386
type textarea "hero.moveRight(1)"
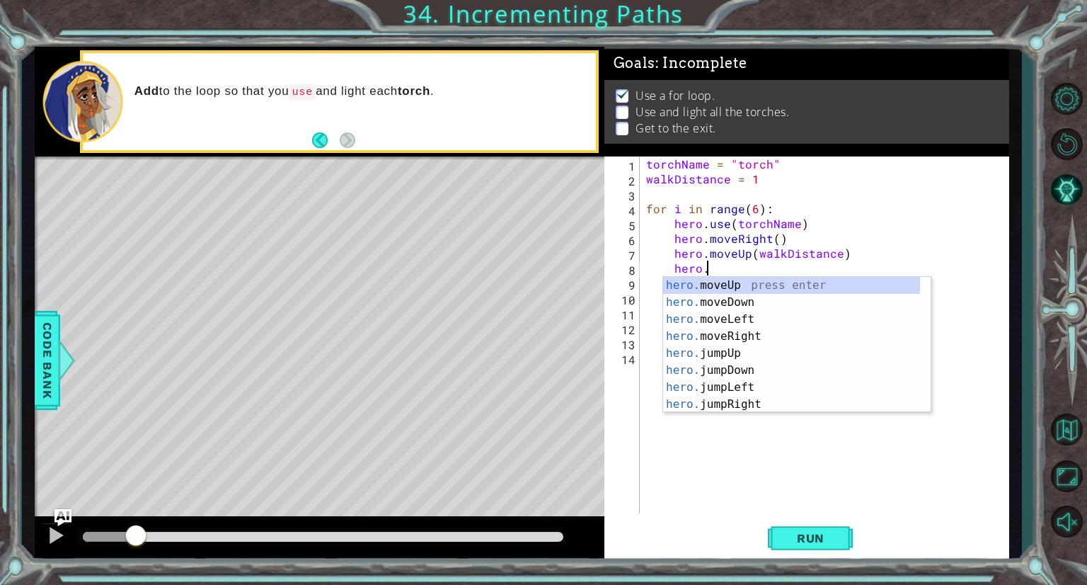
scroll to position [0, 3]
click at [711, 289] on div "hero.u se press enter hero. move U p press enter hero. j u mpUp press enter her…" at bounding box center [791, 362] width 257 height 170
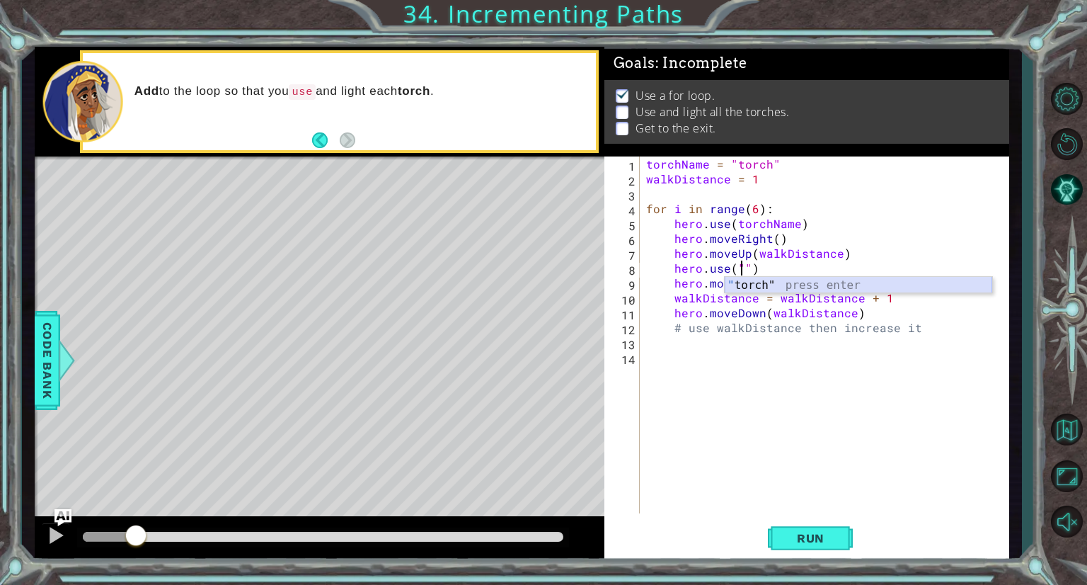
click at [787, 286] on div "" torch" press enter" at bounding box center [859, 302] width 268 height 51
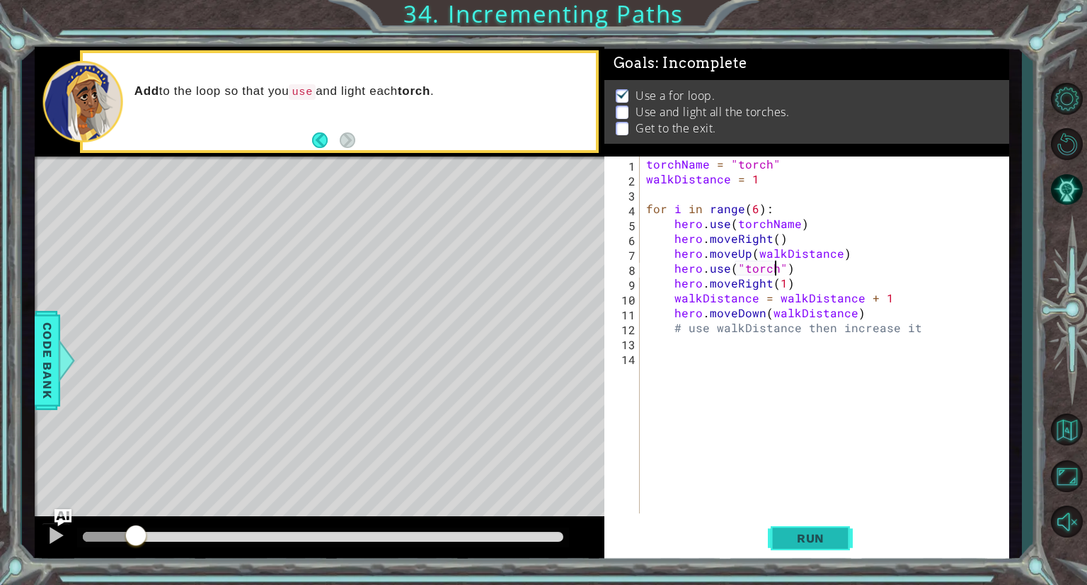
click at [786, 546] on button "Run" at bounding box center [810, 538] width 85 height 40
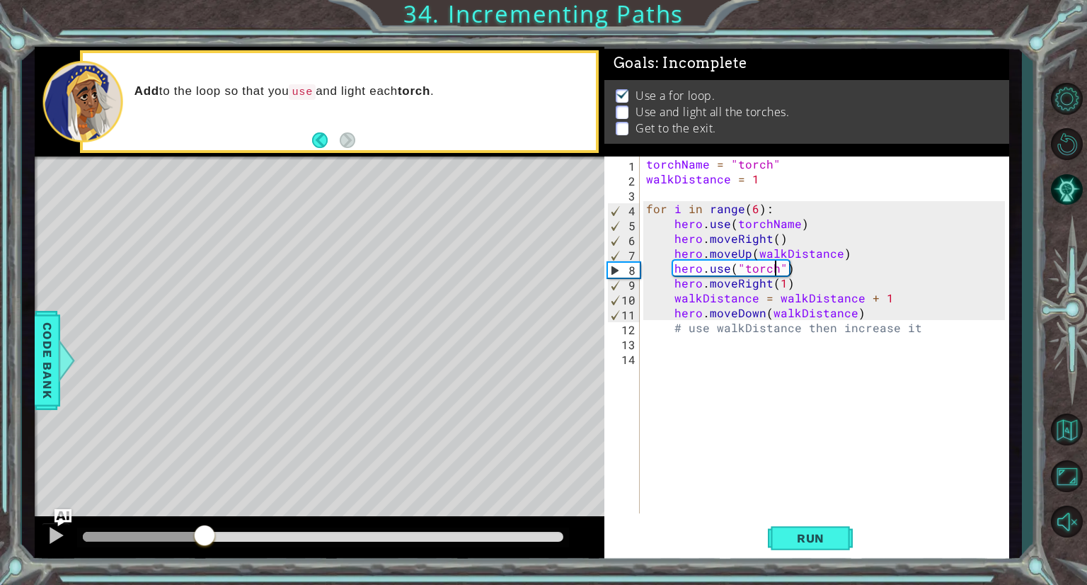
drag, startPoint x: 112, startPoint y: 532, endPoint x: 204, endPoint y: 524, distance: 92.3
click at [204, 524] on div at bounding box center [204, 536] width 25 height 25
drag, startPoint x: 226, startPoint y: 537, endPoint x: 216, endPoint y: 536, distance: 10.7
click at [216, 536] on div at bounding box center [216, 536] width 25 height 25
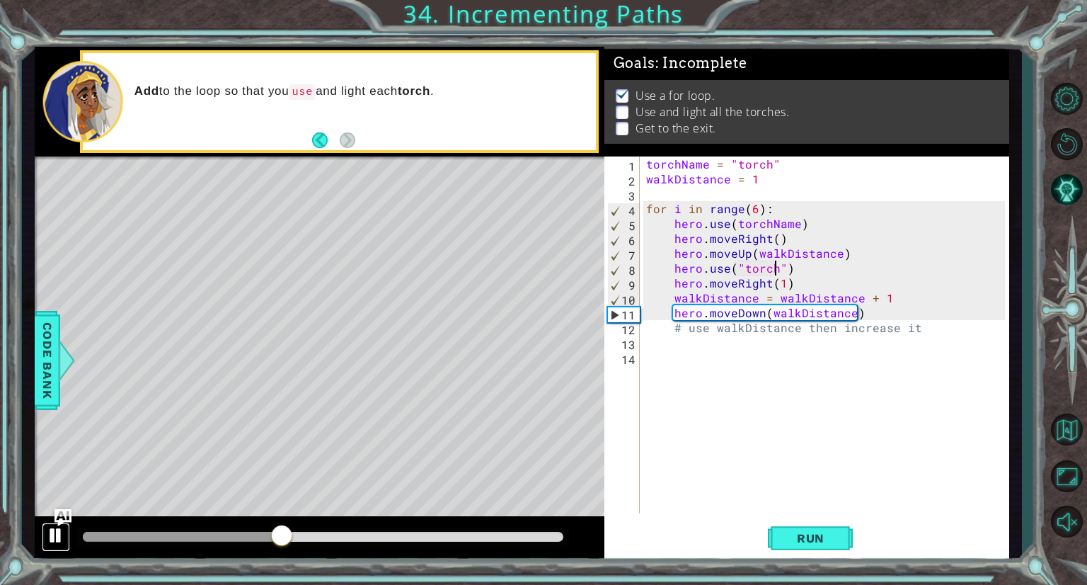
click at [59, 532] on div at bounding box center [56, 535] width 18 height 18
click at [863, 316] on div "torchName = "torch" walkDistance = 1 for i in range ( 6 ) : hero . use ( torchN…" at bounding box center [827, 349] width 369 height 386
click at [798, 272] on div "torchName = "torch" walkDistance = 1 for i in range ( 6 ) : hero . use ( torchN…" at bounding box center [827, 349] width 369 height 386
type textarea "hero.use("torch")"
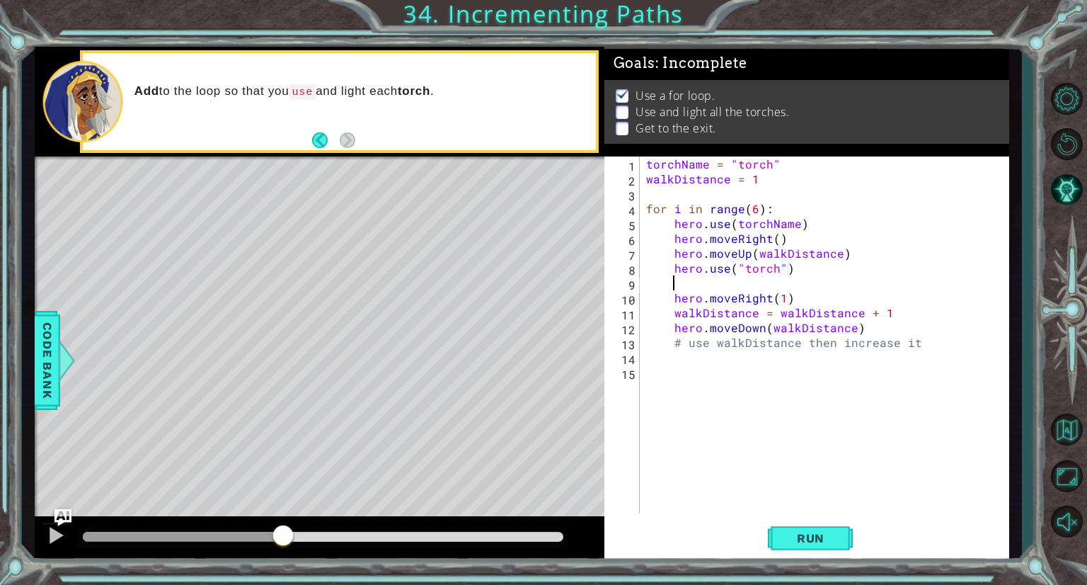
scroll to position [0, 0]
click at [818, 534] on span "Run" at bounding box center [811, 538] width 56 height 14
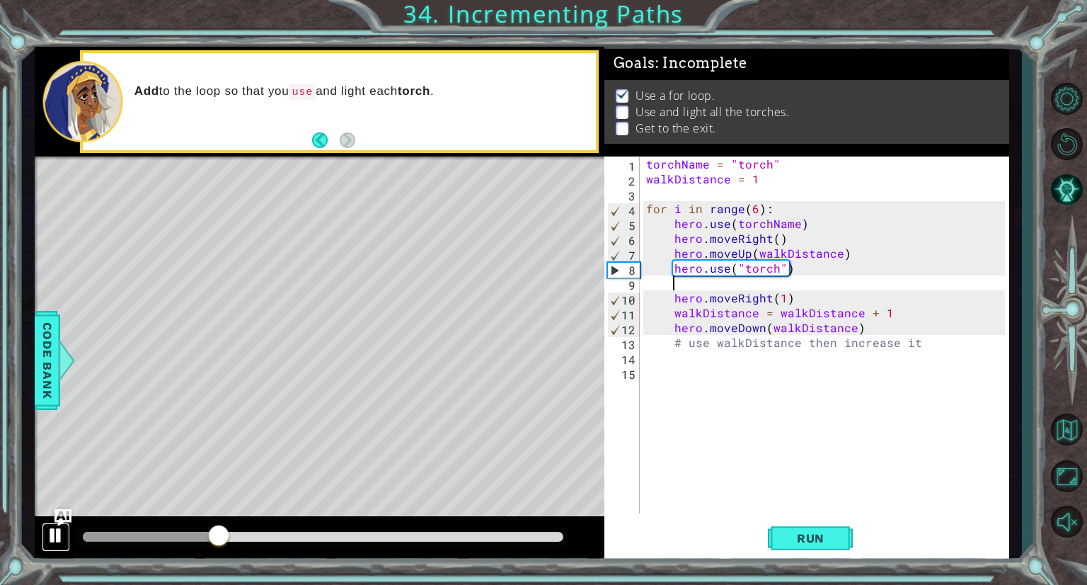
click at [58, 527] on div at bounding box center [56, 535] width 18 height 18
click at [864, 255] on div "torchName = "torch" walkDistance = 1 for i in range ( 6 ) : hero . use ( torchN…" at bounding box center [827, 349] width 369 height 386
type textarea "hero.moveUp(walkDistance)"
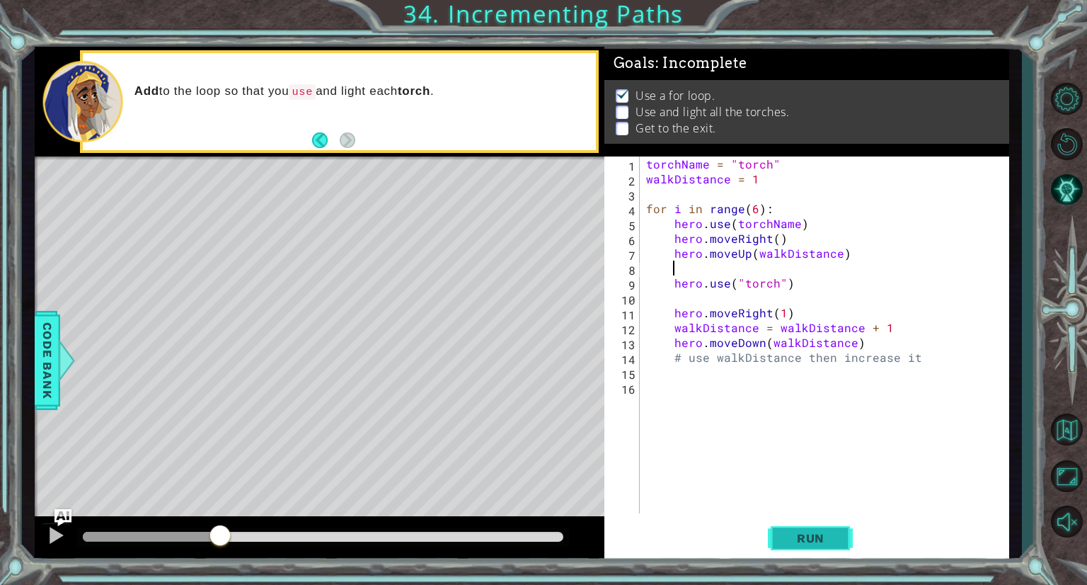
click at [818, 547] on button "Run" at bounding box center [810, 538] width 85 height 40
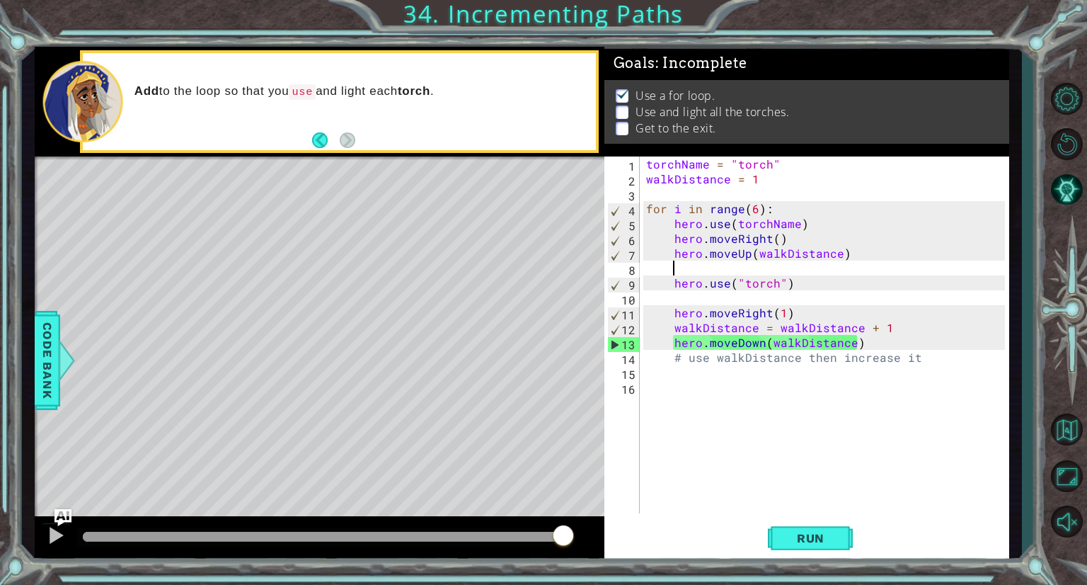
drag, startPoint x: 239, startPoint y: 530, endPoint x: 564, endPoint y: 529, distance: 325.6
click at [564, 529] on div at bounding box center [563, 536] width 25 height 25
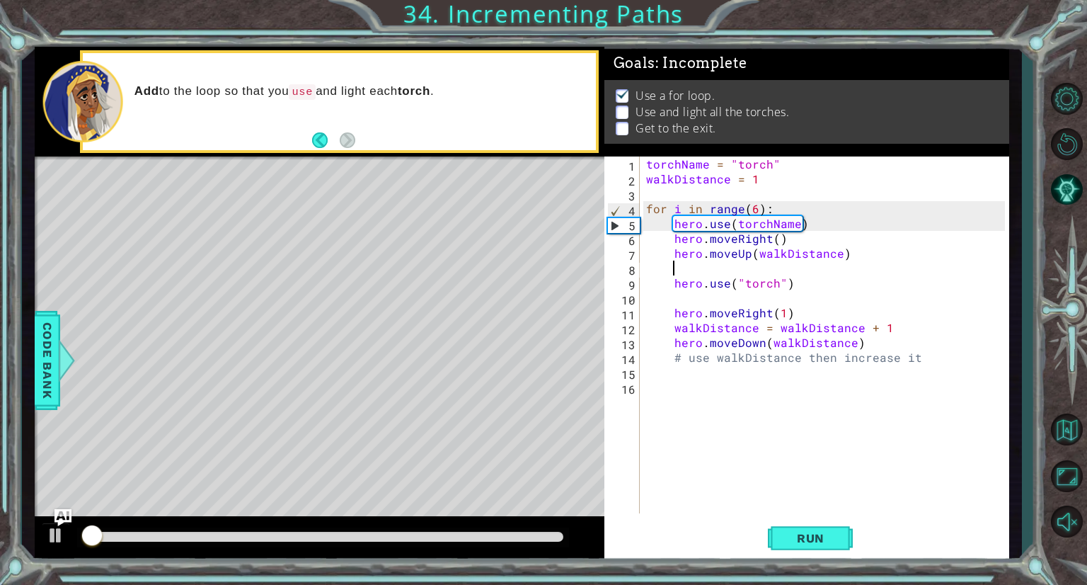
click at [755, 211] on div "torchName = "torch" walkDistance = 1 for i in range ( 6 ) : hero . use ( torchN…" at bounding box center [827, 349] width 369 height 386
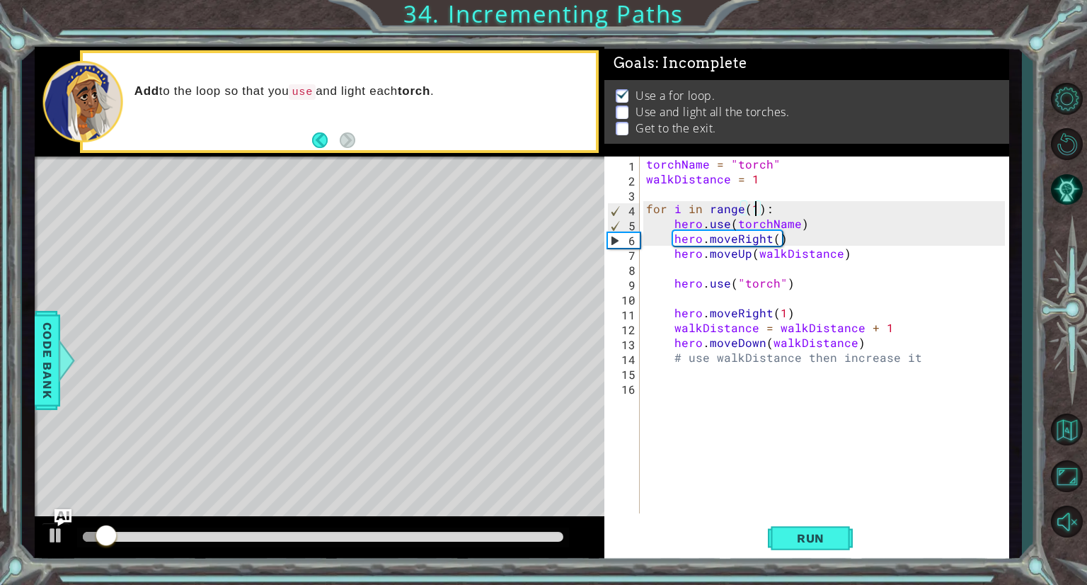
scroll to position [0, 6]
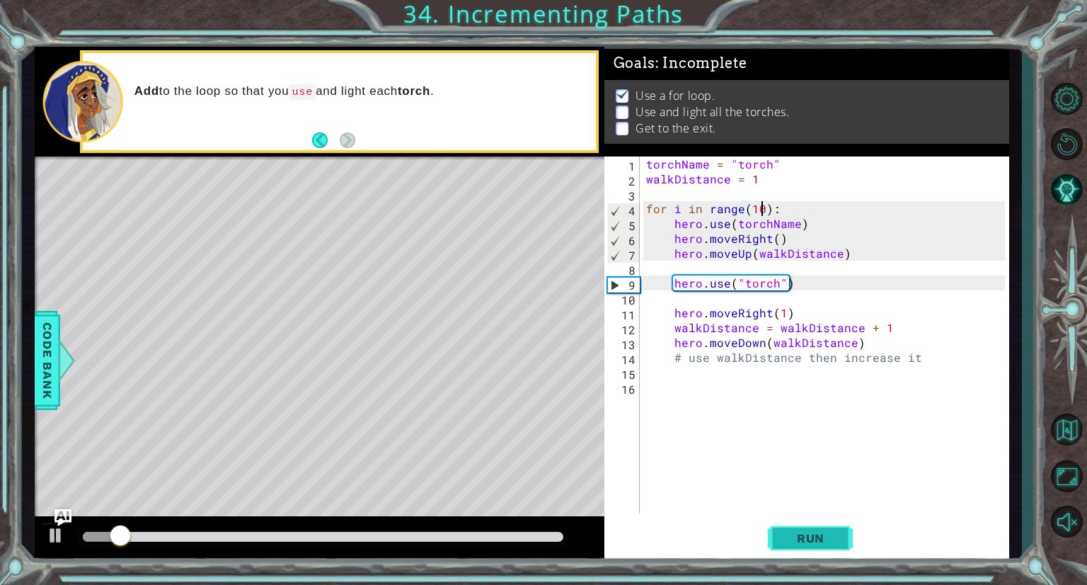
click at [829, 541] on span "Run" at bounding box center [811, 538] width 56 height 14
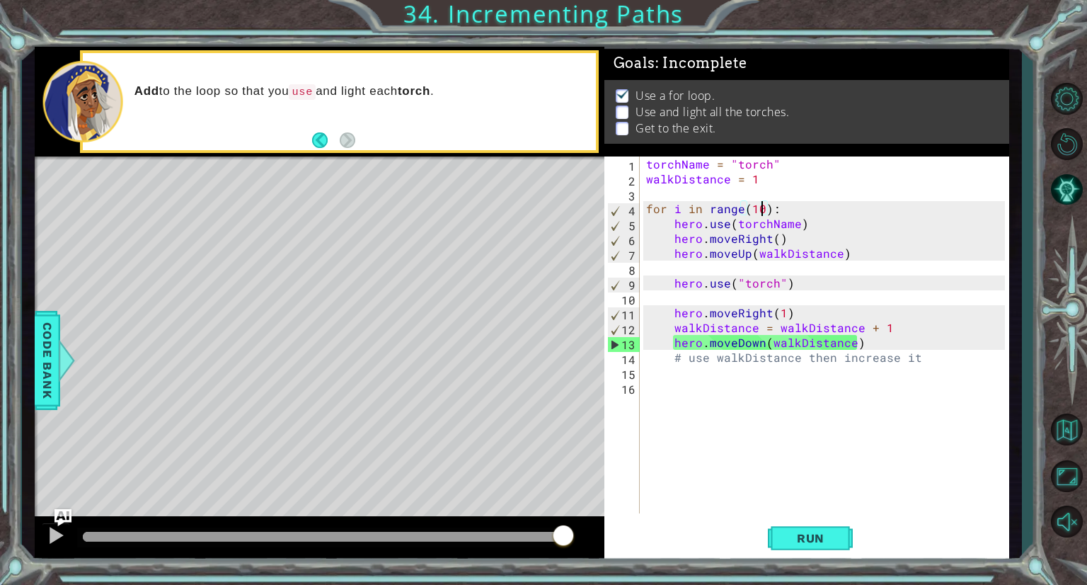
drag, startPoint x: 105, startPoint y: 528, endPoint x: 578, endPoint y: 536, distance: 472.8
click at [578, 536] on div at bounding box center [320, 538] width 570 height 45
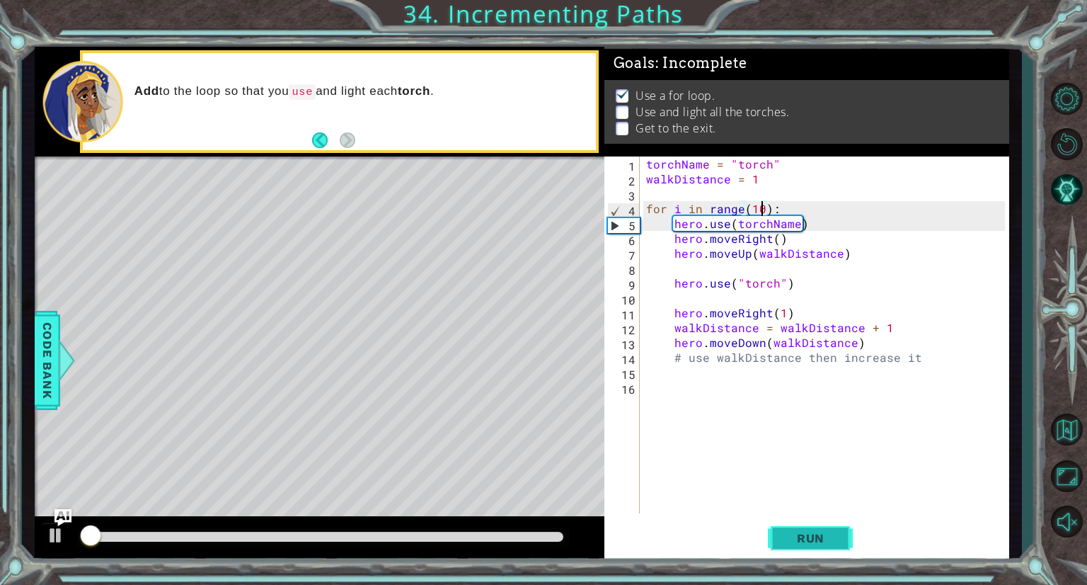
click at [831, 542] on span "Run" at bounding box center [811, 538] width 56 height 14
click at [790, 131] on div "Use a for loop. Use and light all the torches. Get to the exit." at bounding box center [806, 112] width 405 height 64
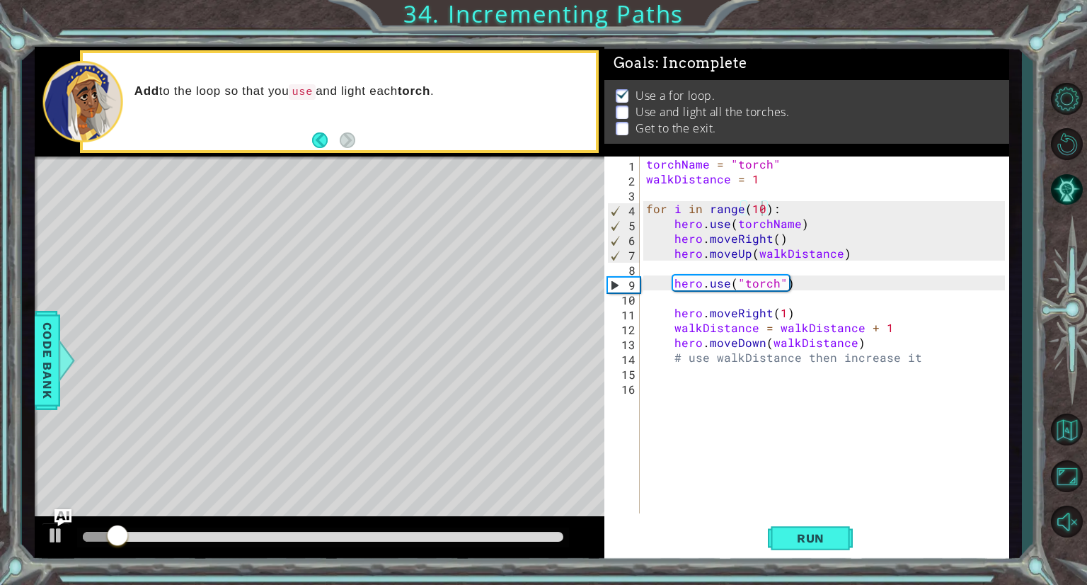
click at [762, 212] on div "torchName = "torch" walkDistance = 1 for i in range ( 10 ) : hero . use ( torch…" at bounding box center [827, 349] width 369 height 386
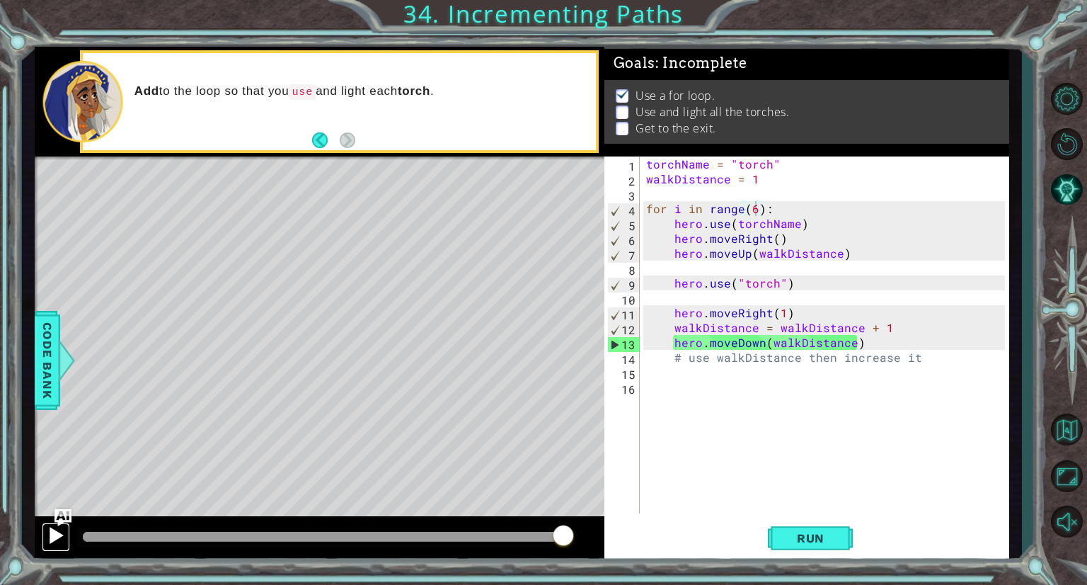
click at [57, 533] on div at bounding box center [56, 535] width 18 height 18
click at [0, 0] on div at bounding box center [0, 0] width 0 height 0
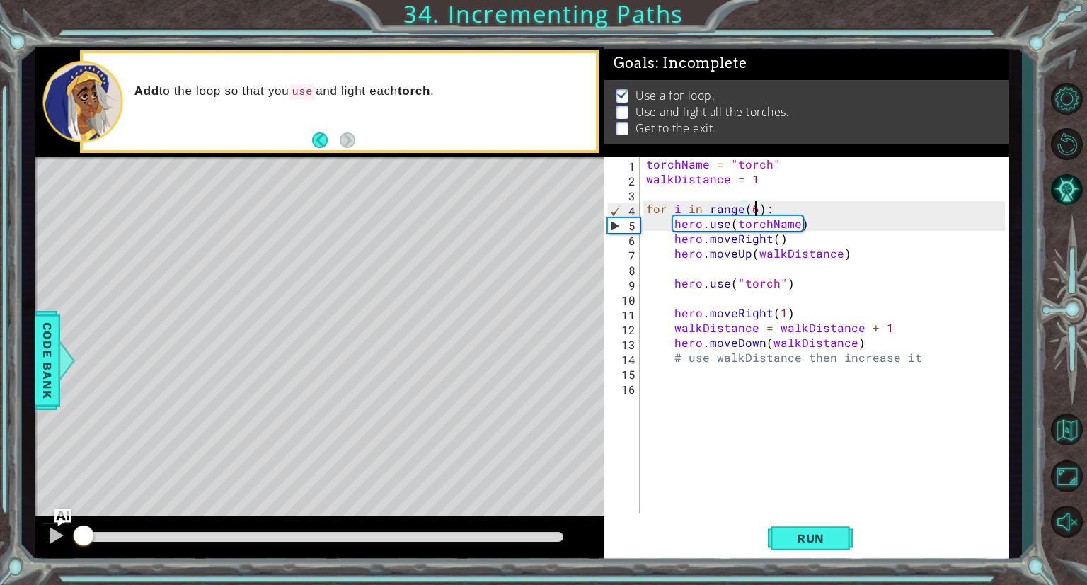
click at [863, 346] on div "torchName = "torch" walkDistance = 1 for i in range ( 6 ) : hero . use ( torchN…" at bounding box center [827, 349] width 369 height 386
type textarea "hero.moveDown(walkDistance)"
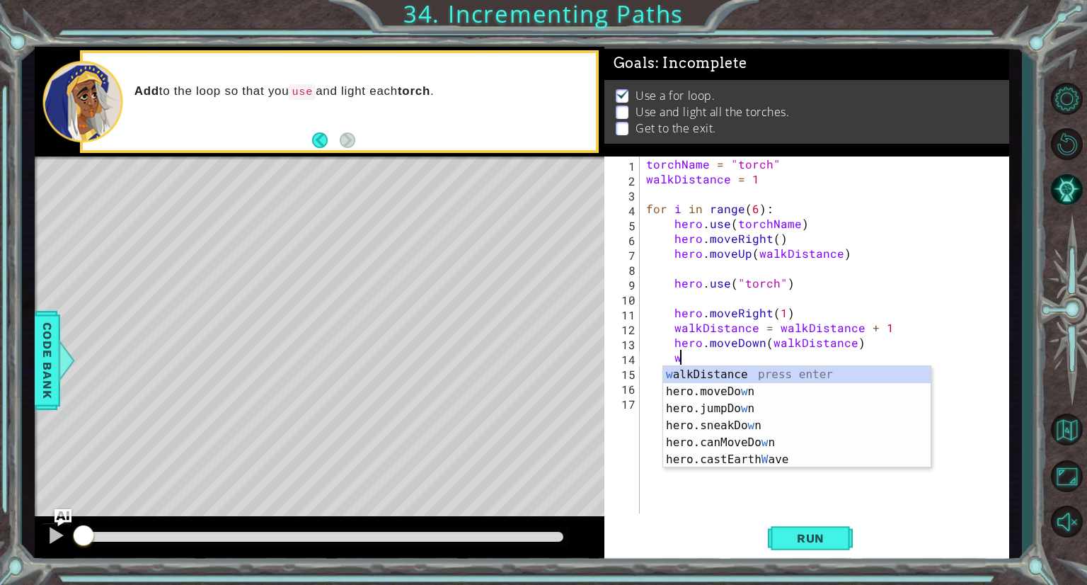
scroll to position [0, 1]
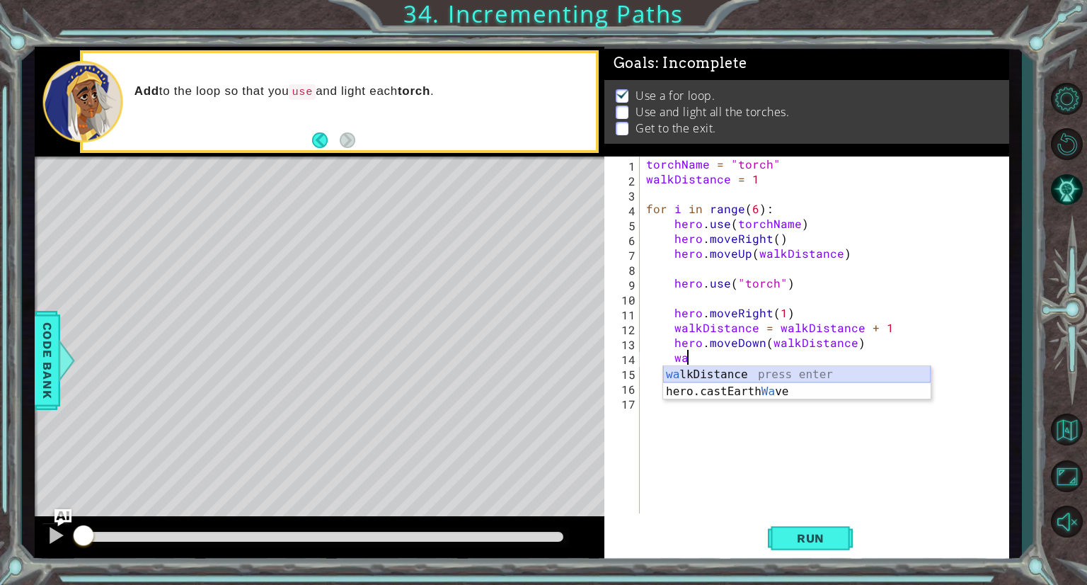
click at [898, 373] on div "wa lkDistance press enter hero.castEarth Wa ve press enter" at bounding box center [797, 400] width 268 height 68
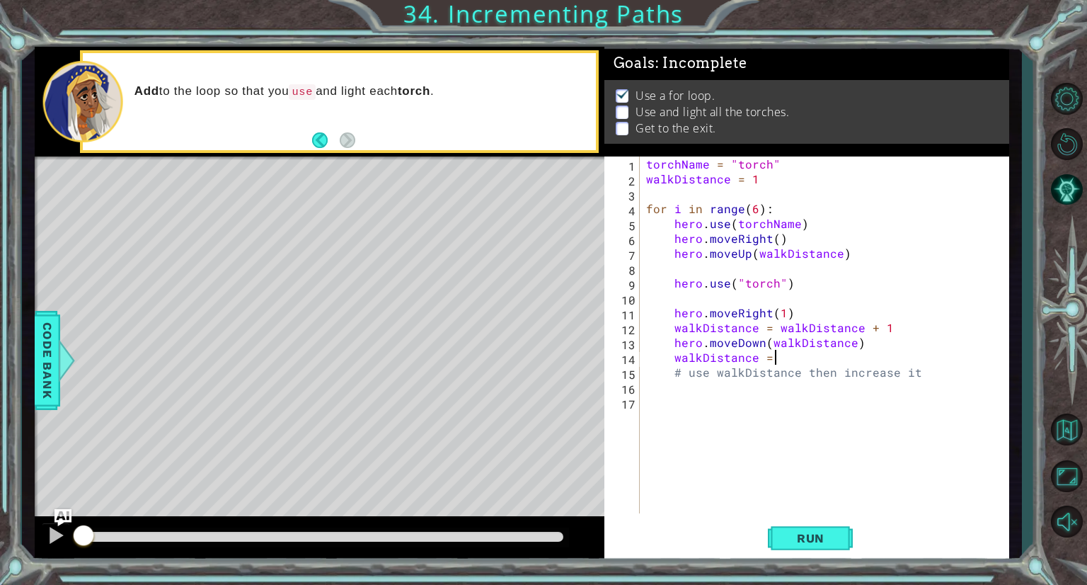
scroll to position [0, 7]
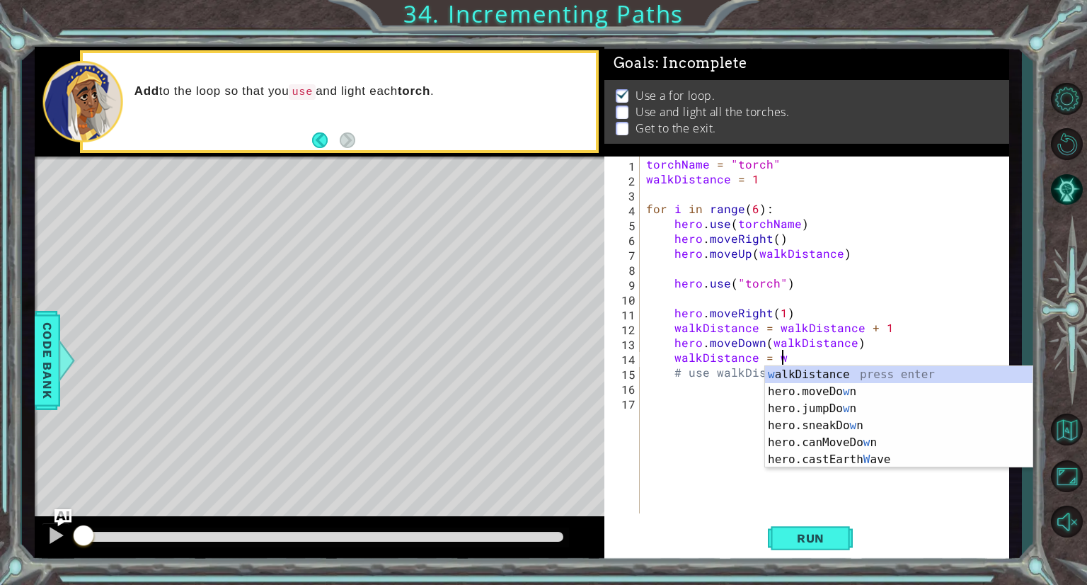
click at [898, 373] on div "w alkDistance press enter hero.moveDo w n press enter hero.jumpDo w n press ent…" at bounding box center [899, 434] width 268 height 136
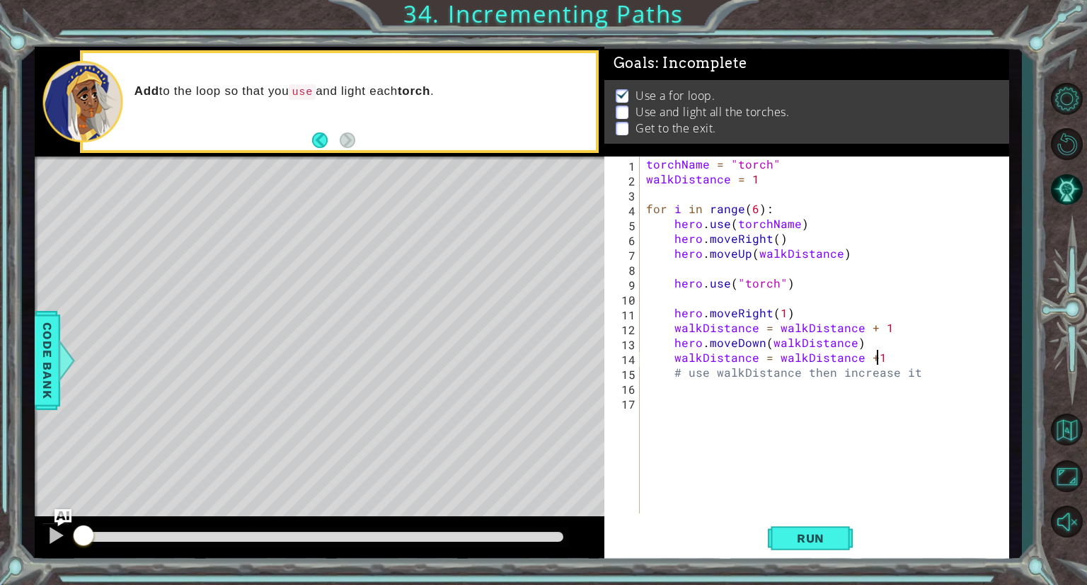
scroll to position [0, 13]
click at [799, 536] on span "Run" at bounding box center [811, 538] width 56 height 14
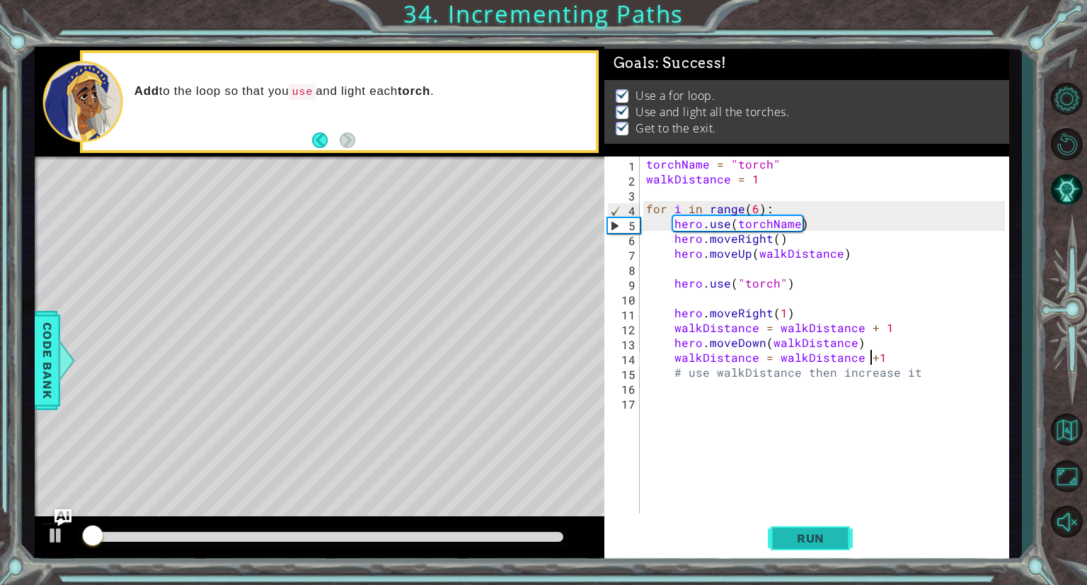
type textarea "walkDistance = walkDistance + 1"
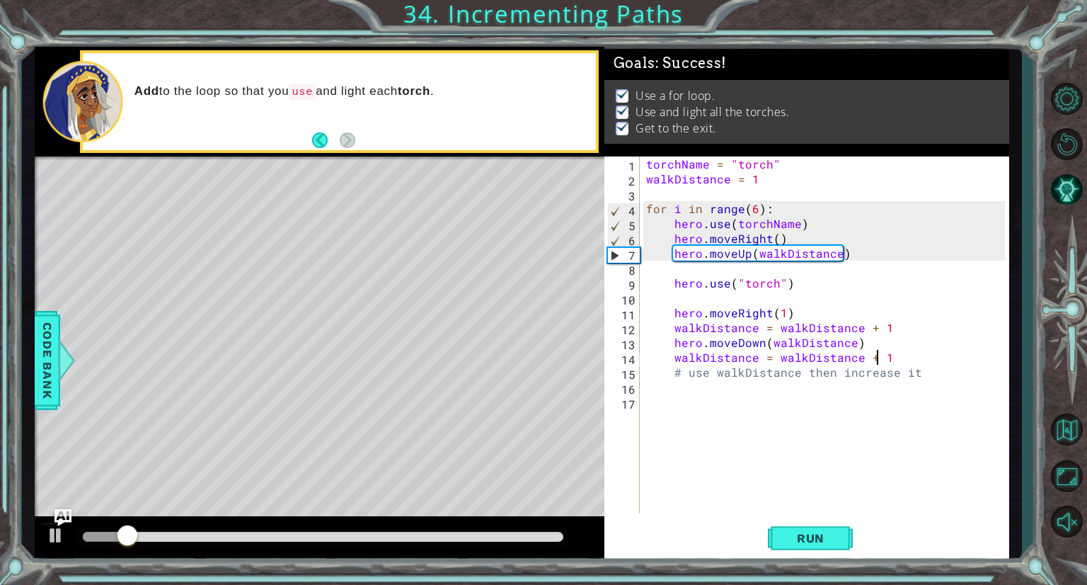
click at [708, 270] on div "torchName = "torch" walkDistance = 1 for i in range ( 6 ) : hero . use ( torchN…" at bounding box center [827, 349] width 369 height 386
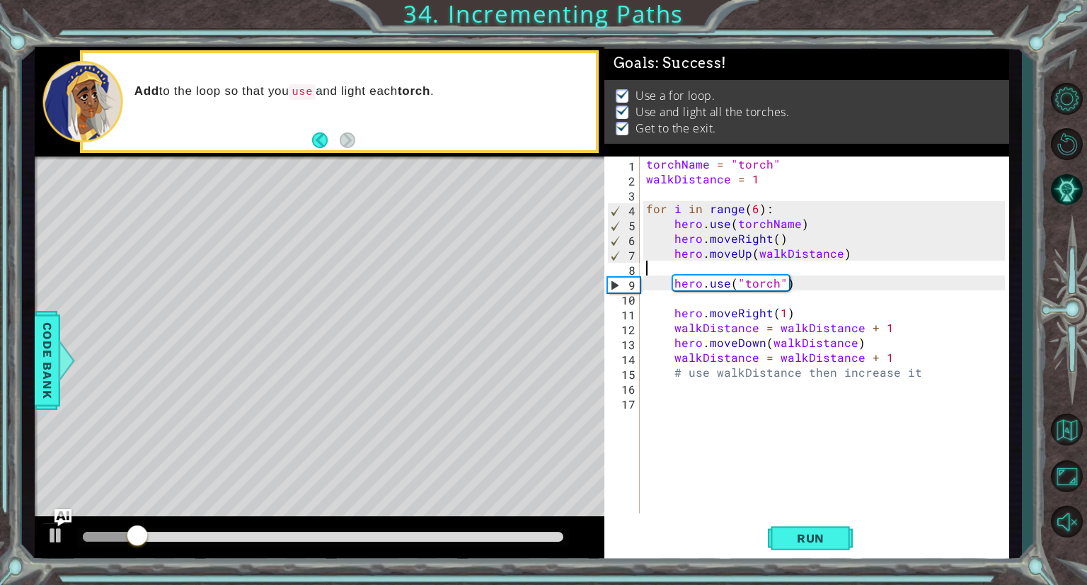
scroll to position [0, 0]
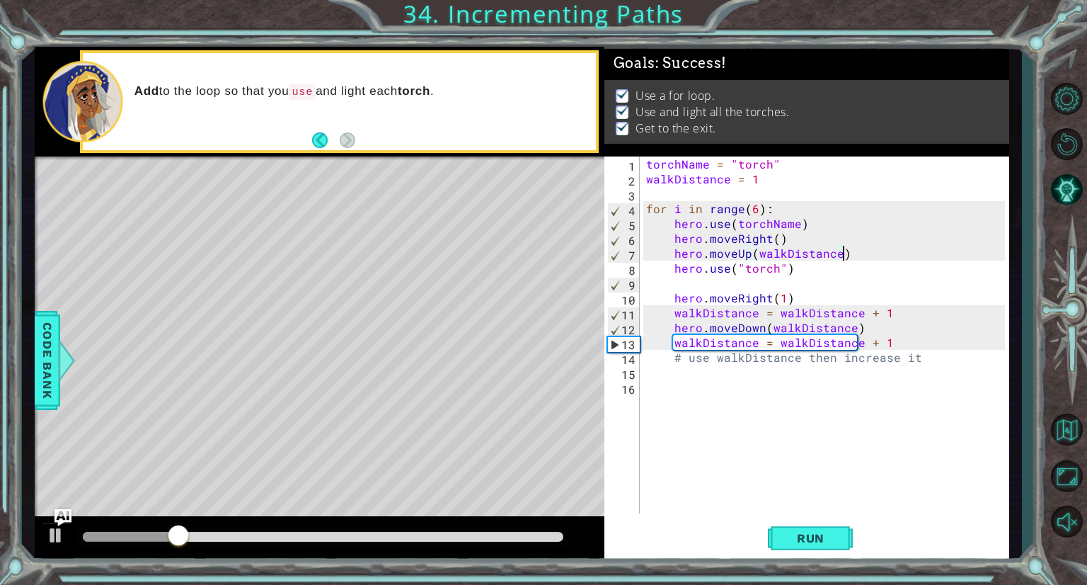
type textarea "hero.use("torch")"
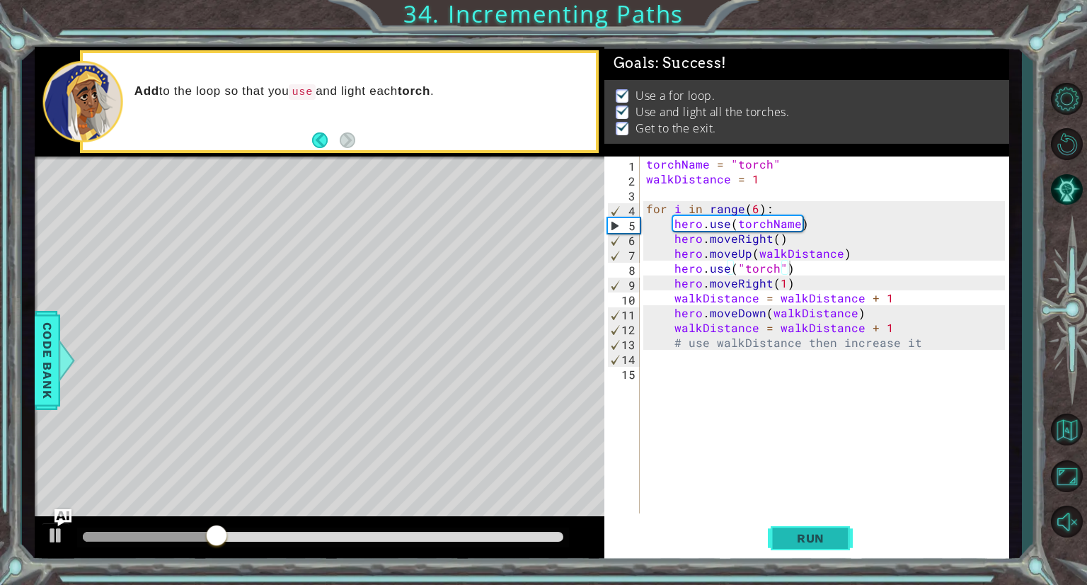
click at [788, 533] on span "Run" at bounding box center [811, 538] width 56 height 14
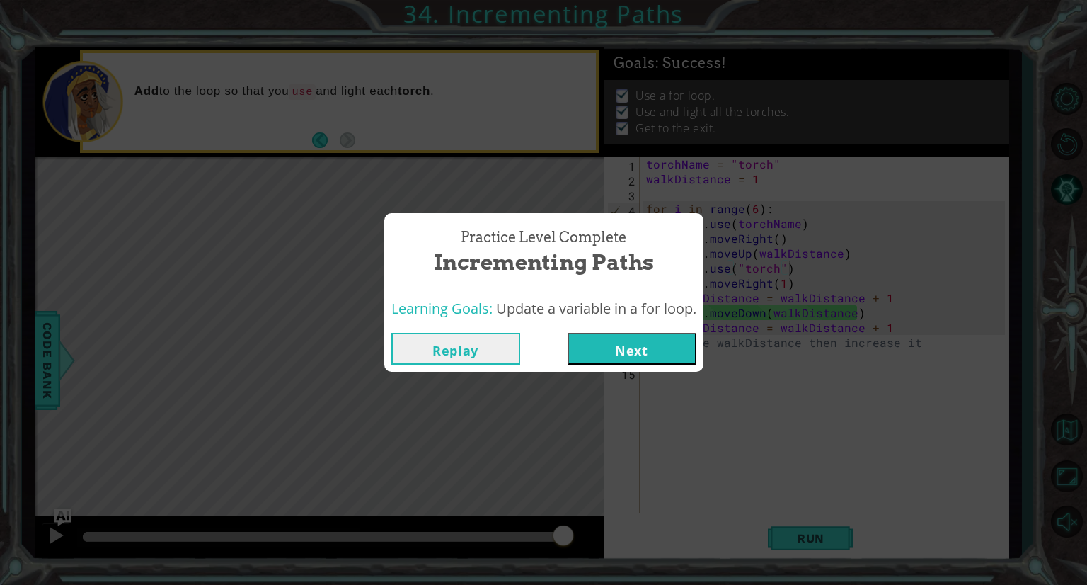
click at [634, 348] on button "Next" at bounding box center [632, 349] width 129 height 32
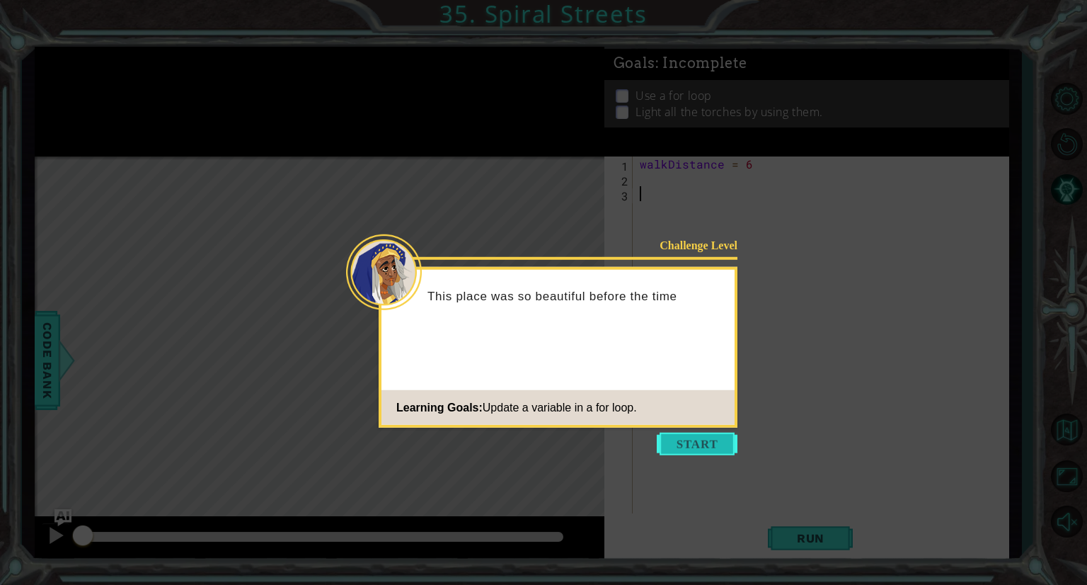
click at [711, 445] on button "Start" at bounding box center [697, 443] width 81 height 23
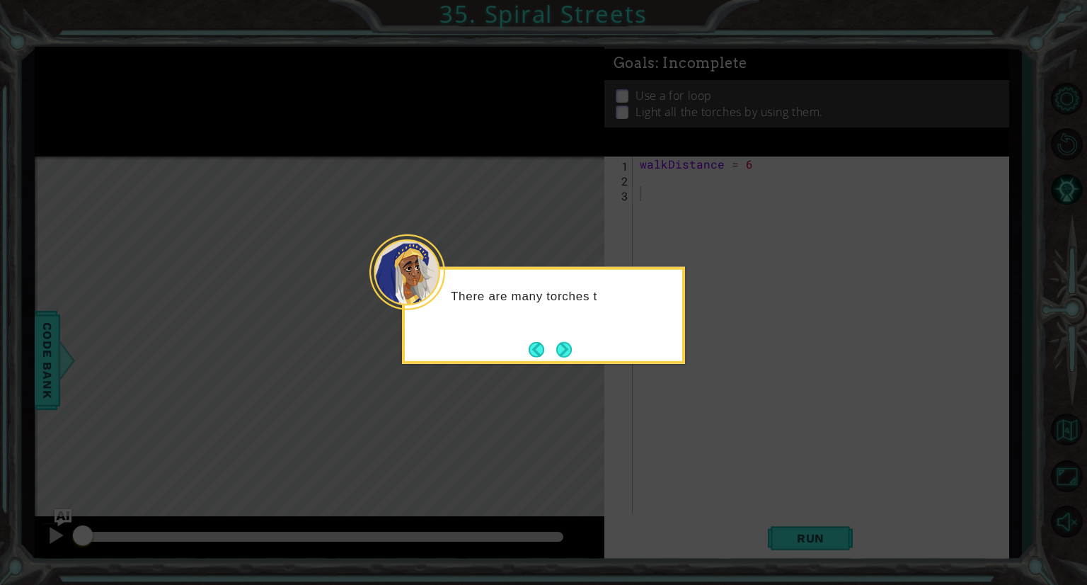
click at [578, 355] on div "There are many torches t" at bounding box center [543, 315] width 283 height 97
click at [578, 355] on div "There are many torches to light in thi" at bounding box center [543, 315] width 283 height 97
click at [575, 352] on div "There are many torches to light in this once beauti" at bounding box center [543, 315] width 283 height 97
click at [572, 350] on div "There are many torches to light in this once beautiful par" at bounding box center [543, 315] width 283 height 97
click at [565, 348] on button "Next" at bounding box center [564, 349] width 16 height 16
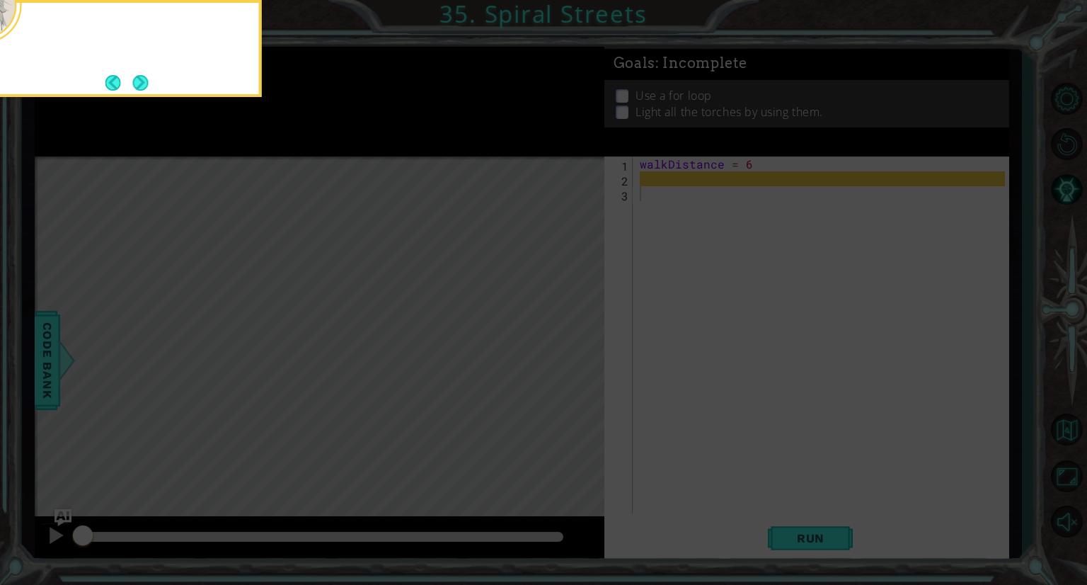
click at [565, 348] on icon at bounding box center [543, 88] width 1087 height 994
click at [142, 83] on button "Next" at bounding box center [141, 83] width 16 height 16
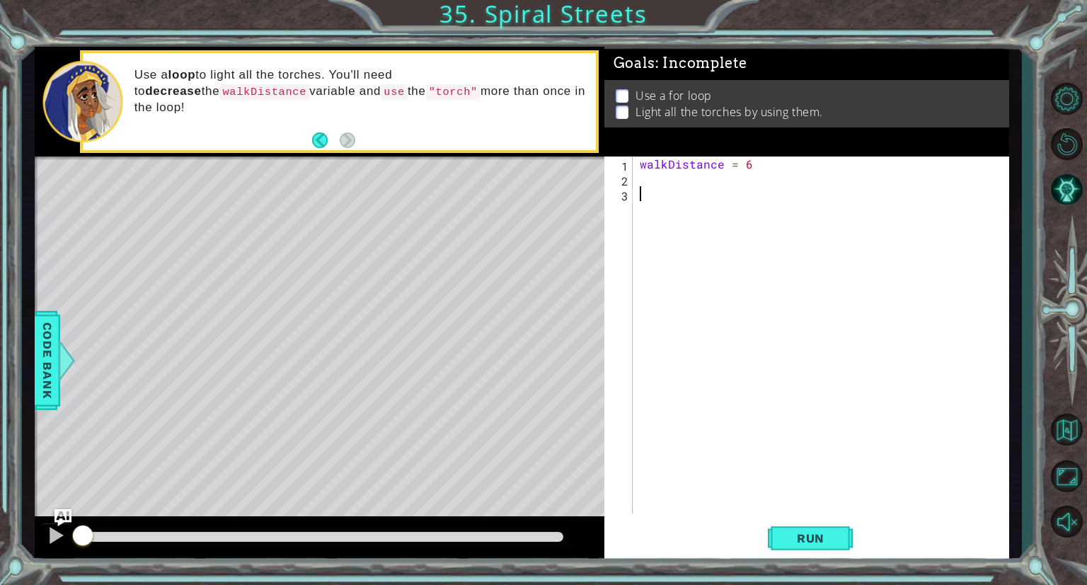
type textarea "u"
click at [47, 353] on span "Code Bank" at bounding box center [47, 360] width 23 height 86
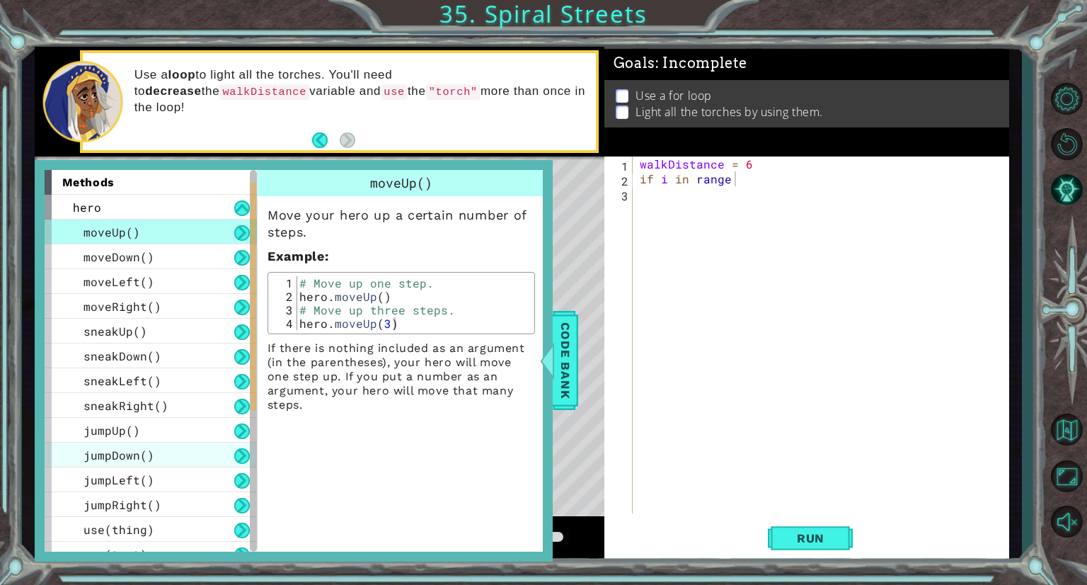
scroll to position [385, 0]
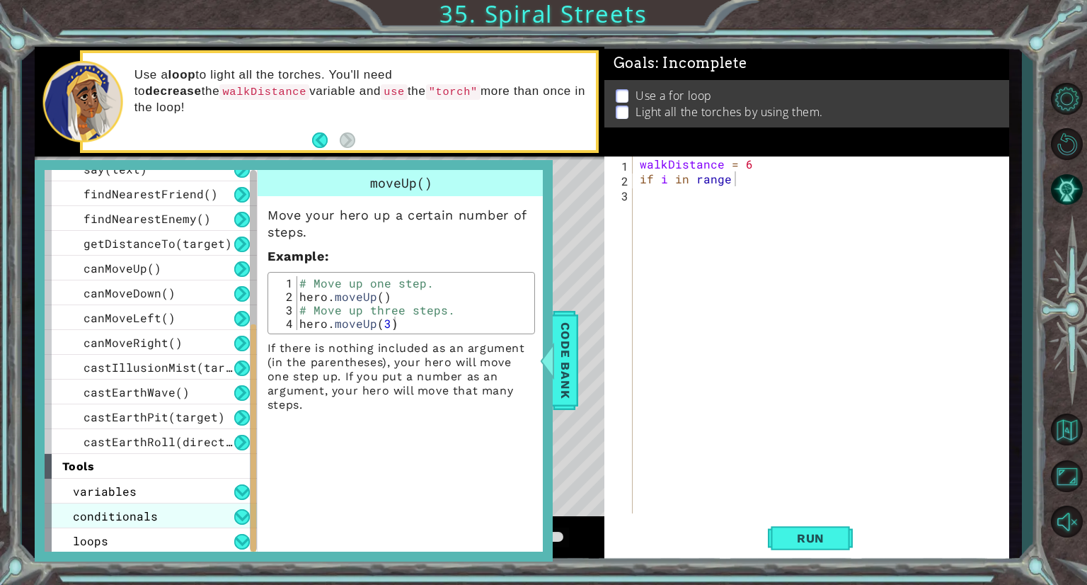
click at [159, 507] on div "conditionals" at bounding box center [151, 515] width 212 height 25
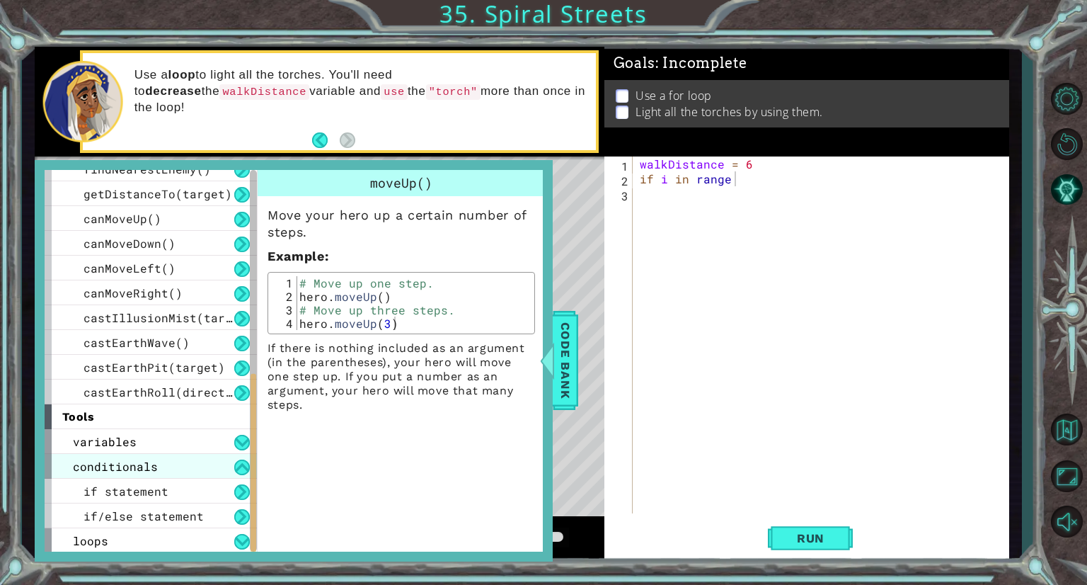
click at [161, 459] on div "conditionals" at bounding box center [151, 466] width 212 height 25
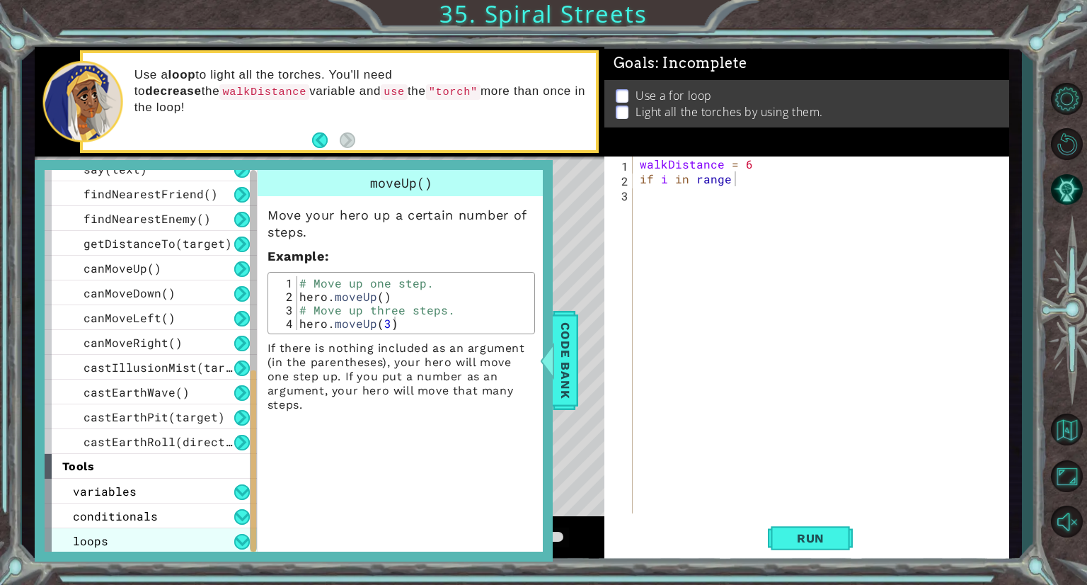
click at [167, 539] on div "loops" at bounding box center [151, 540] width 212 height 25
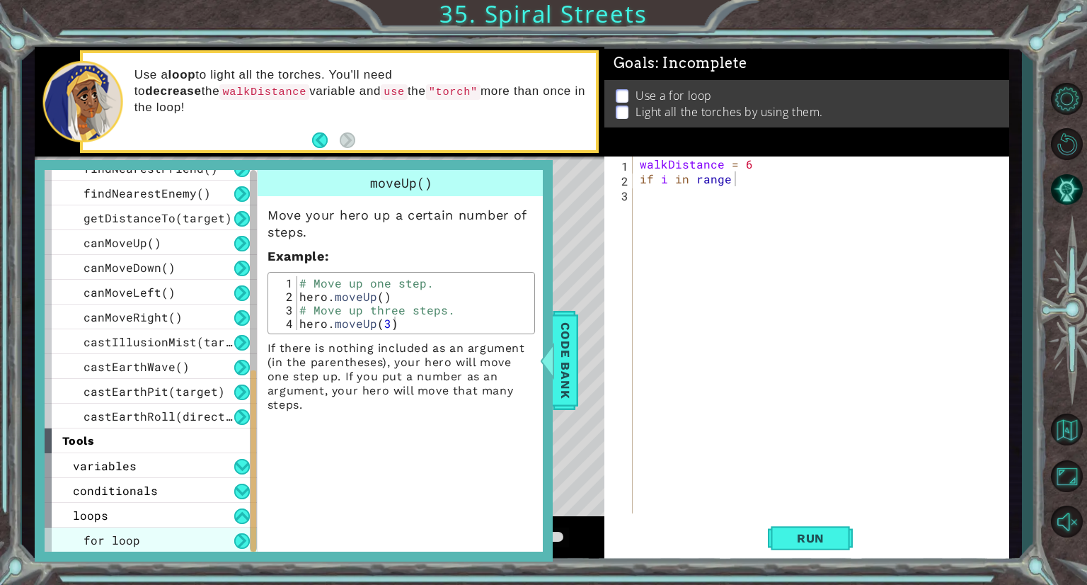
click at [178, 539] on div "for loop" at bounding box center [151, 539] width 212 height 25
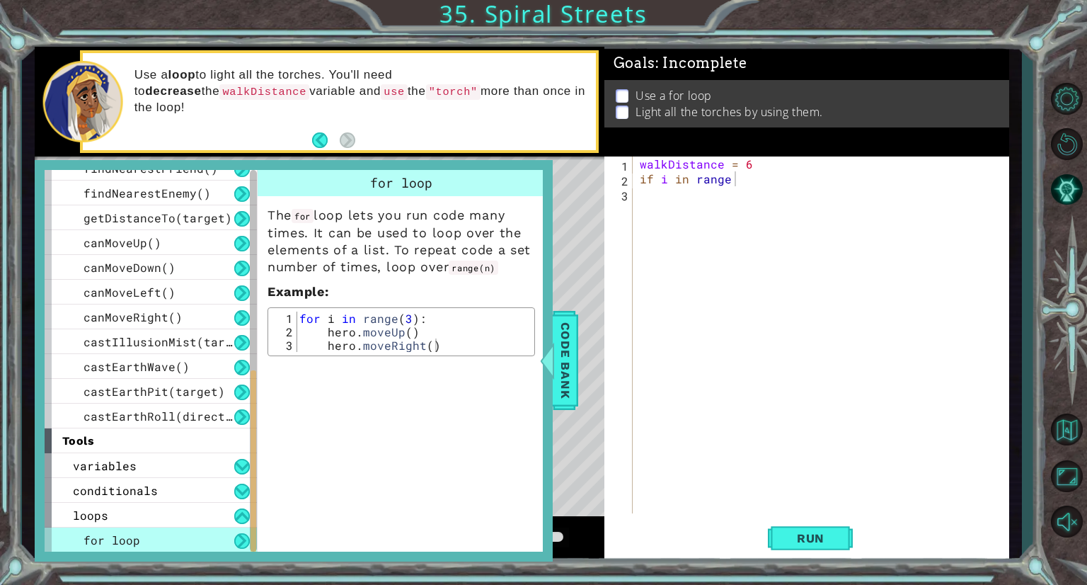
click at [645, 179] on div "walkDistance = 6 if i in range" at bounding box center [824, 349] width 375 height 386
click at [771, 182] on div "walkDistance = 6 for i in range" at bounding box center [824, 349] width 375 height 386
type textarea "for i in range()"
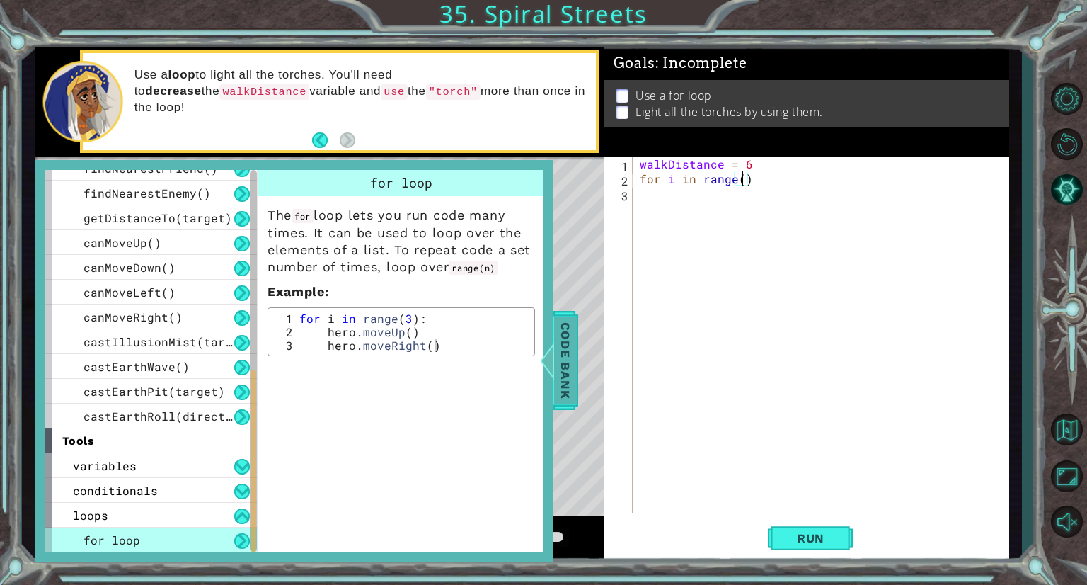
click at [566, 371] on span "Code Bank" at bounding box center [565, 360] width 23 height 86
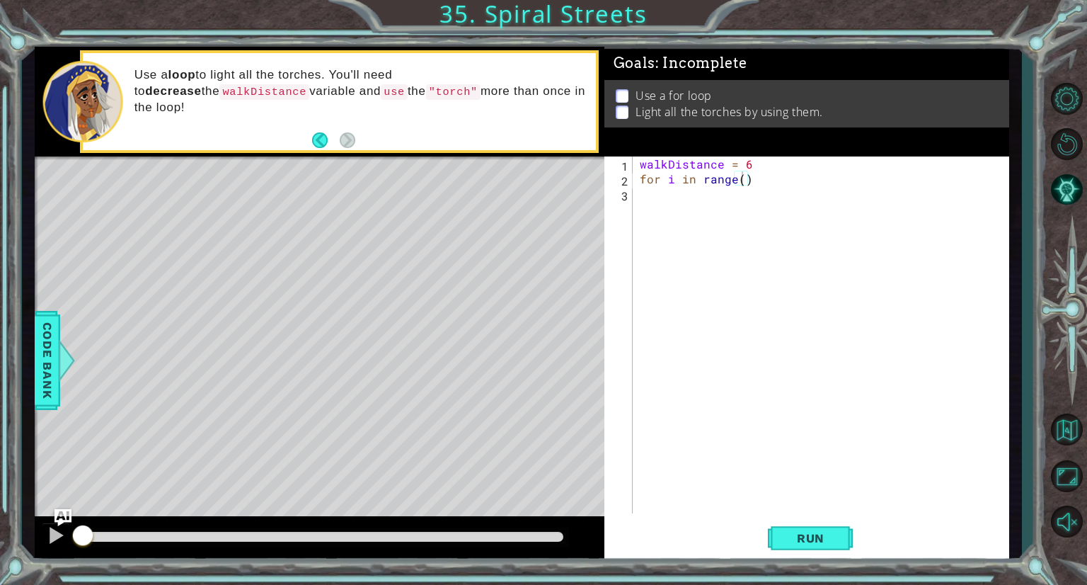
click at [669, 208] on div "walkDistance = 6 for i in range ( )" at bounding box center [824, 349] width 375 height 386
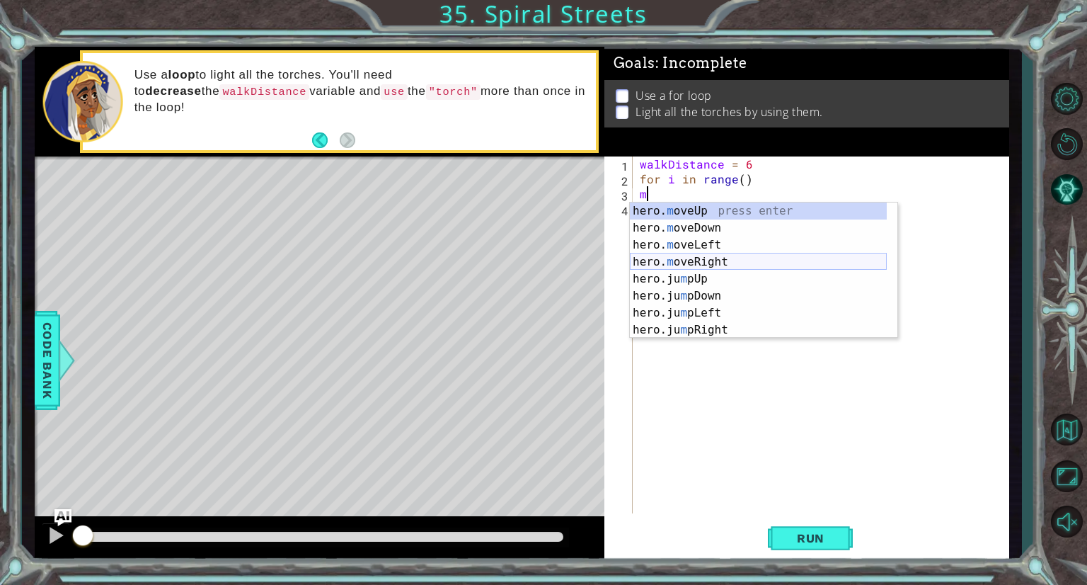
click at [696, 260] on div "hero. m oveUp press enter hero. m oveDown press enter hero. m oveLeft press ent…" at bounding box center [758, 287] width 257 height 170
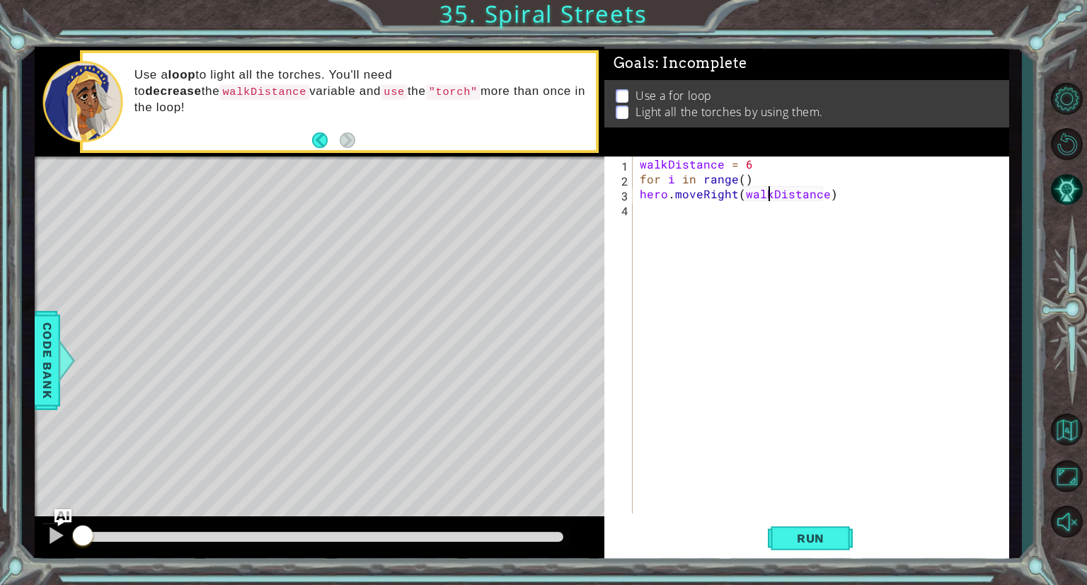
scroll to position [0, 8]
click at [638, 196] on div "walkDistance = 6 for i in range ( ) hero . moveRight ( walkDistance )" at bounding box center [824, 349] width 375 height 386
type textarea "hero.moveRight(walkDistance)"
click at [677, 224] on div "walkDistance = 6 for i in range ( ) hero . moveRight ( walkDistance )" at bounding box center [824, 349] width 375 height 386
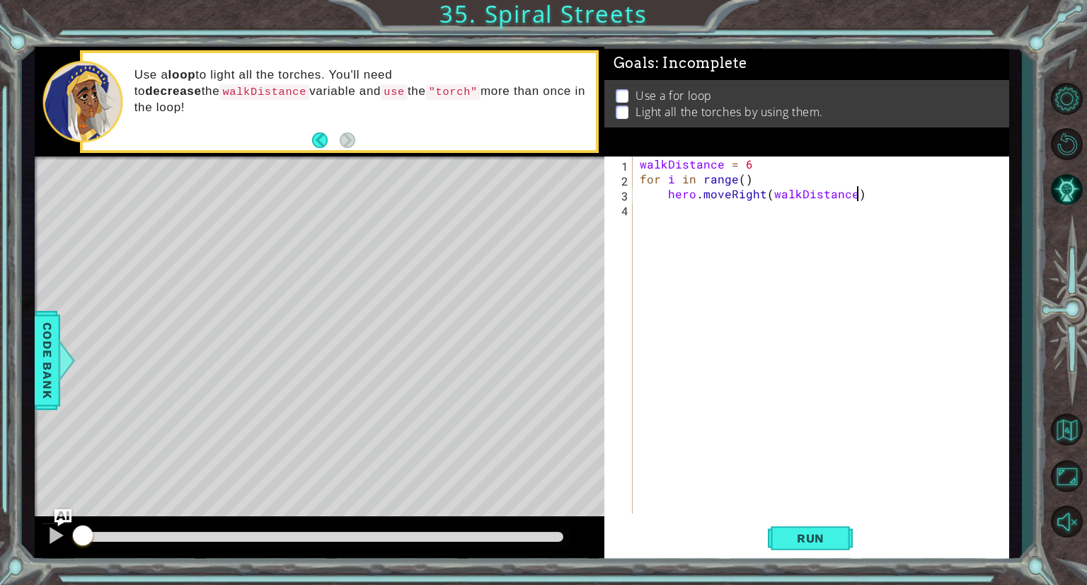
type textarea "hero.moveRight(walkDistance)"
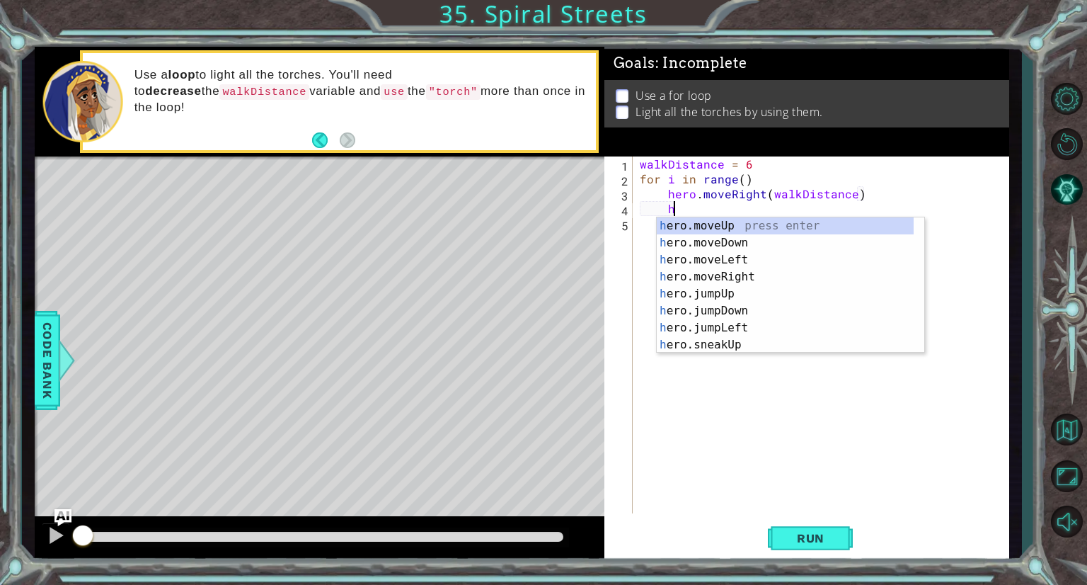
click at [677, 224] on div "h ero.moveUp press enter h ero.moveDown press enter h ero.moveLeft press enter …" at bounding box center [785, 302] width 257 height 170
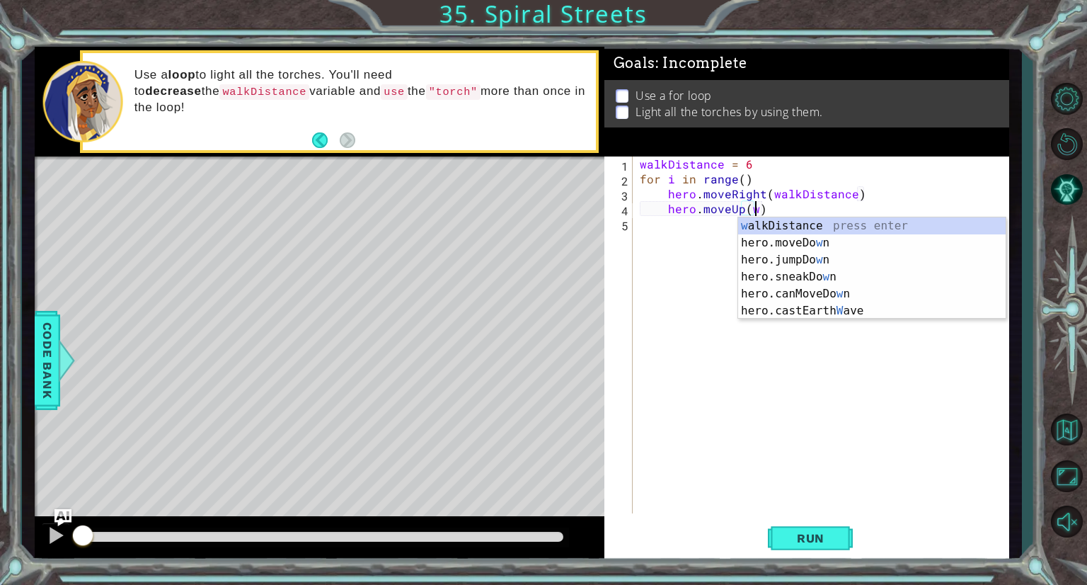
scroll to position [0, 6]
click at [753, 226] on div "w alkDistance press enter hero.moveDo w n press enter hero.jumpDo w n press ent…" at bounding box center [872, 285] width 268 height 136
type textarea "hero.moveUp(walkDistance)"
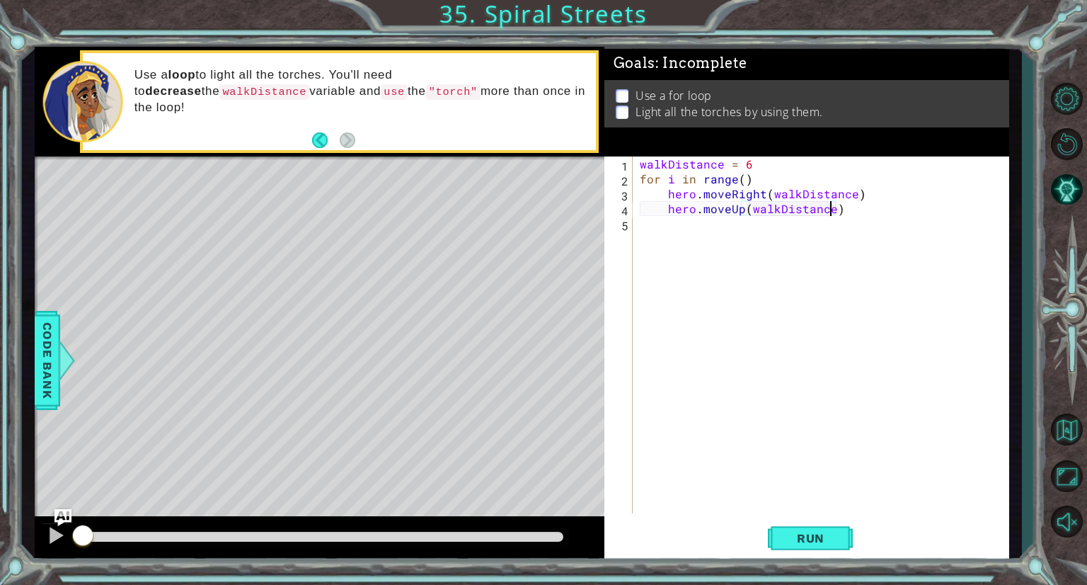
click at [725, 236] on div "walkDistance = 6 for i in range ( ) hero . moveRight ( walkDistance ) hero . mo…" at bounding box center [824, 349] width 375 height 386
type textarea "hero.moveUp(walkDistance)"
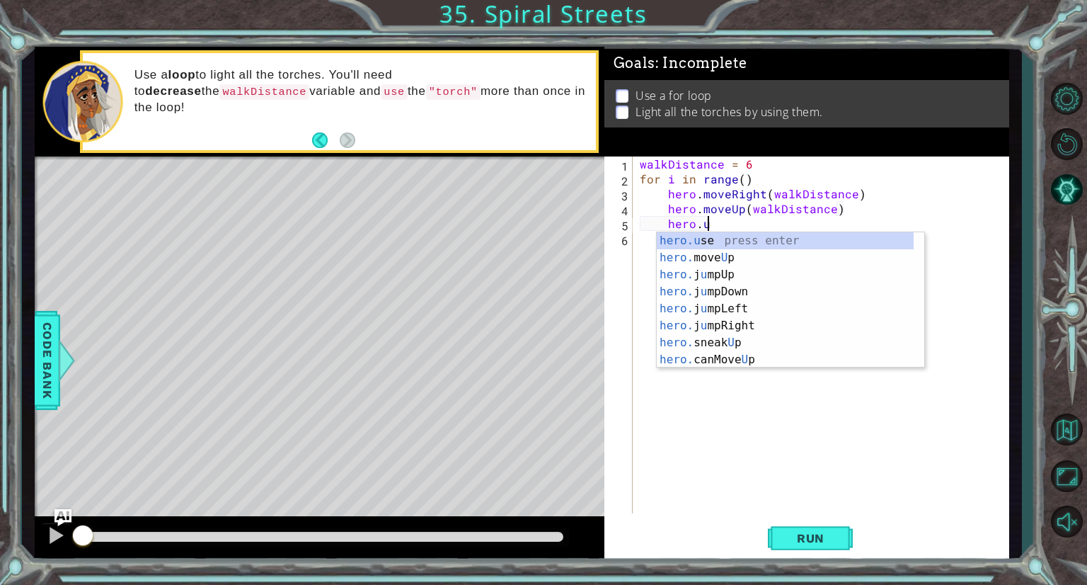
scroll to position [0, 3]
click at [787, 239] on div "hero.u se press enter hero. move U p press enter hero. j u mpUp press enter her…" at bounding box center [785, 317] width 257 height 170
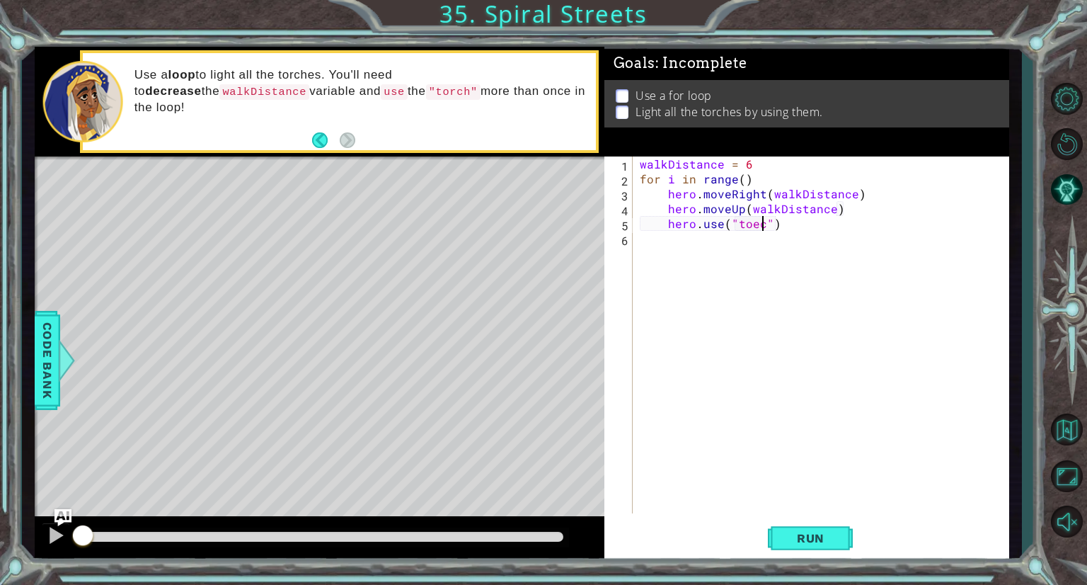
scroll to position [0, 8]
type textarea "hero.use("torch")"
click at [803, 233] on div "walkDistance = 6 for i in range ( ) hero . moveRight ( walkDistance ) hero . mo…" at bounding box center [824, 349] width 375 height 386
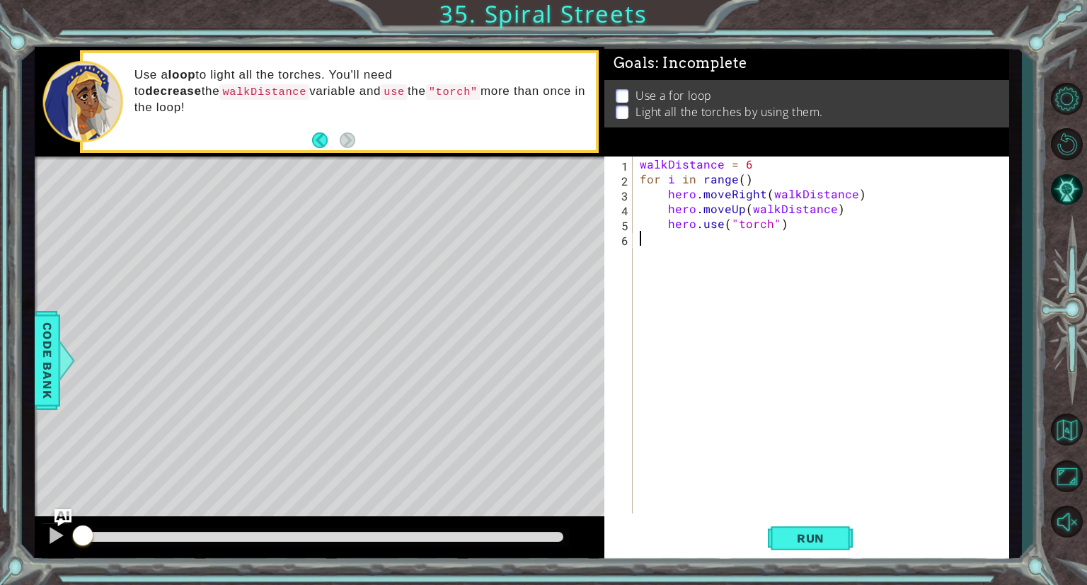
click at [804, 229] on div "walkDistance = 6 for i in range ( ) hero . moveRight ( walkDistance ) hero . mo…" at bounding box center [824, 349] width 375 height 386
type textarea "hero.use("torch")"
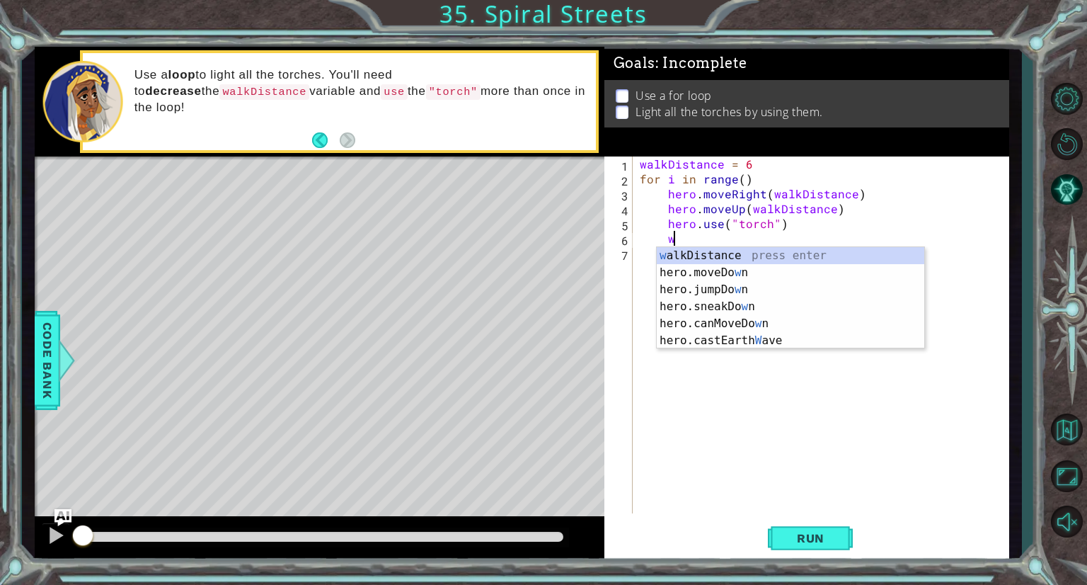
scroll to position [0, 1]
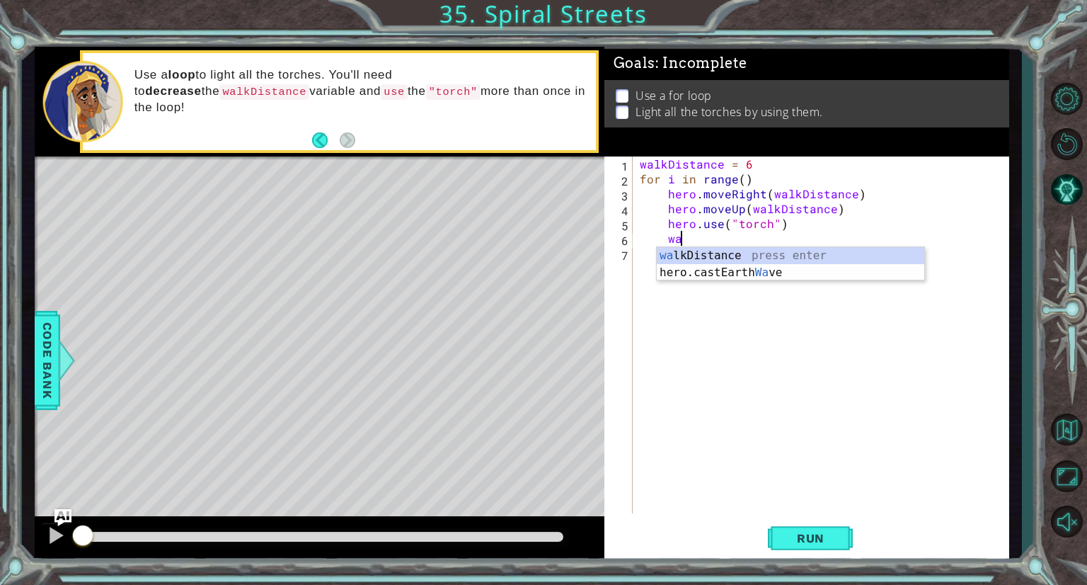
type textarea "walkDistance"
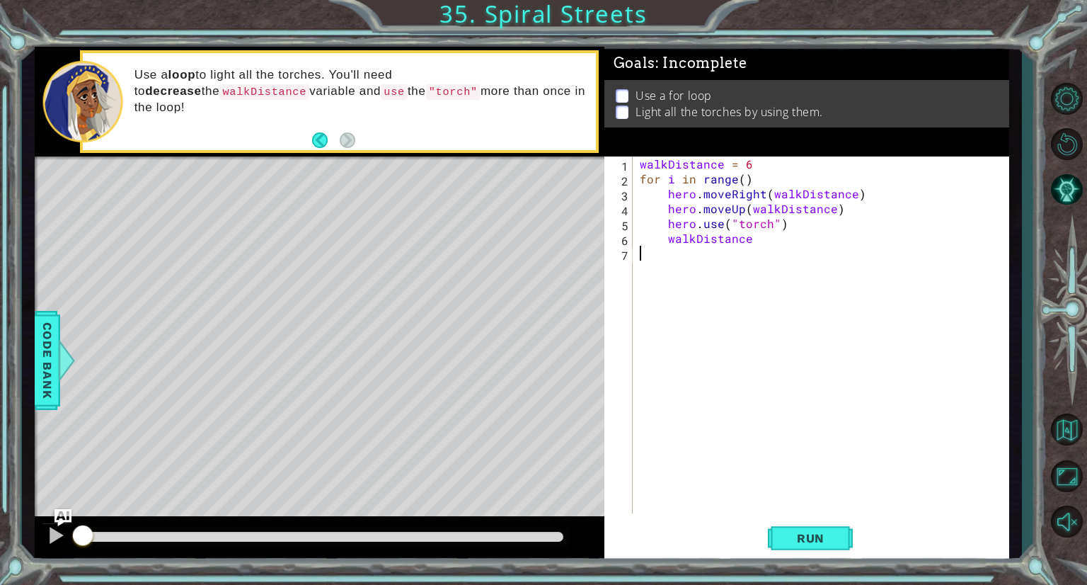
drag, startPoint x: 804, startPoint y: 229, endPoint x: 822, endPoint y: 246, distance: 24.5
click at [822, 246] on div "walkDistance = 6 for i in range ( ) hero . moveRight ( walkDistance ) hero . mo…" at bounding box center [824, 349] width 375 height 386
click at [821, 243] on div "walkDistance = 6 for i in range ( ) hero . moveRight ( walkDistance ) hero . mo…" at bounding box center [824, 349] width 375 height 386
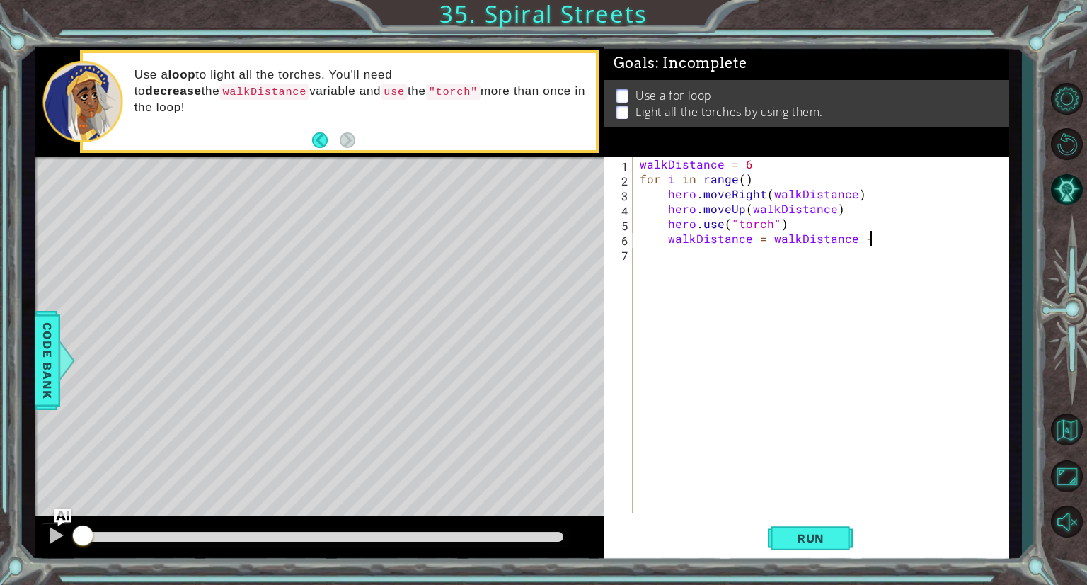
type textarea "walkDistance = walkDistance - 1"
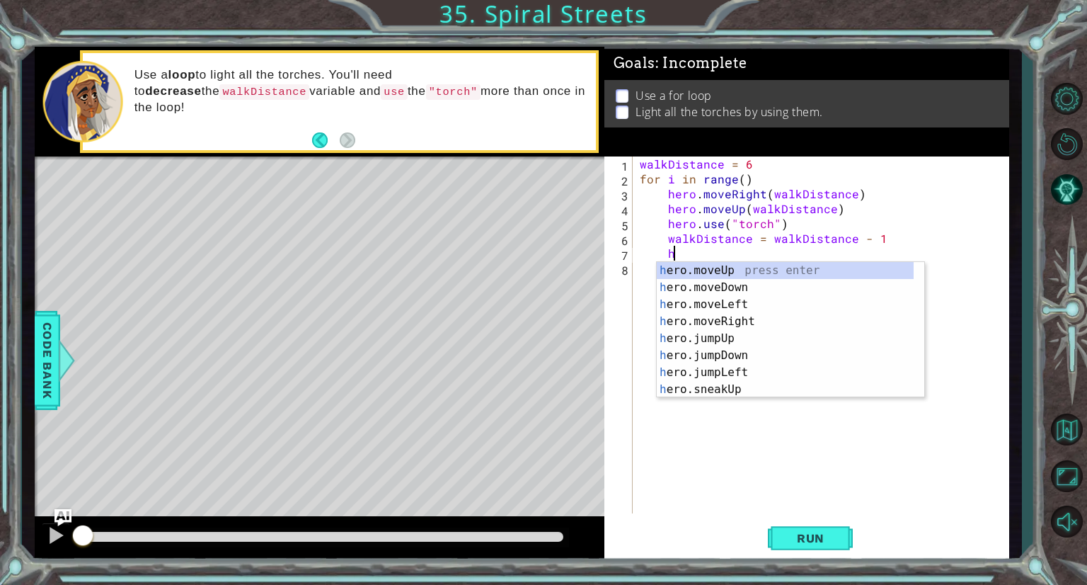
scroll to position [0, 1]
click at [716, 304] on div "h ero.moveUp press enter h ero.moveDown press enter h ero.moveLeft press enter …" at bounding box center [785, 347] width 257 height 170
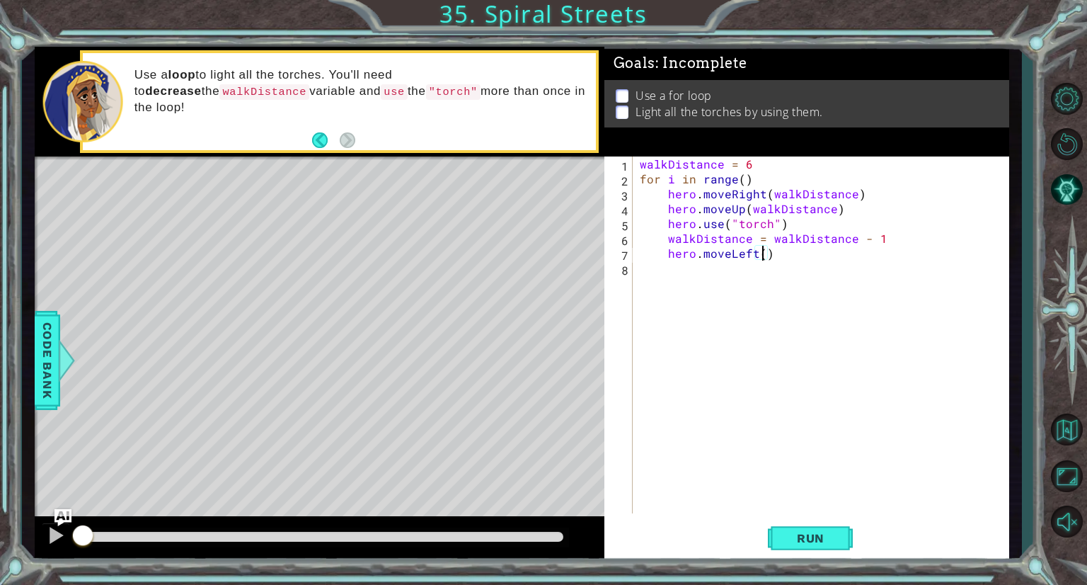
scroll to position [0, 7]
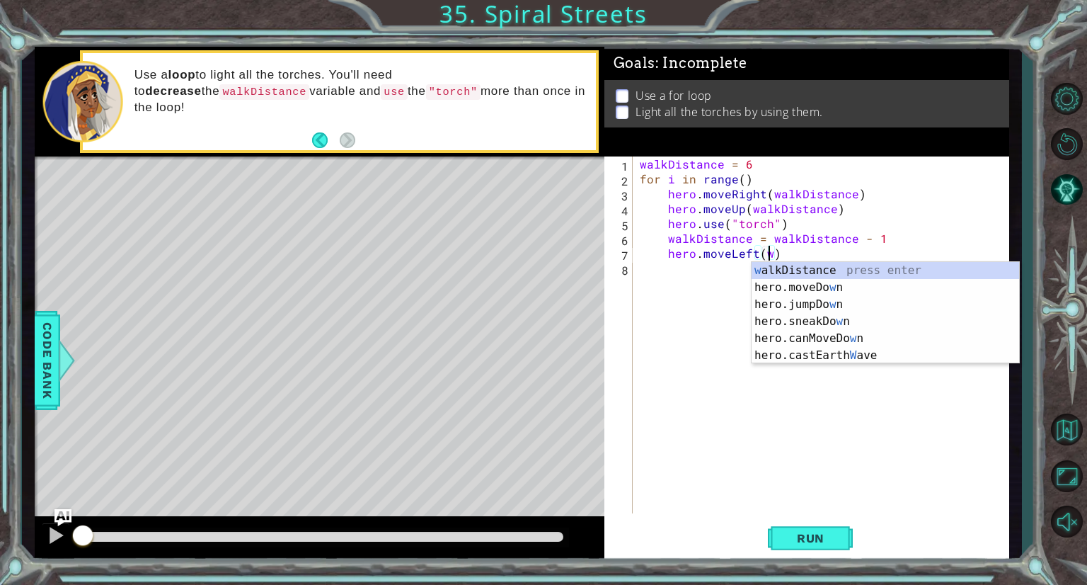
type textarea "hero.moveLeft(walkDistance)"
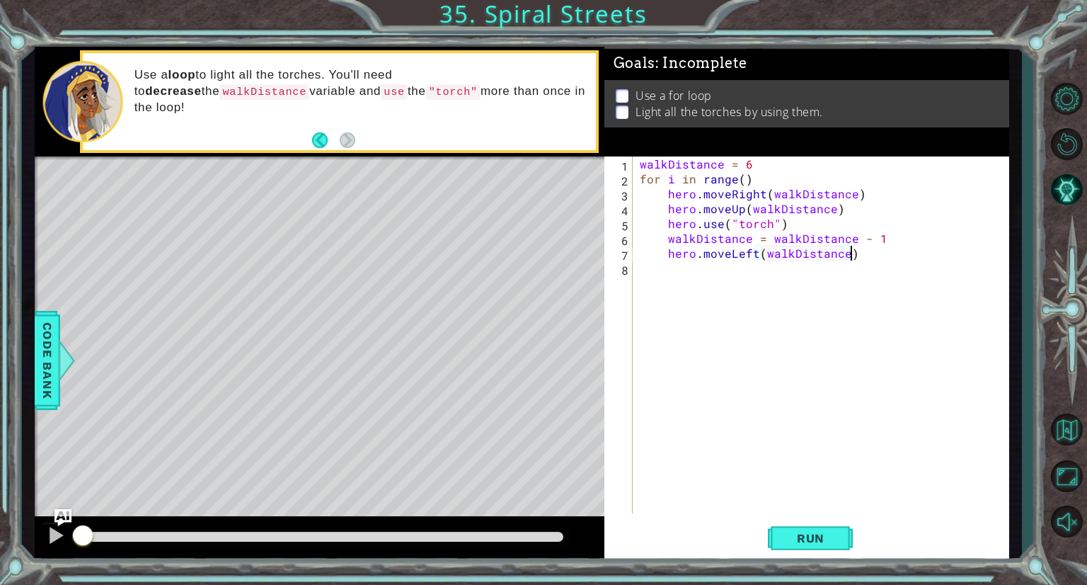
scroll to position [0, 0]
type textarea "hero.moveLeft(walkDistance)"
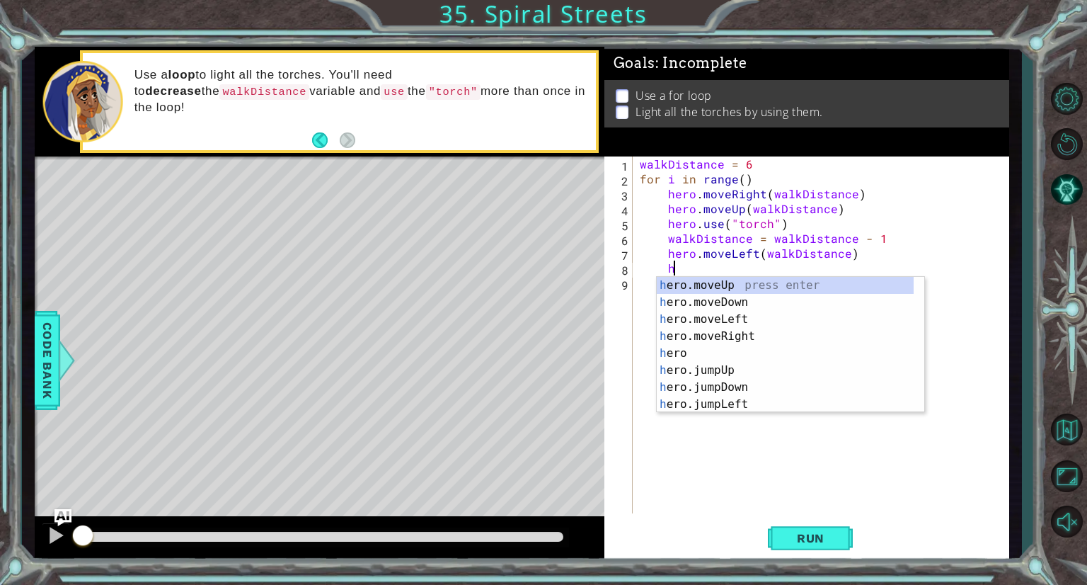
scroll to position [0, 1]
click at [771, 301] on div "h ero.moveUp press enter h ero.moveDown press enter h ero.moveLeft press enter …" at bounding box center [785, 362] width 257 height 170
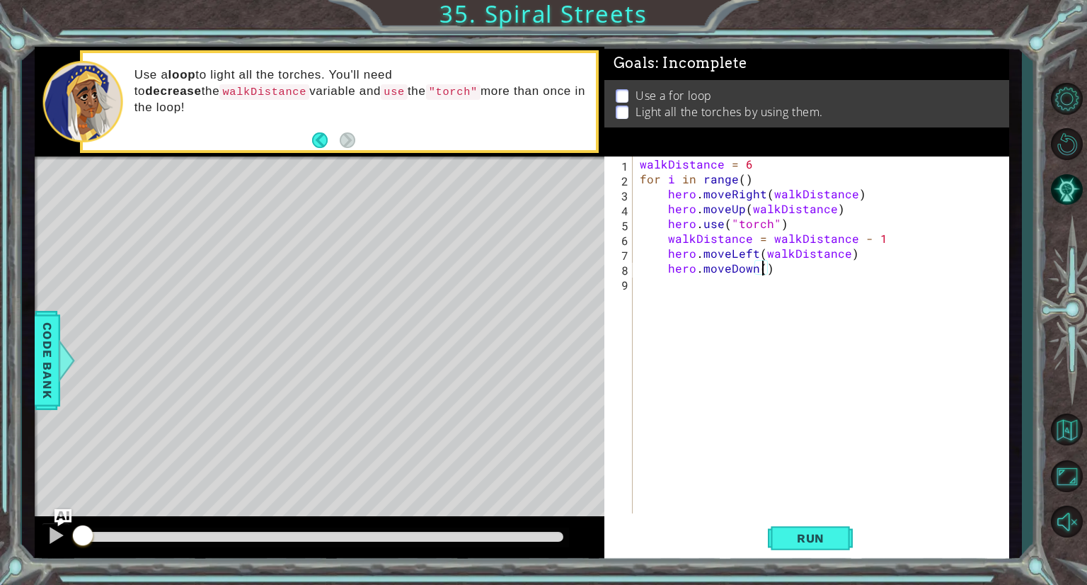
scroll to position [0, 7]
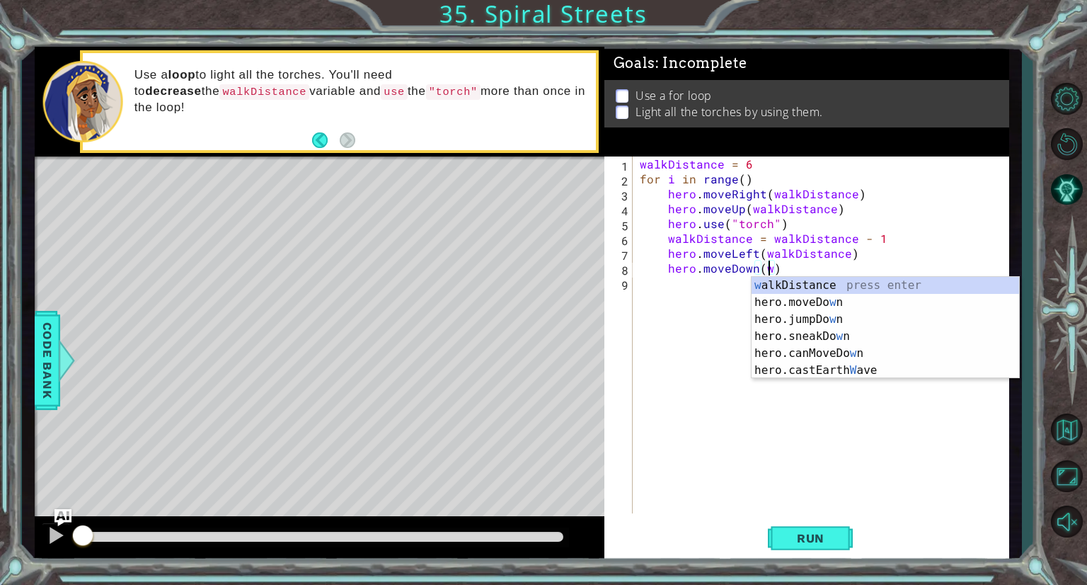
type textarea "hero.moveDown(walkDistance)"
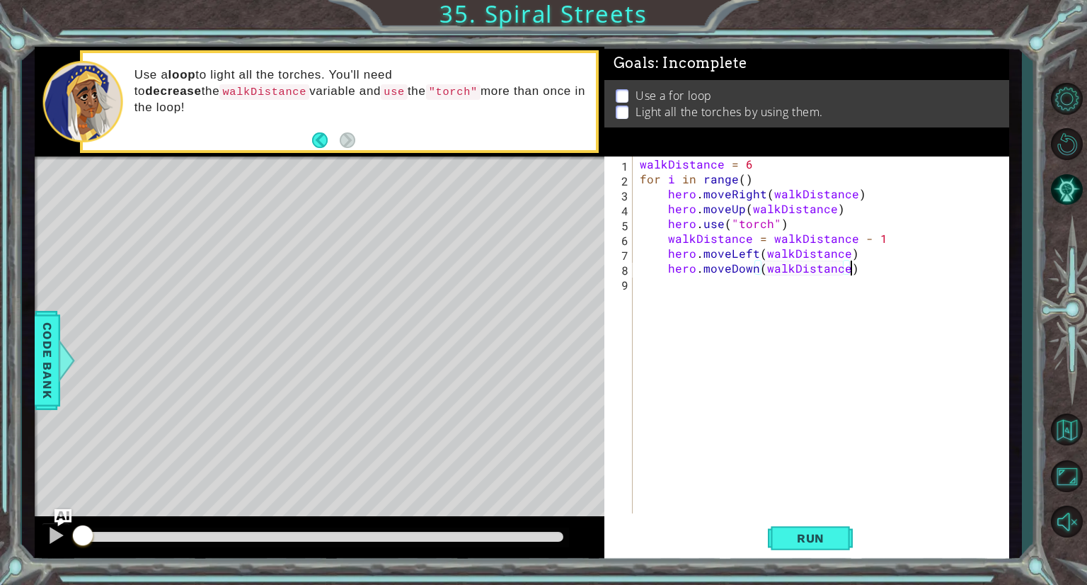
click at [863, 272] on div "walkDistance = 6 for i in range ( ) hero . moveRight ( walkDistance ) hero . mo…" at bounding box center [824, 349] width 375 height 386
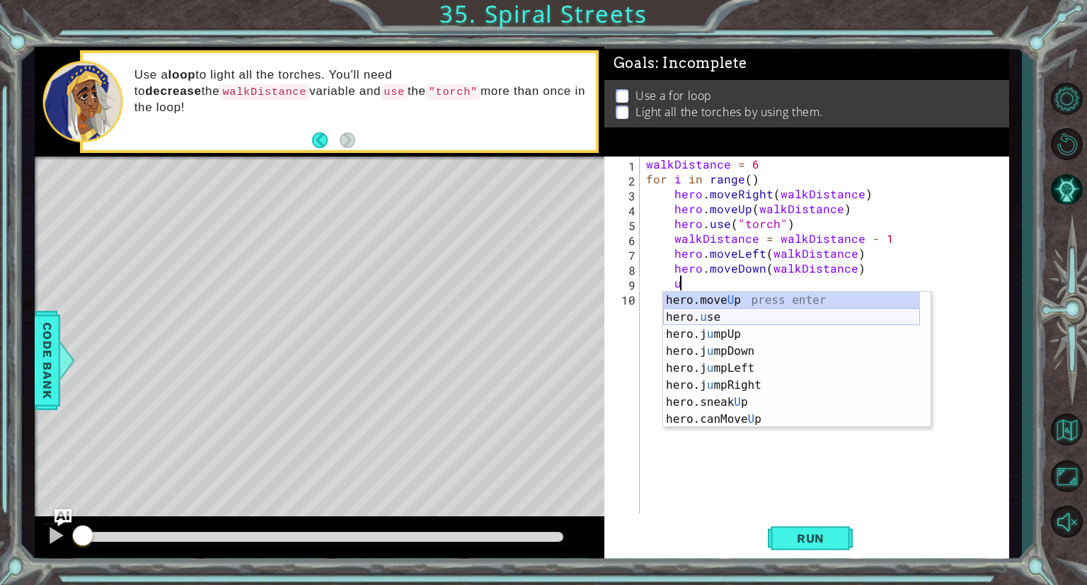
click at [769, 316] on div "hero.move U p press enter hero. u se press enter hero.j u mpUp press enter hero…" at bounding box center [791, 377] width 257 height 170
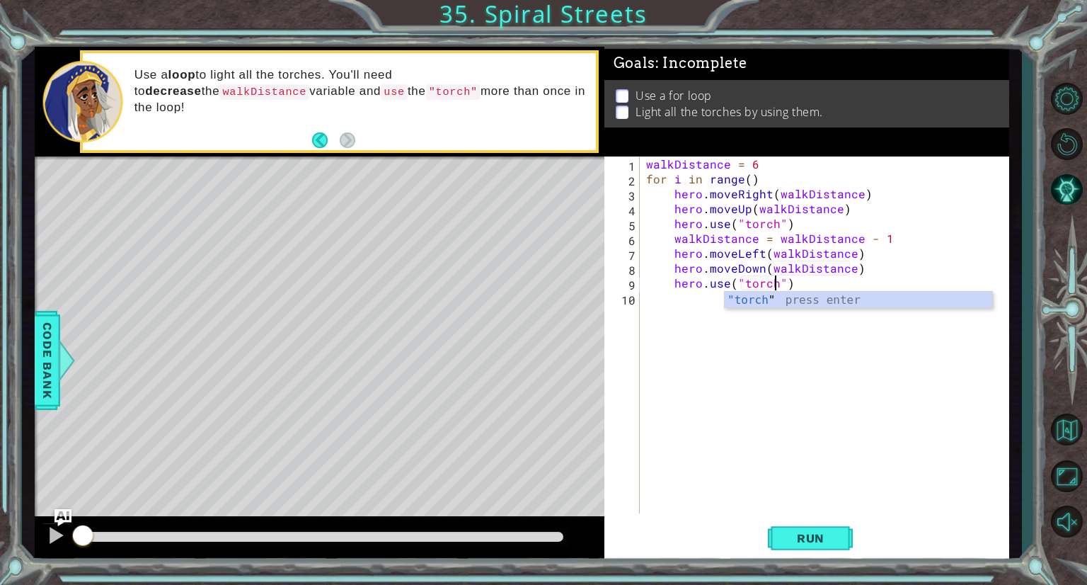
type textarea "hero.use("torch")"
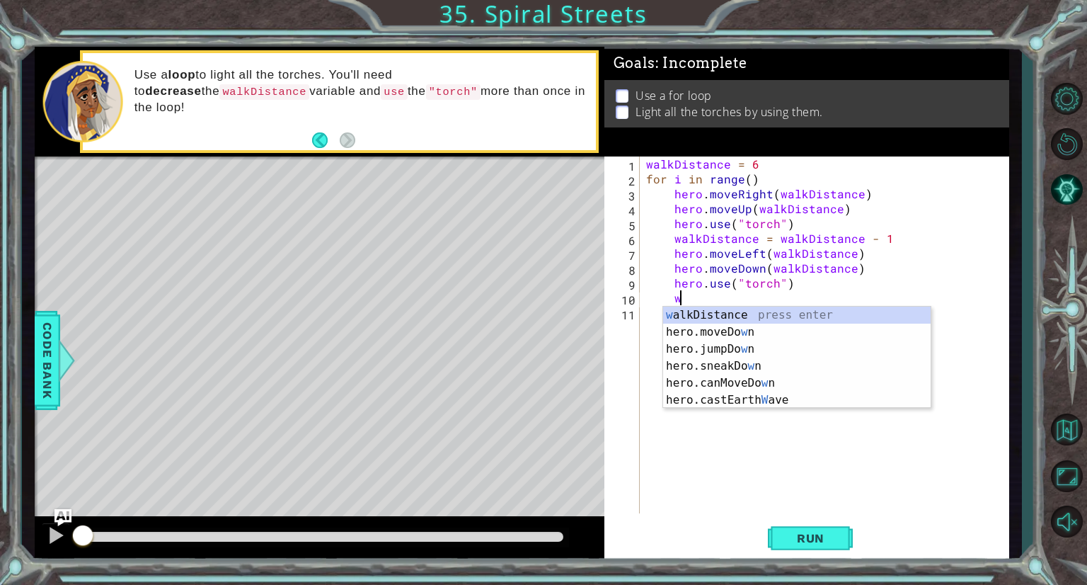
scroll to position [0, 1]
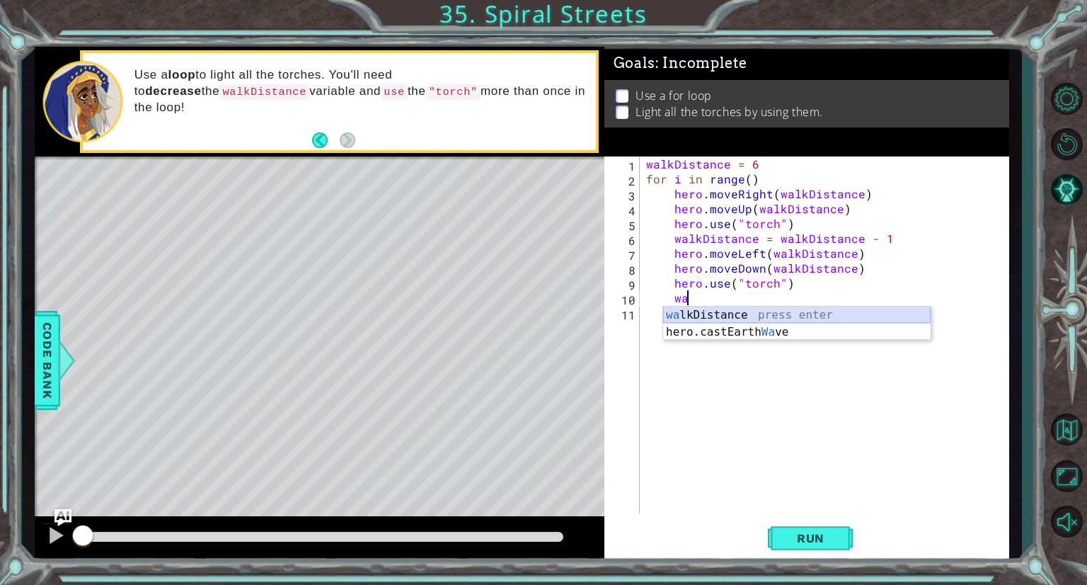
click at [835, 317] on div "wa lkDistance press enter hero.castEarth Wa ve press enter" at bounding box center [797, 340] width 268 height 68
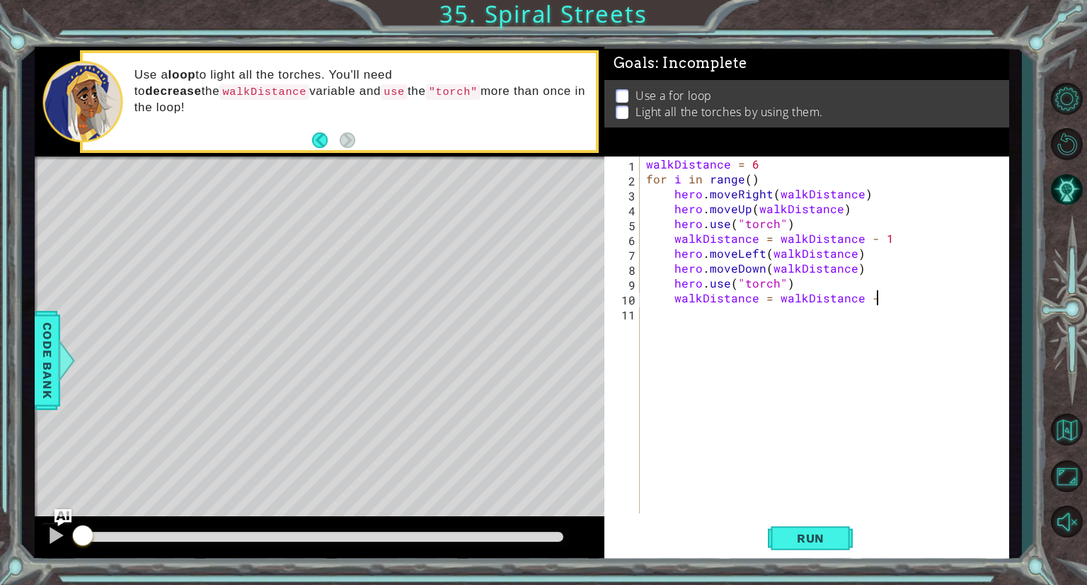
scroll to position [0, 14]
click at [788, 530] on button "Run" at bounding box center [810, 538] width 85 height 40
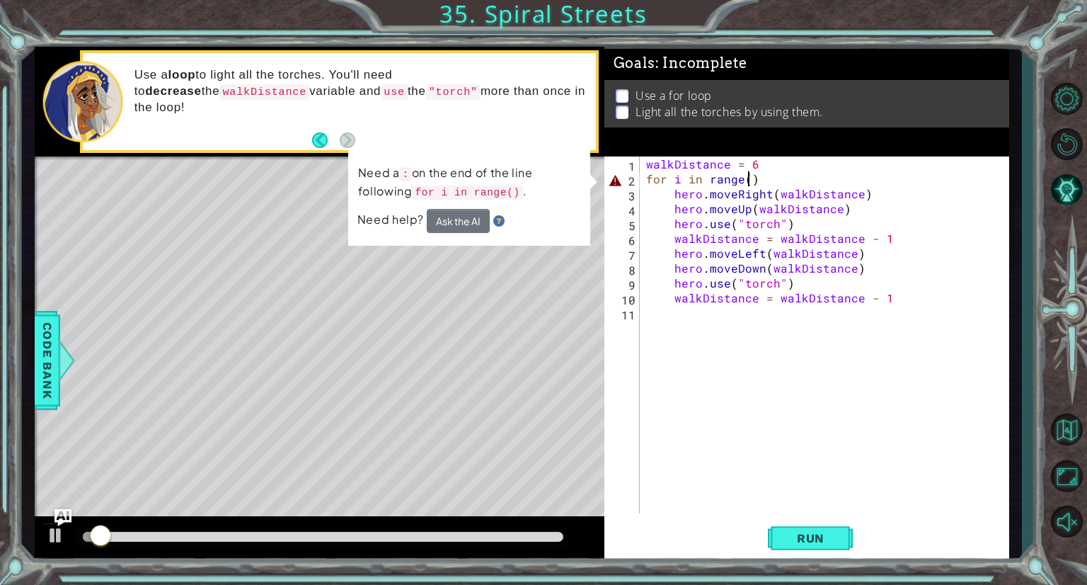
click at [746, 180] on div "walkDistance = 6 for i in range ( ) hero . moveRight ( walkDistance ) hero . mo…" at bounding box center [827, 349] width 369 height 386
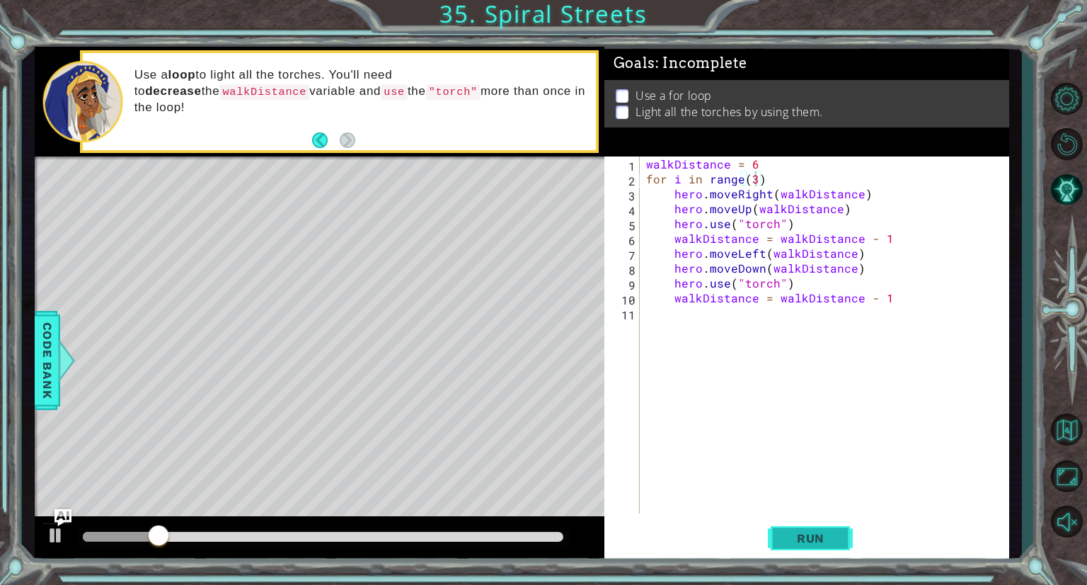
click at [832, 532] on span "Run" at bounding box center [811, 538] width 56 height 14
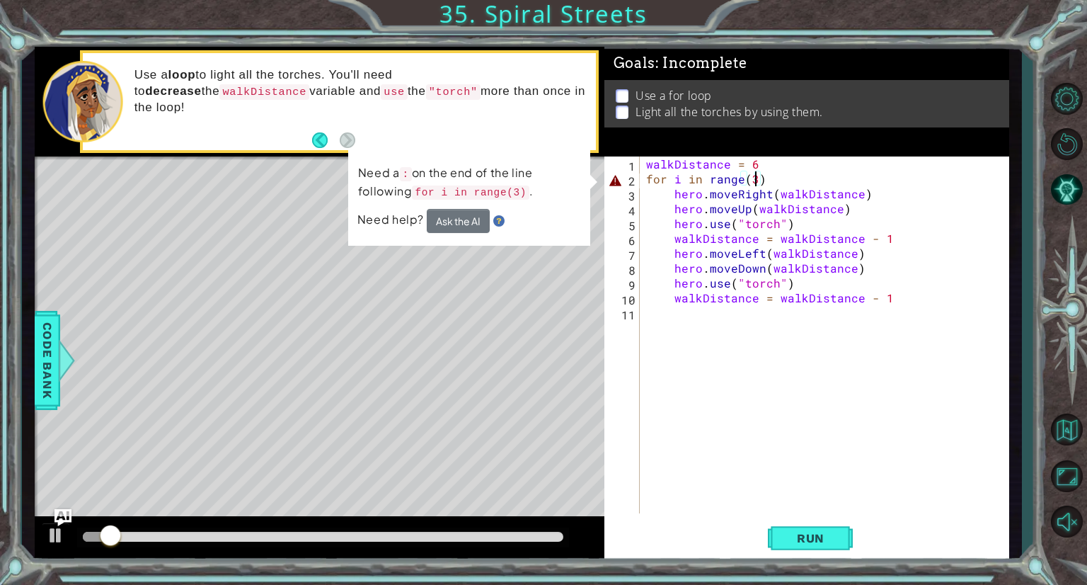
click at [776, 180] on div "walkDistance = 6 for i in range ( 3 ) hero . moveRight ( walkDistance ) hero . …" at bounding box center [827, 349] width 369 height 386
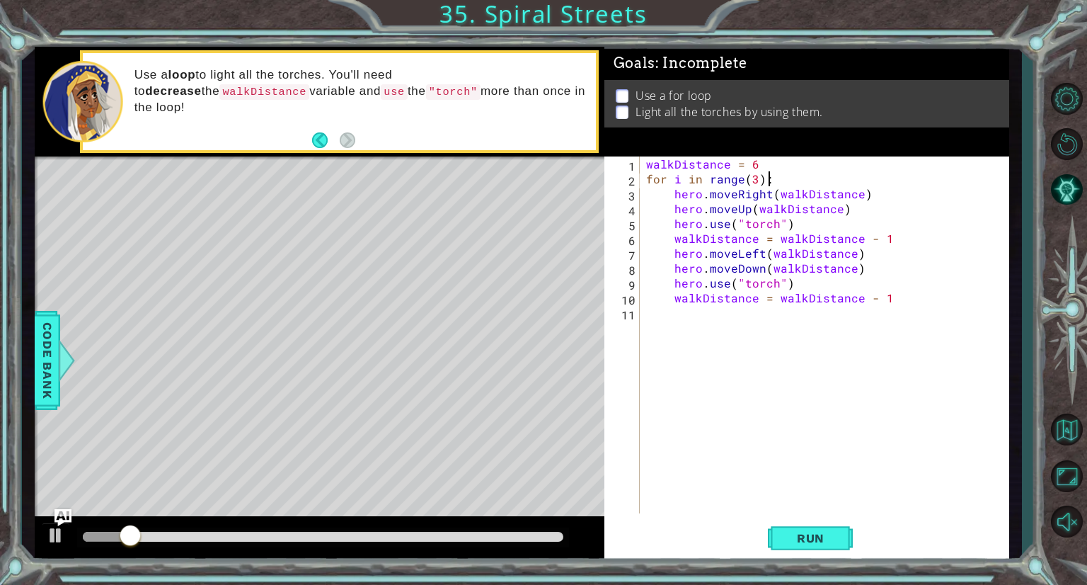
scroll to position [0, 6]
type textarea "for i in range(3):"
click at [823, 541] on span "Run" at bounding box center [811, 538] width 56 height 14
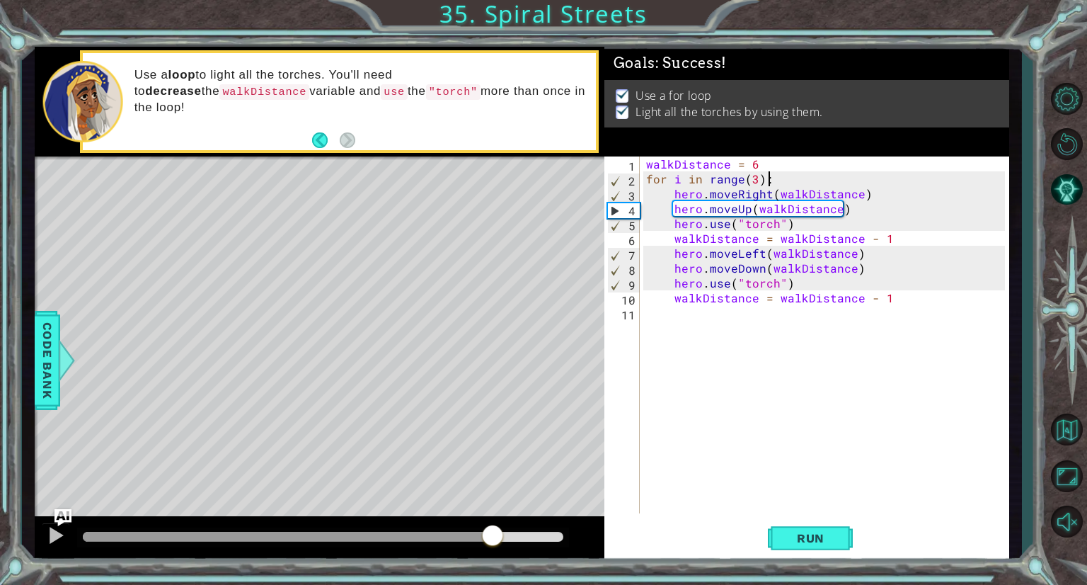
drag, startPoint x: 121, startPoint y: 531, endPoint x: 493, endPoint y: 525, distance: 372.3
click at [493, 525] on div at bounding box center [492, 536] width 25 height 25
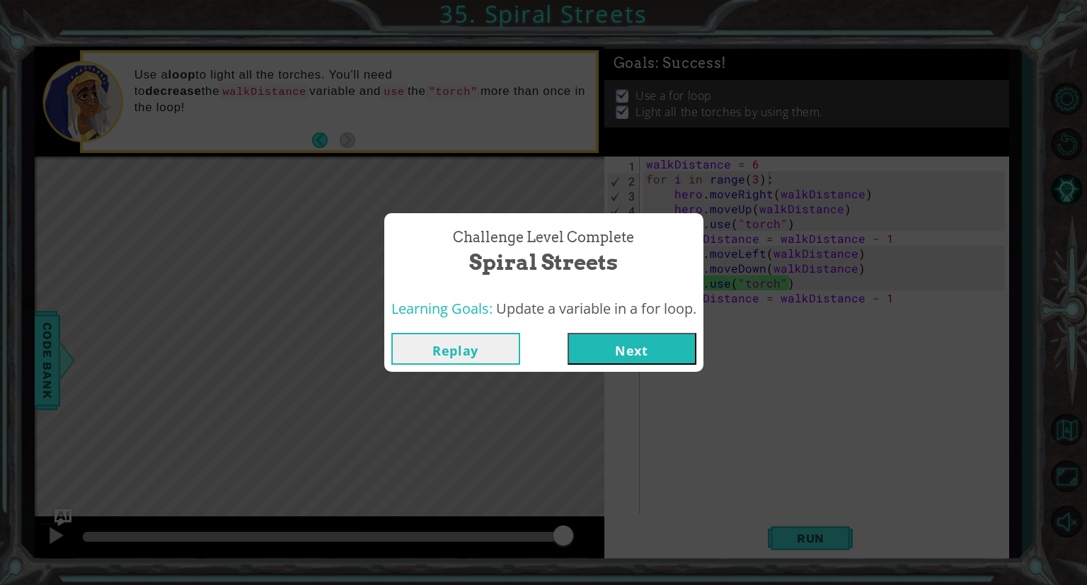
click at [675, 352] on button "Next" at bounding box center [632, 349] width 129 height 32
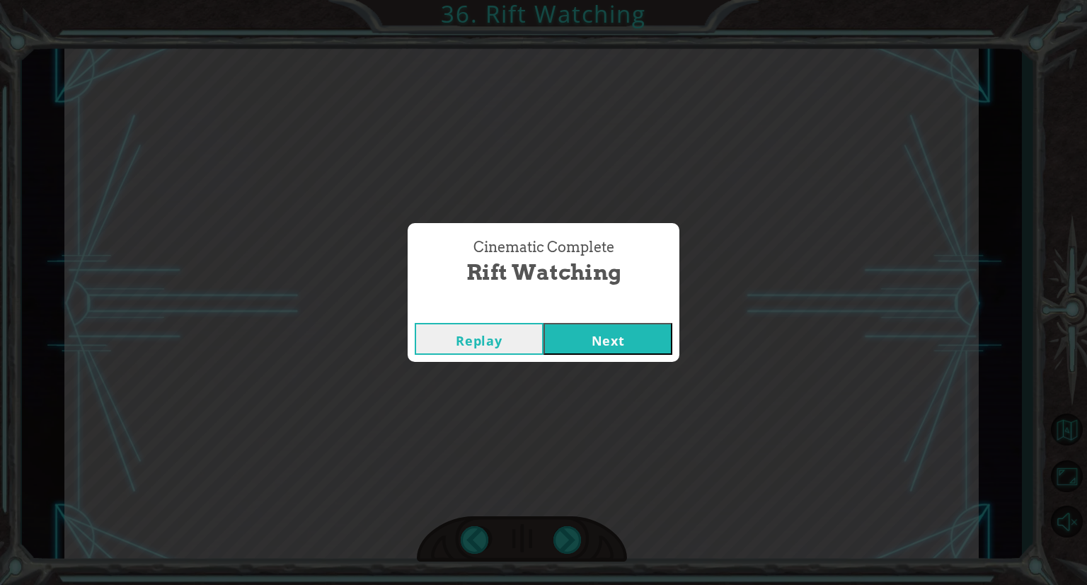
click at [628, 340] on button "Next" at bounding box center [608, 339] width 129 height 32
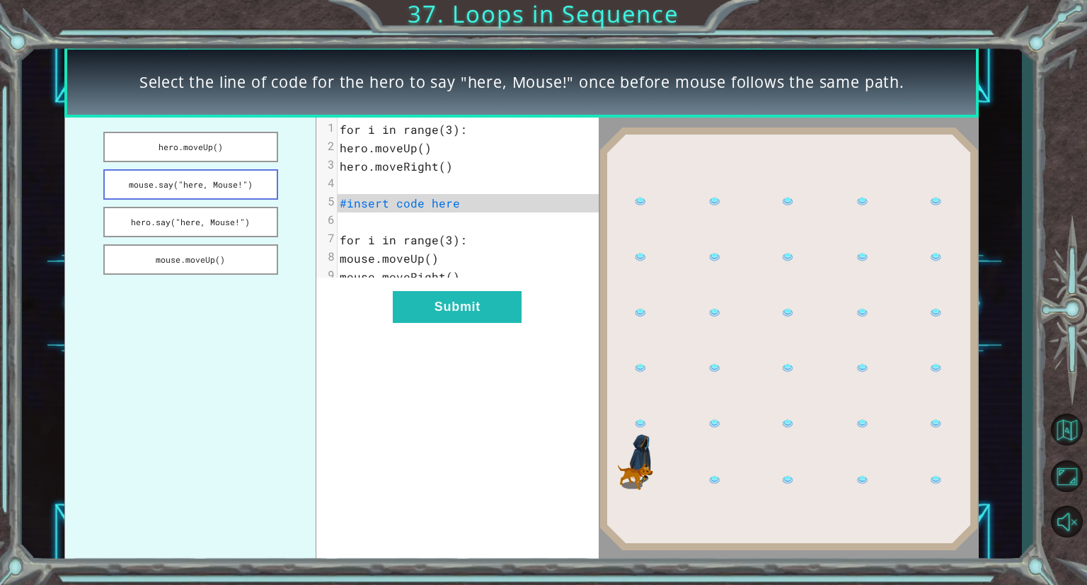
click at [209, 190] on button "mouse.say("here, Mouse!")" at bounding box center [191, 184] width 176 height 30
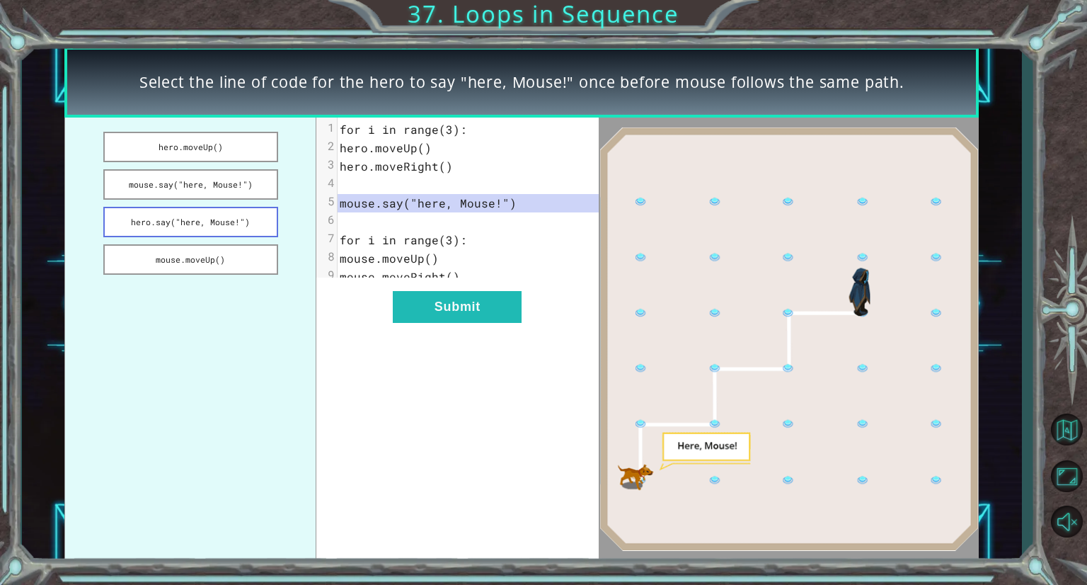
click at [221, 216] on button "hero.say("here, Mouse!")" at bounding box center [191, 222] width 176 height 30
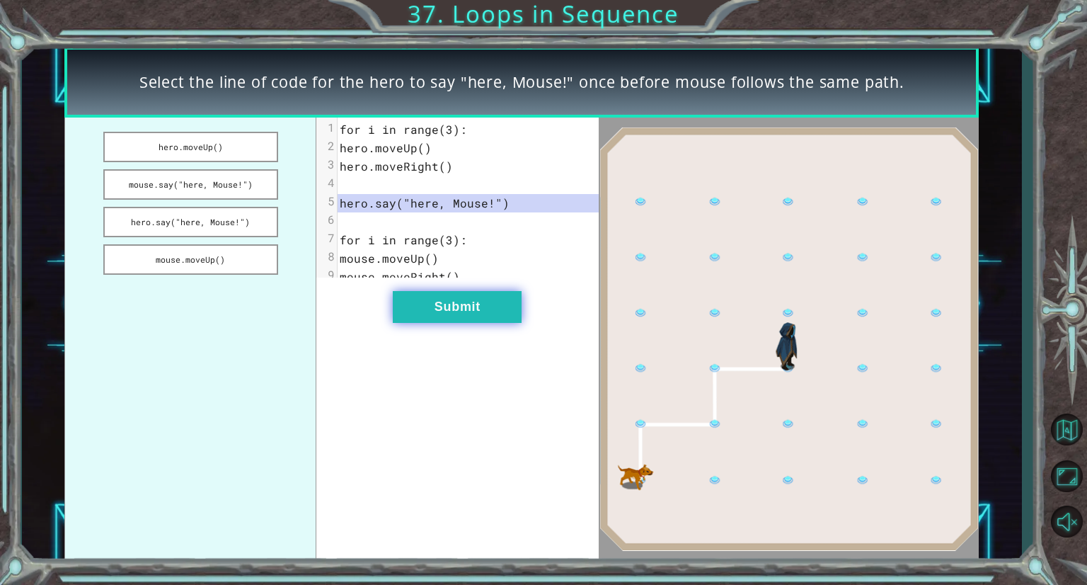
click at [425, 308] on button "Submit" at bounding box center [457, 307] width 129 height 32
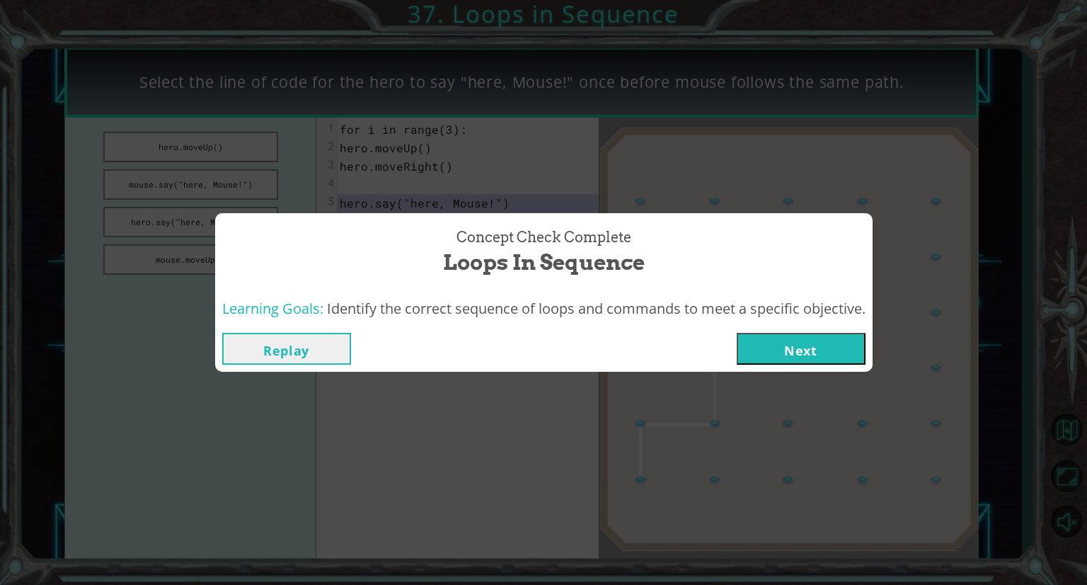
click at [818, 346] on button "Next" at bounding box center [801, 349] width 129 height 32
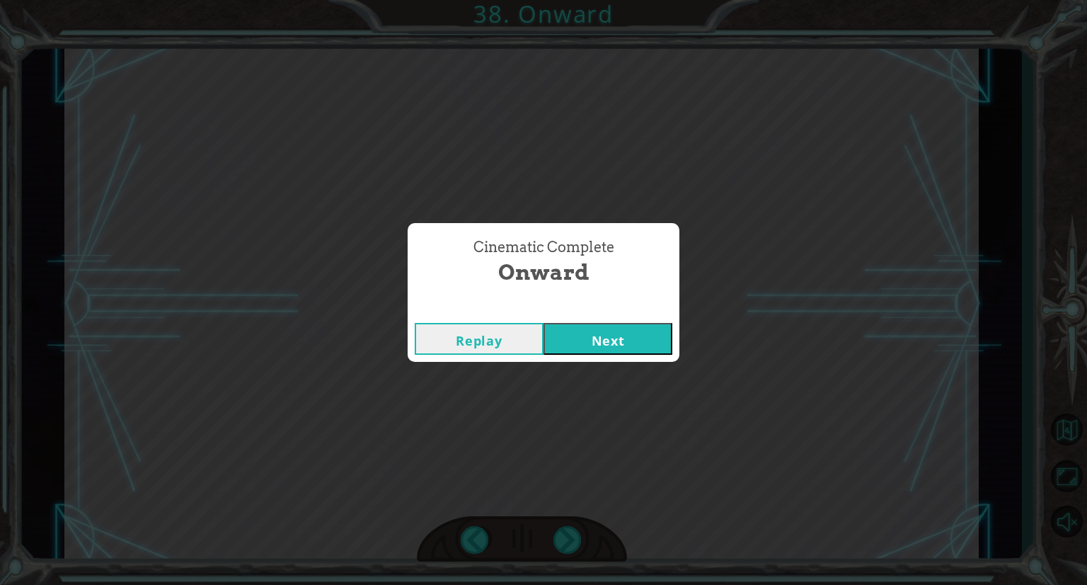
click at [646, 343] on button "Next" at bounding box center [608, 339] width 129 height 32
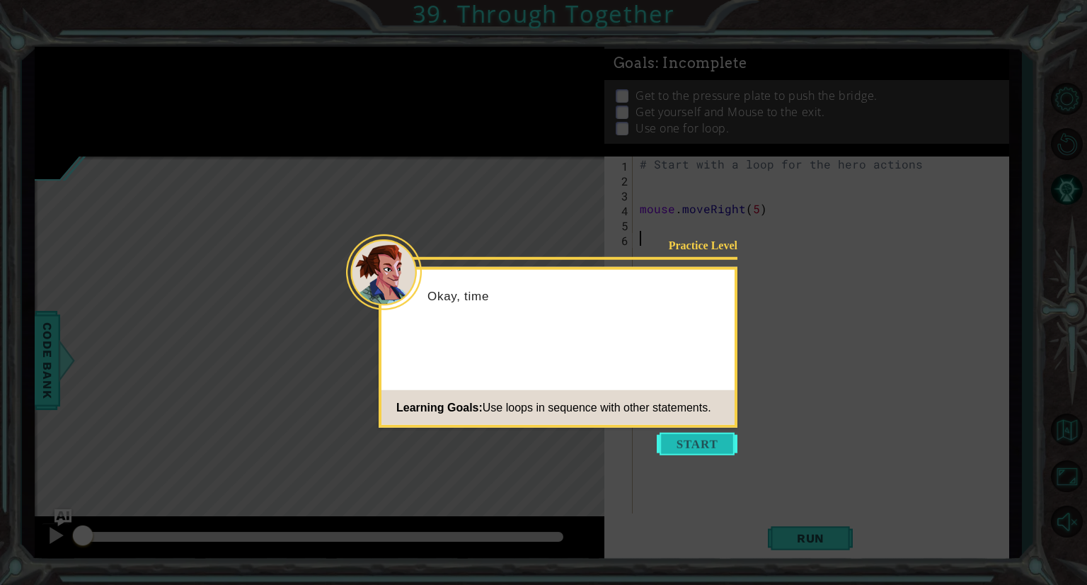
click at [691, 437] on button "Start" at bounding box center [697, 443] width 81 height 23
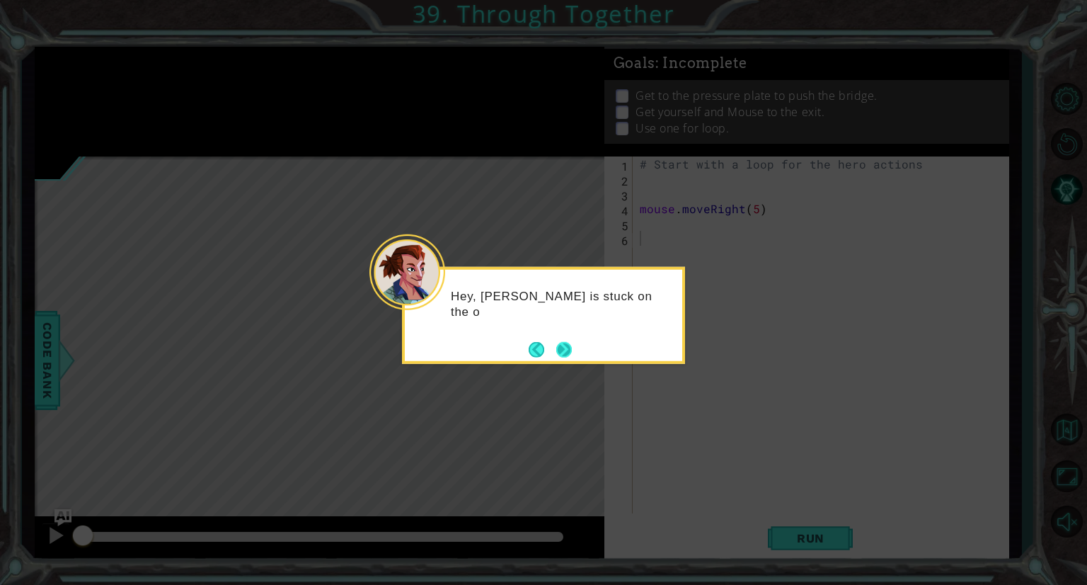
click at [566, 348] on button "Next" at bounding box center [564, 349] width 16 height 16
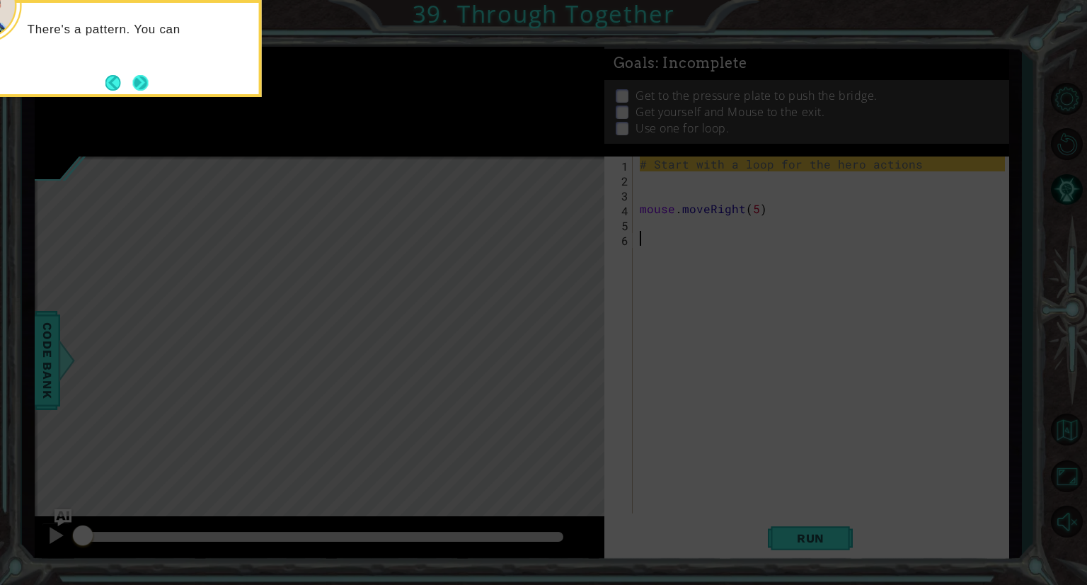
click at [147, 79] on button "Next" at bounding box center [141, 83] width 16 height 16
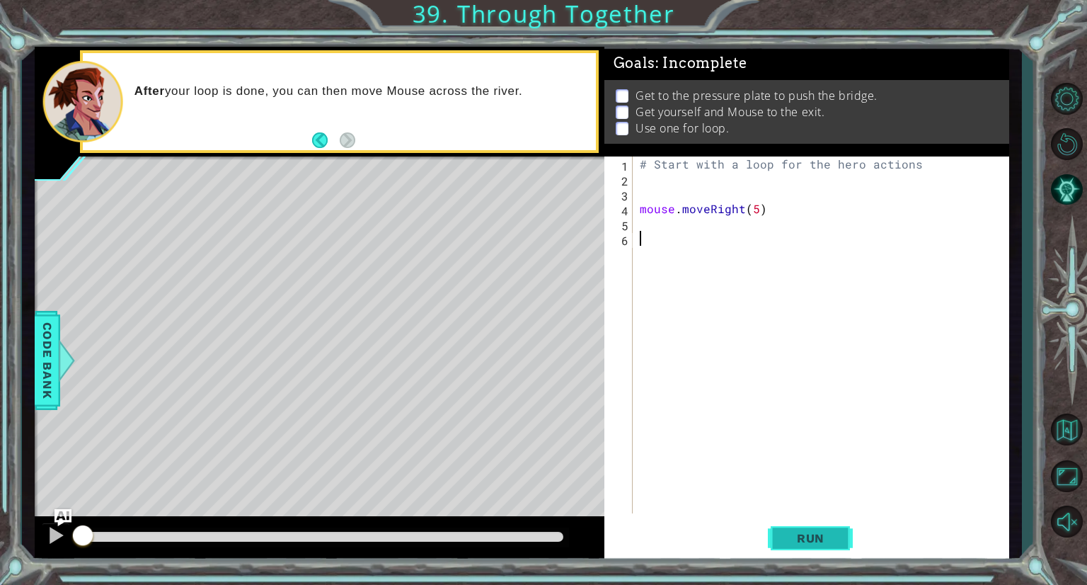
click at [812, 540] on span "Run" at bounding box center [811, 538] width 56 height 14
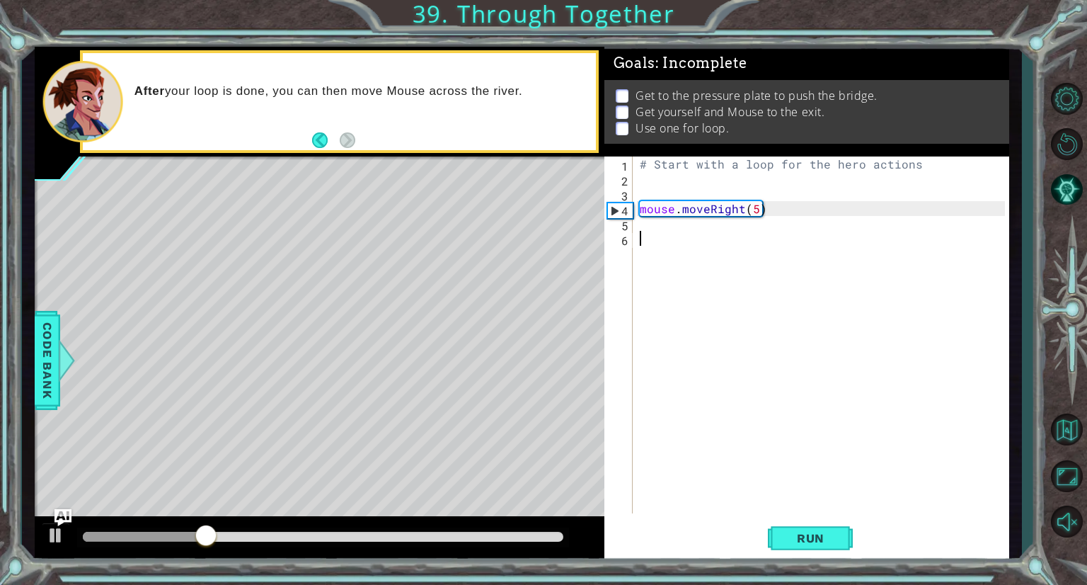
click at [654, 180] on div "# Start with a loop for the hero actions mouse . moveRight ( 5 )" at bounding box center [824, 349] width 375 height 386
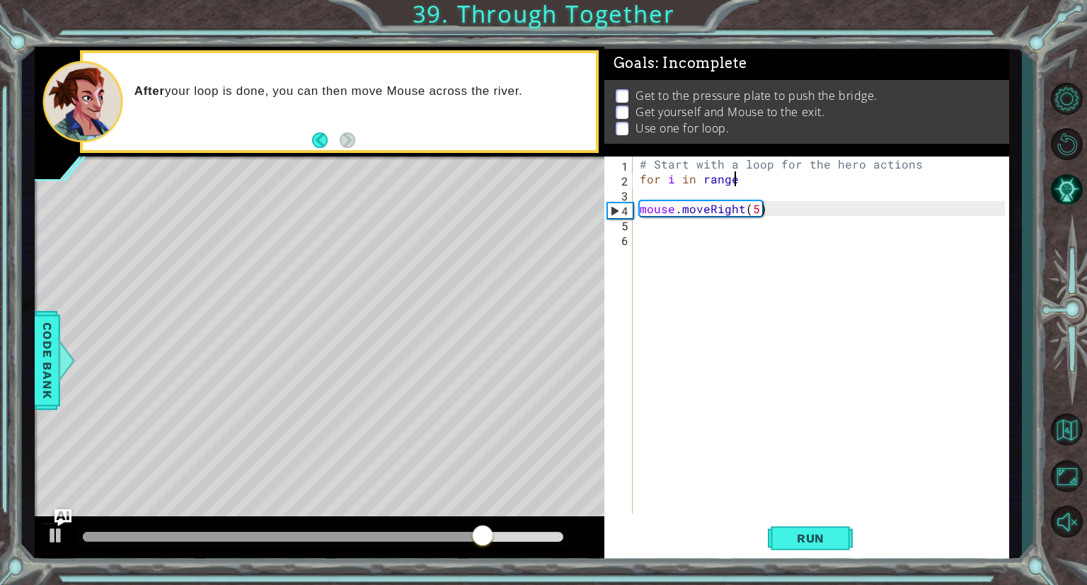
scroll to position [0, 6]
type textarea "for i in range():"
click at [757, 179] on div "# Start with a loop for the hero actions for i in range ( ) : mouse . moveRight…" at bounding box center [824, 349] width 375 height 386
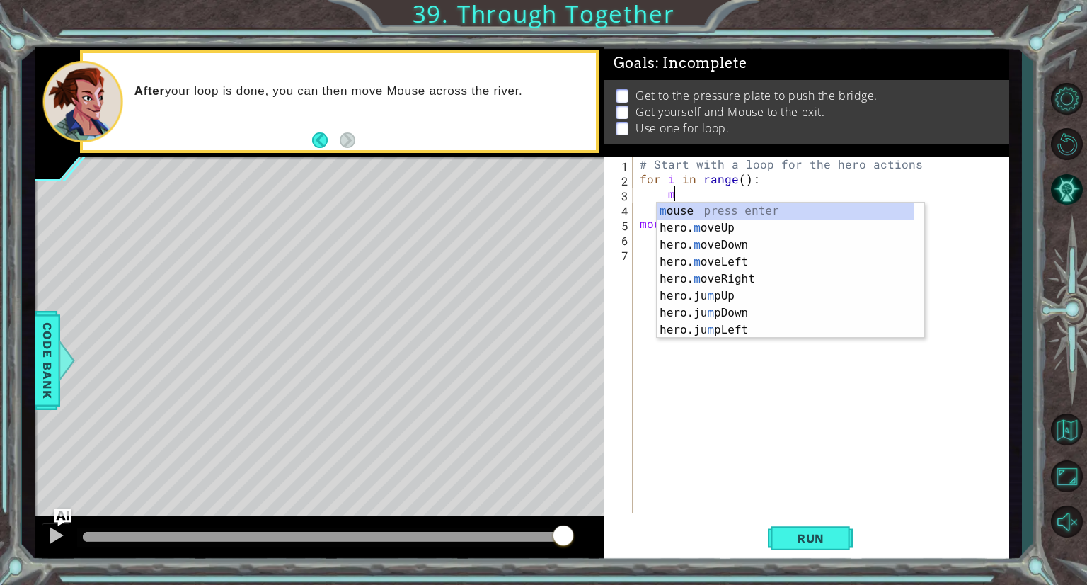
scroll to position [0, 1]
click at [748, 226] on div "mo use press enter hero. mo veUp press enter hero. mo veDown press enter hero. …" at bounding box center [785, 287] width 257 height 170
type textarea "hero.moveUp(1)"
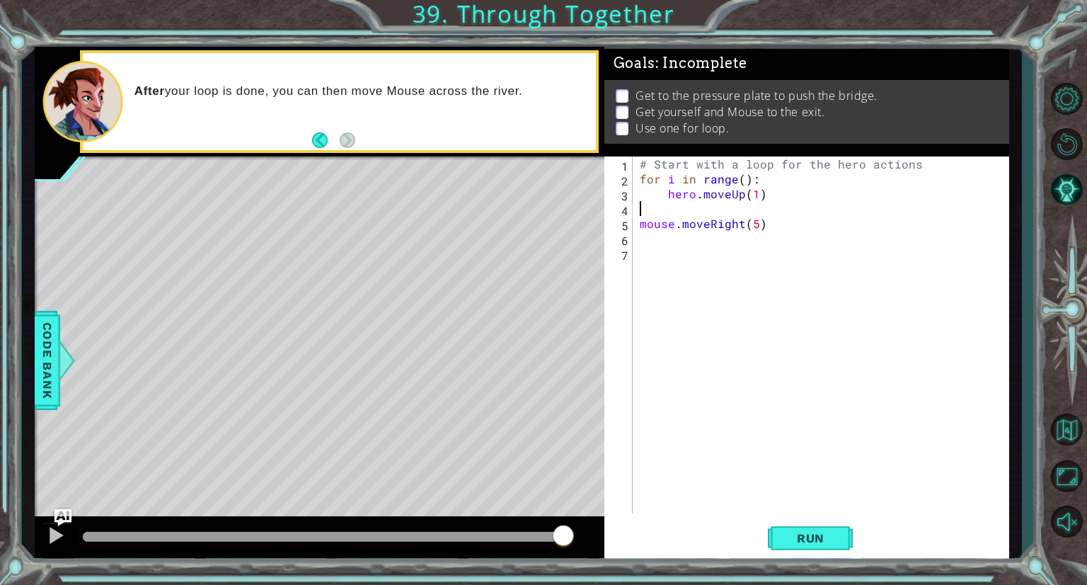
click at [711, 207] on div "# Start with a loop for the hero actions for i in range ( ) : hero . moveUp ( 1…" at bounding box center [824, 349] width 375 height 386
type textarea "hero.moveUp(1)"
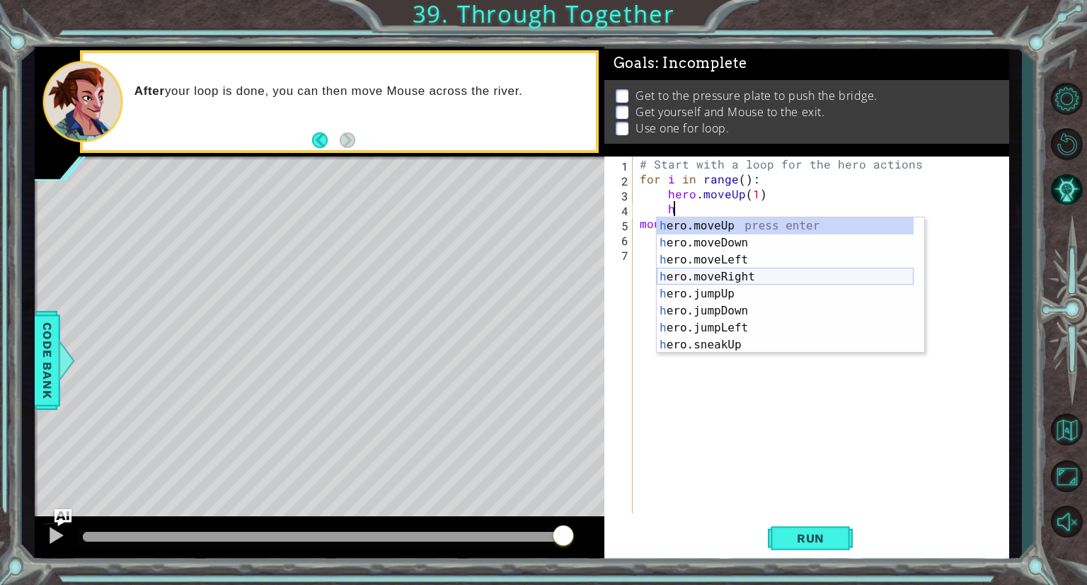
click at [736, 270] on div "h ero.moveUp press enter h ero.moveDown press enter h ero.moveLeft press enter …" at bounding box center [785, 302] width 257 height 170
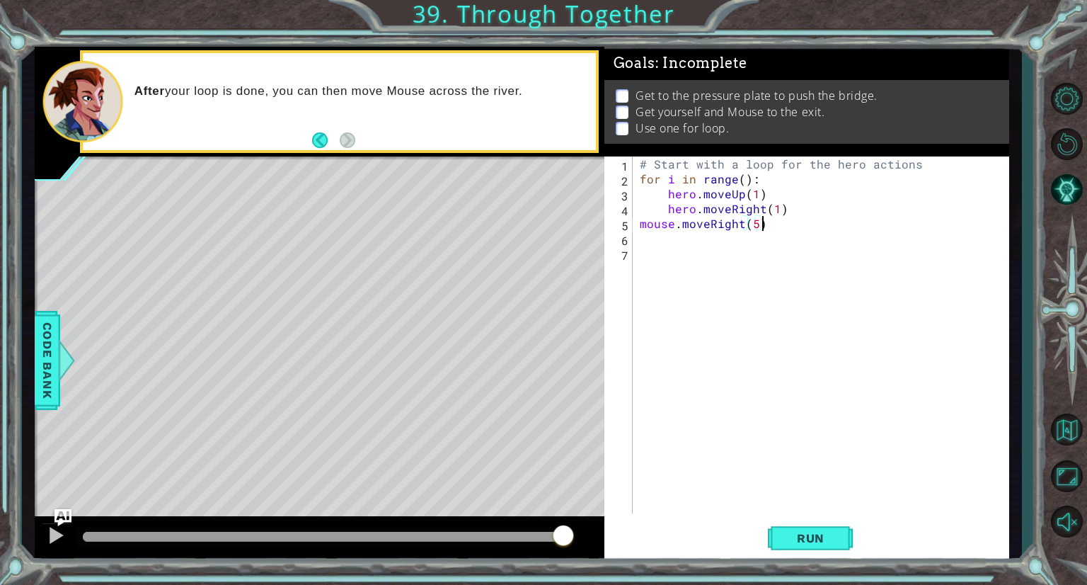
click at [808, 219] on div "# Start with a loop for the hero actions for i in range ( ) : hero . moveUp ( 1…" at bounding box center [824, 349] width 375 height 386
click at [798, 209] on div "# Start with a loop for the hero actions for i in range ( ) : hero . moveUp ( 1…" at bounding box center [824, 349] width 375 height 386
type textarea "hero.moveRight(1)"
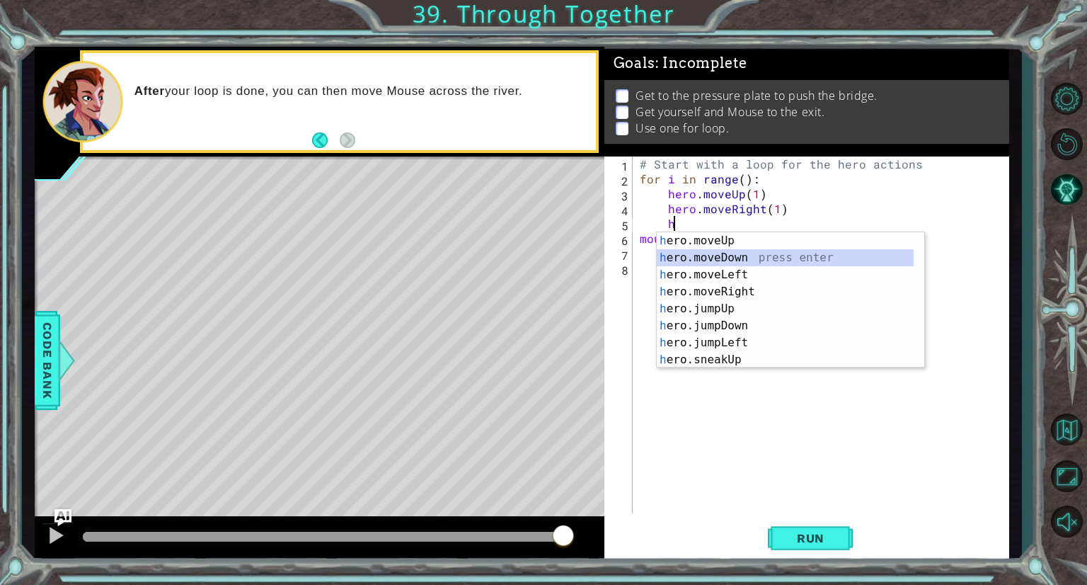
click at [756, 260] on div "h ero.moveUp press enter h ero.moveDown press enter h ero.moveLeft press enter …" at bounding box center [785, 317] width 257 height 170
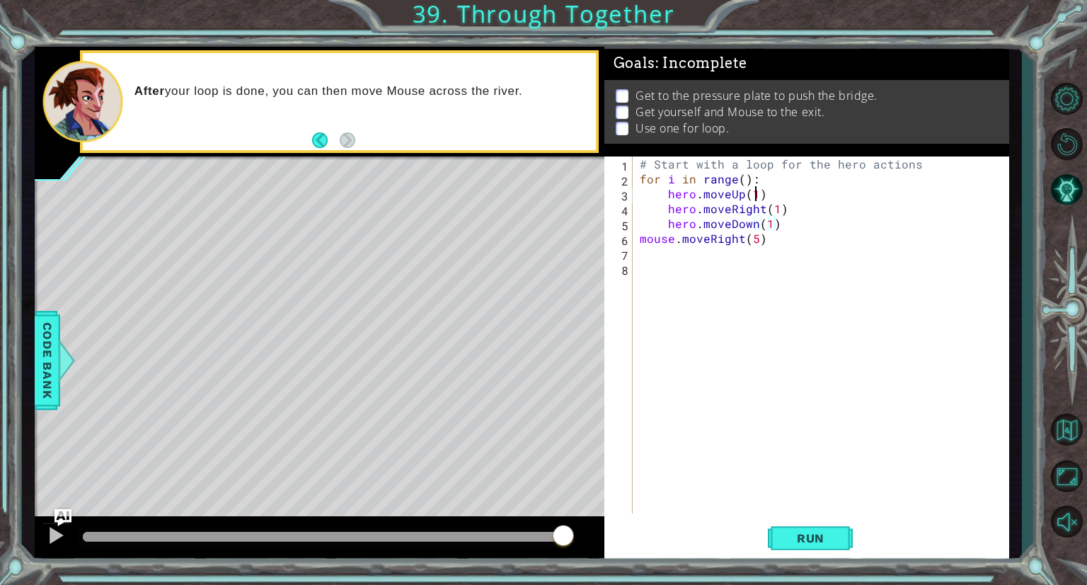
click at [756, 194] on div "# Start with a loop for the hero actions for i in range ( ) : hero . moveUp ( 1…" at bounding box center [824, 349] width 375 height 386
click at [766, 224] on div "# Start with a loop for the hero actions for i in range ( ) : hero . moveUp ( 2…" at bounding box center [824, 349] width 375 height 386
type textarea "hero.moveDown(2)"
